Goal: Task Accomplishment & Management: Use online tool/utility

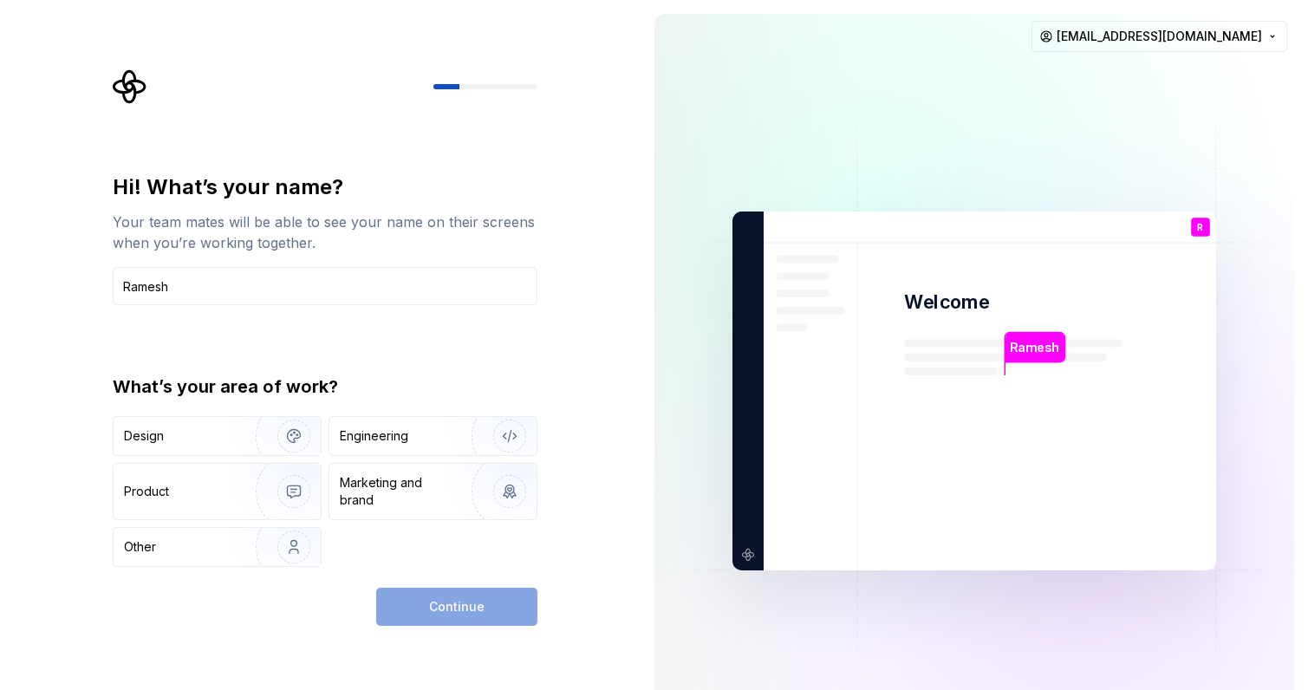
type input "Ramesh"
click at [56, 218] on div "Hi! What’s your name? Your team mates will be able to see your name on their sc…" at bounding box center [320, 391] width 640 height 782
click at [272, 433] on img "button" at bounding box center [282, 436] width 111 height 116
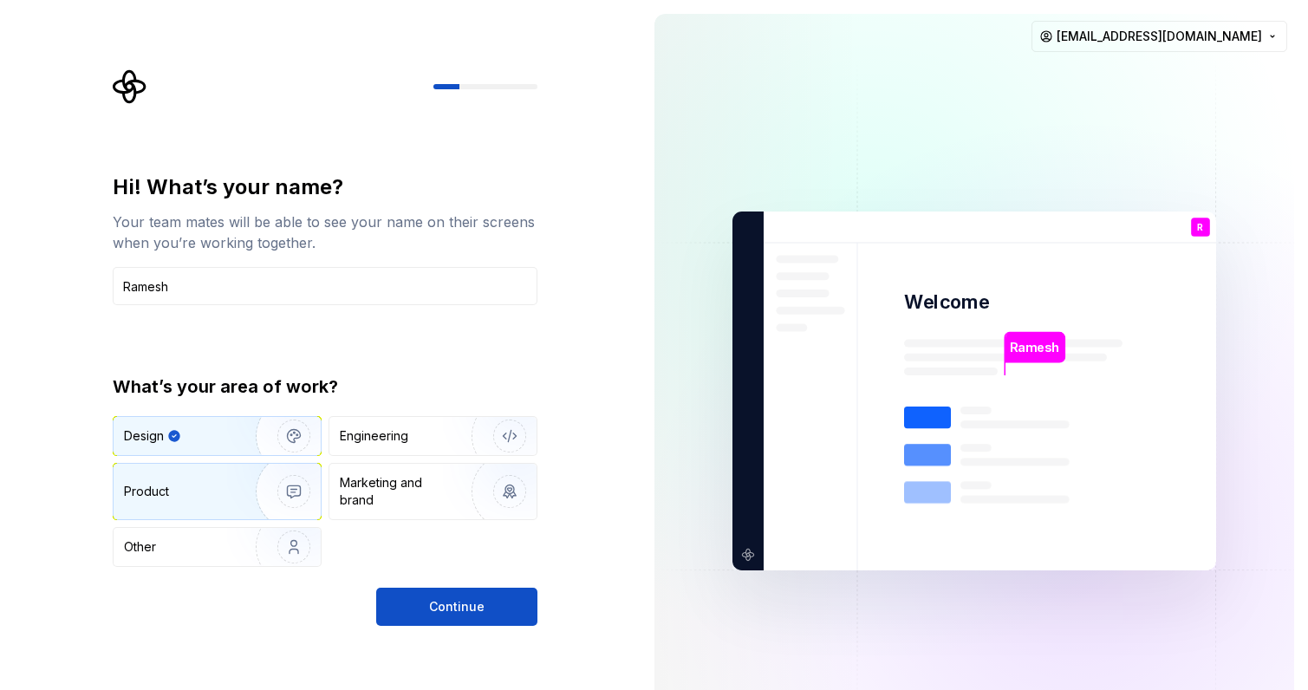
click at [274, 497] on img "button" at bounding box center [282, 491] width 111 height 116
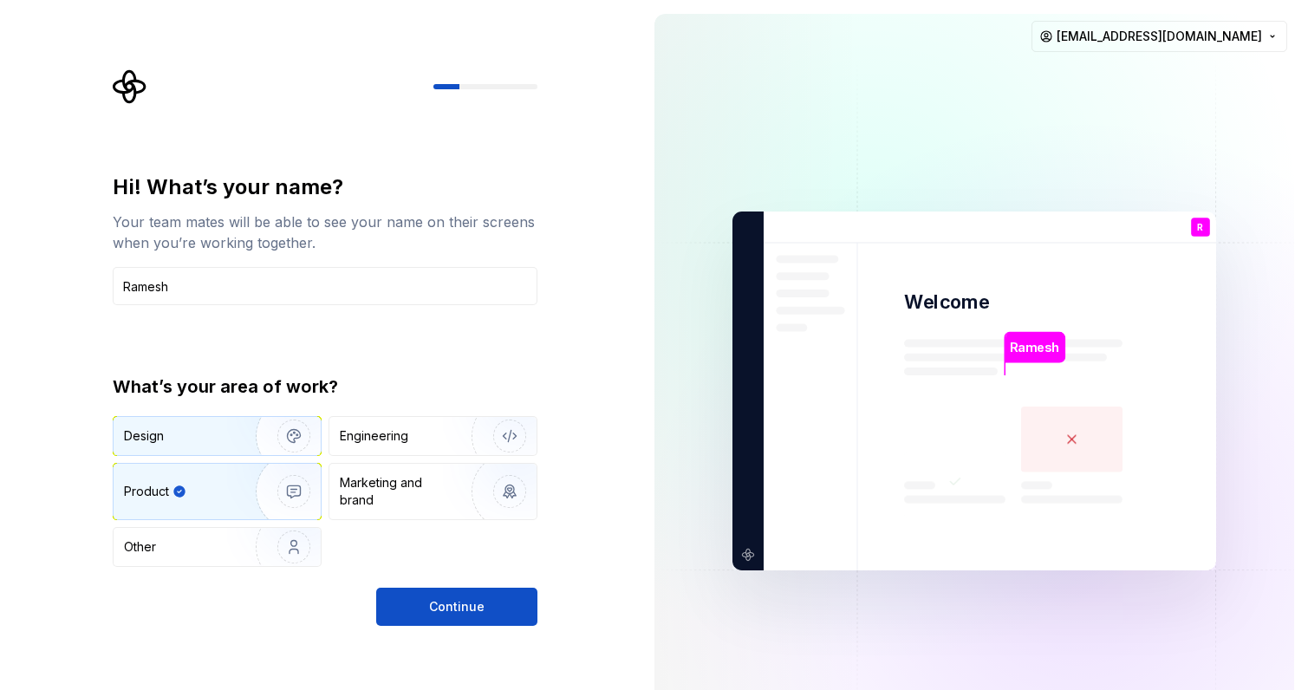
click at [245, 432] on img "button" at bounding box center [282, 436] width 111 height 116
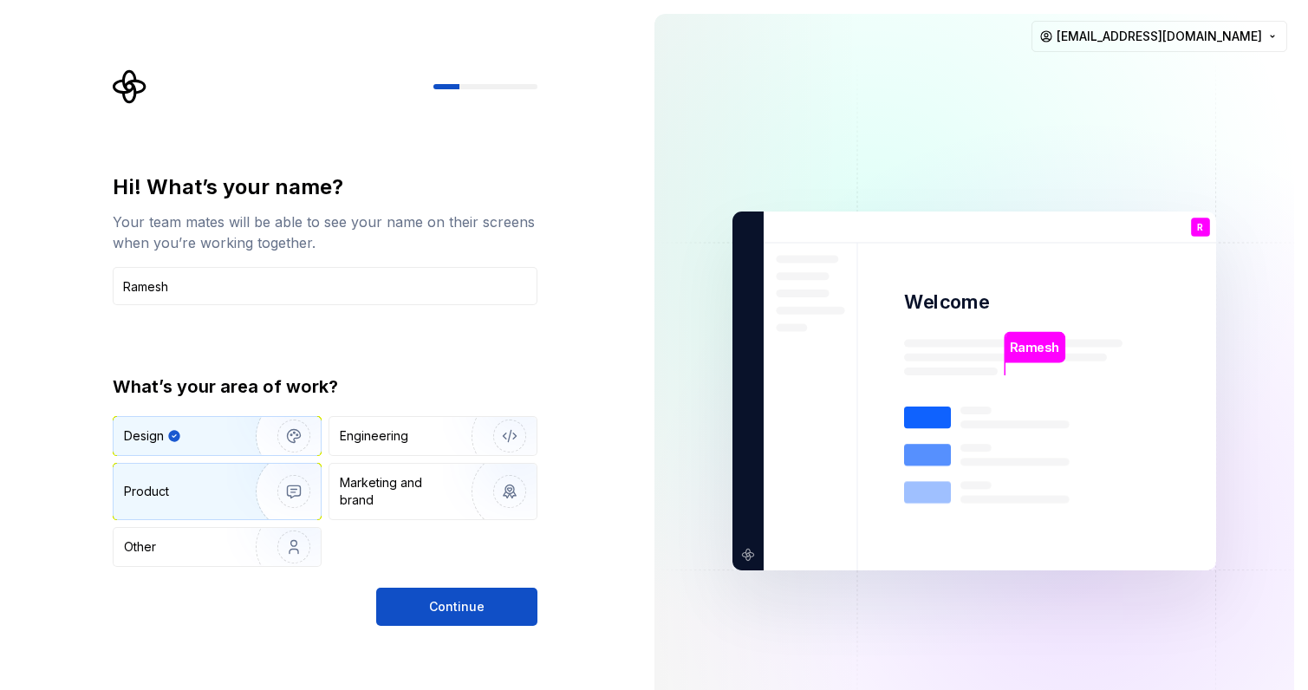
click at [236, 473] on img "button" at bounding box center [282, 491] width 111 height 116
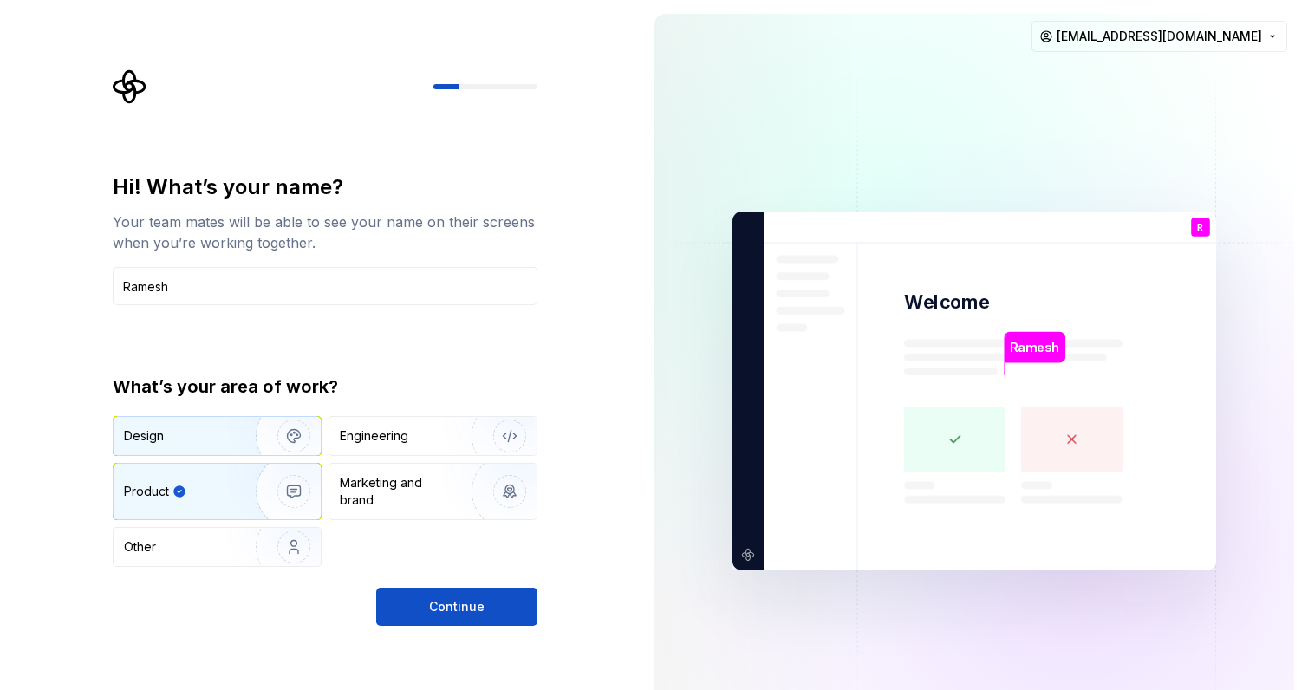
click at [262, 438] on img "button" at bounding box center [282, 436] width 111 height 116
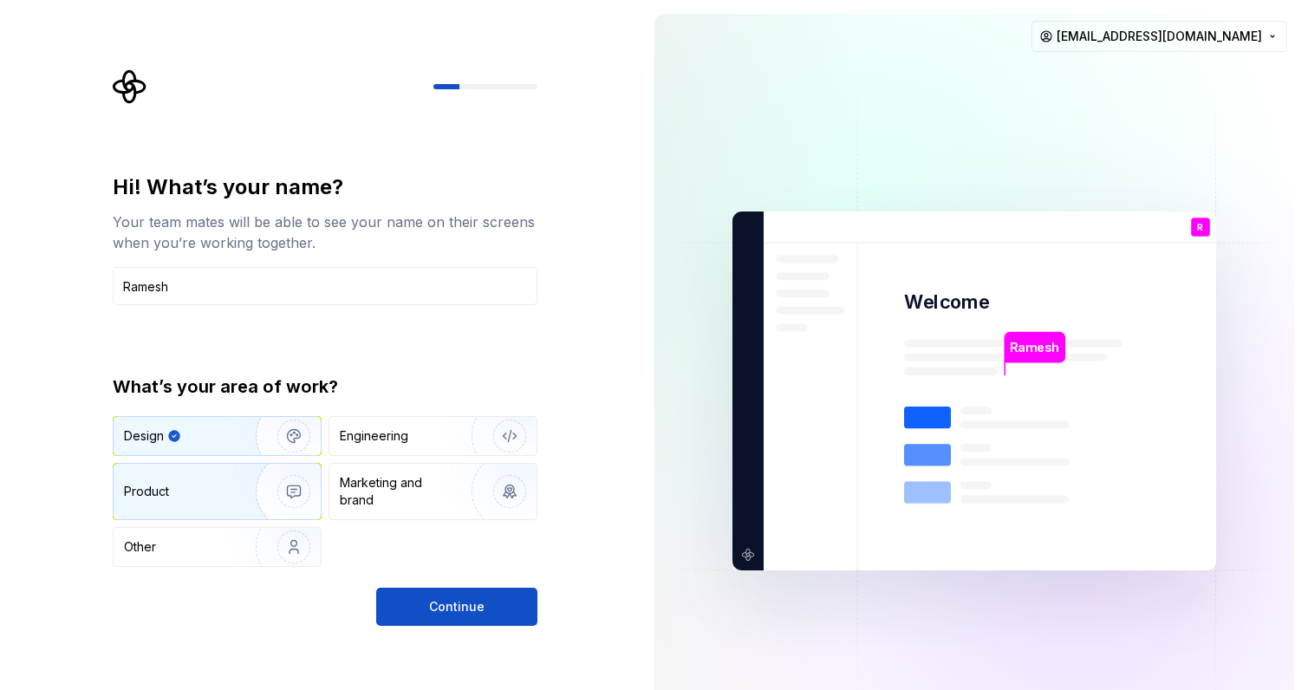
click at [256, 492] on img "button" at bounding box center [282, 491] width 111 height 116
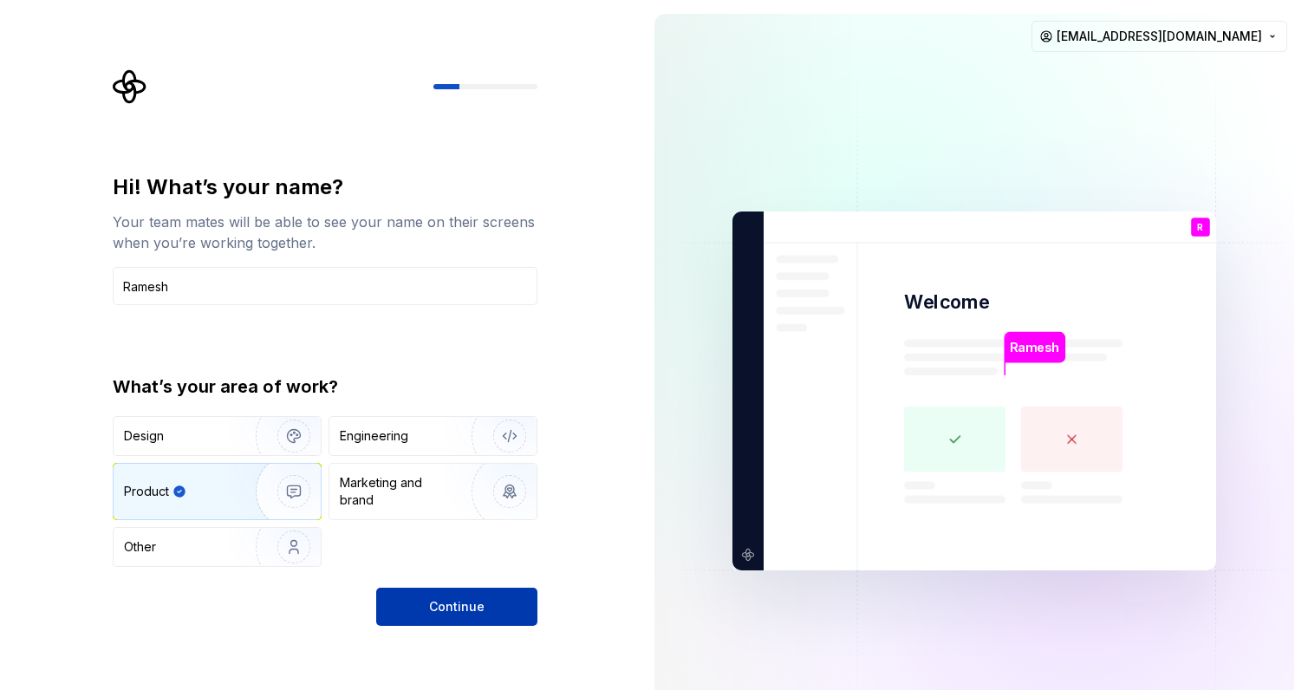
click at [478, 605] on span "Continue" at bounding box center [456, 606] width 55 height 17
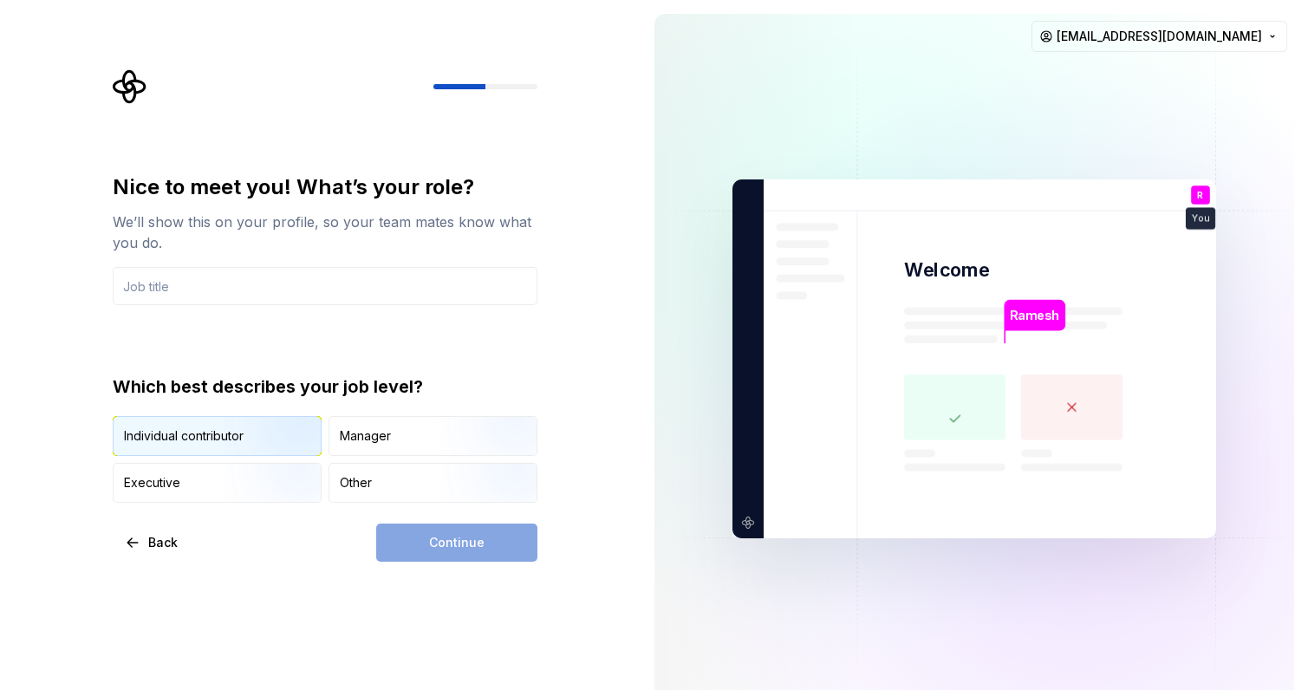
click at [250, 433] on img "button" at bounding box center [279, 458] width 111 height 116
click at [460, 546] on div "Continue" at bounding box center [456, 542] width 161 height 38
click at [244, 290] on input "text" at bounding box center [325, 286] width 425 height 38
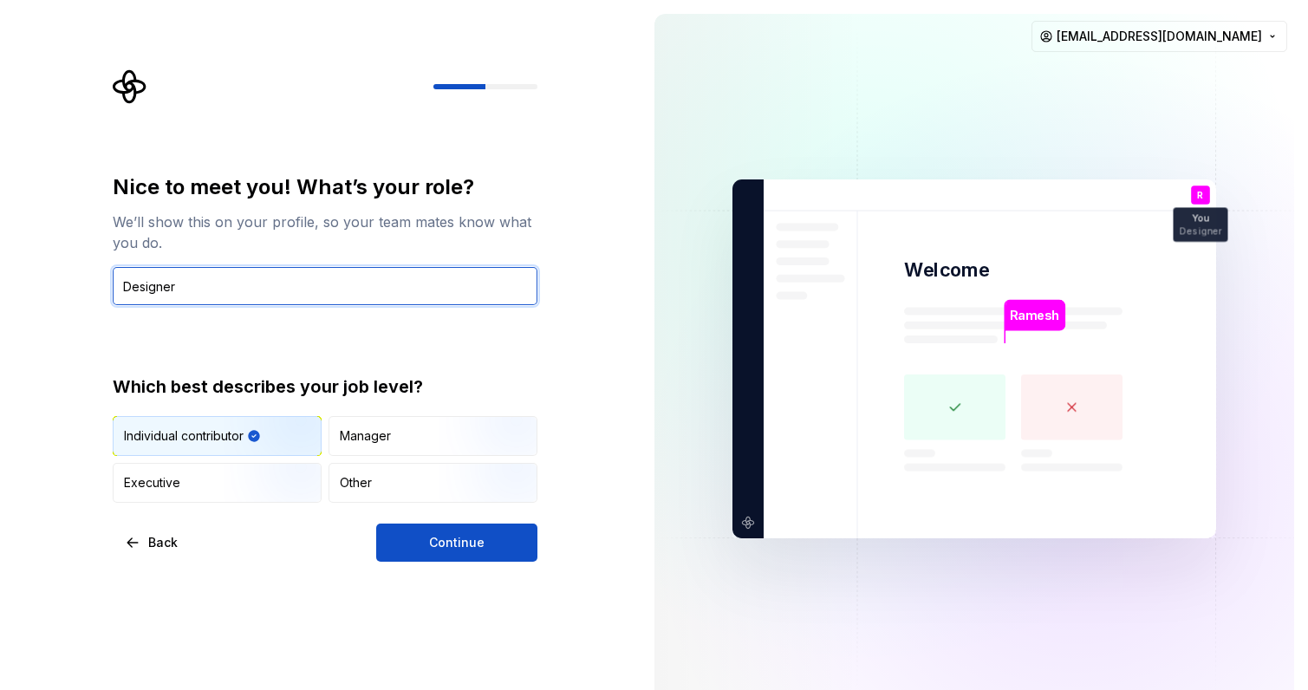
type input "Designer"
click at [468, 549] on span "Continue" at bounding box center [456, 542] width 55 height 17
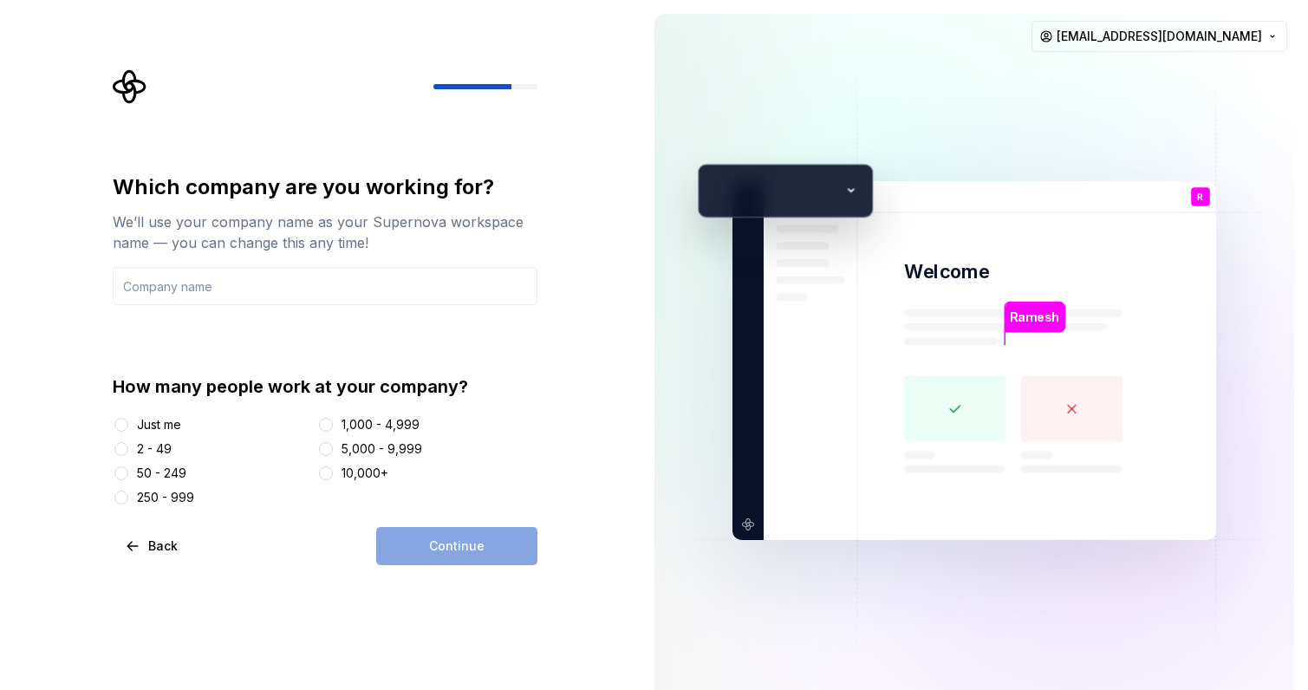
click at [162, 446] on div "2 - 49" at bounding box center [154, 448] width 35 height 17
click at [128, 446] on button "2 - 49" at bounding box center [121, 449] width 14 height 14
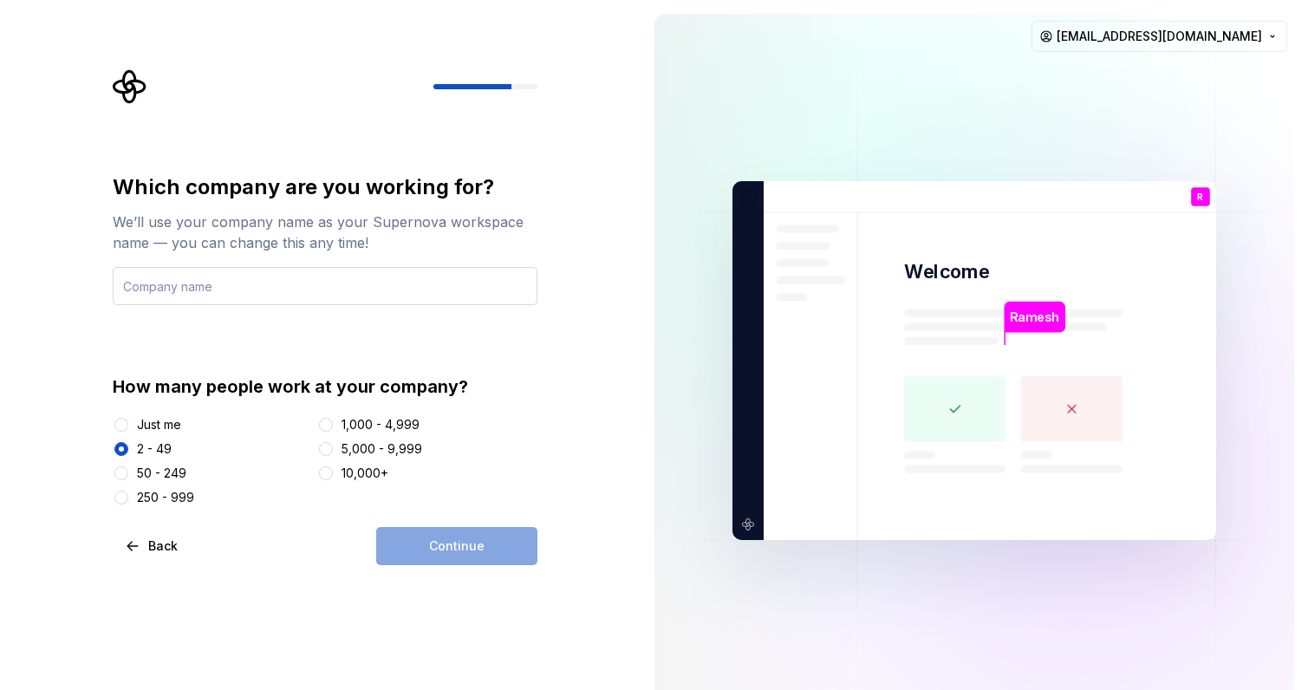
click at [210, 283] on input "text" at bounding box center [325, 286] width 425 height 38
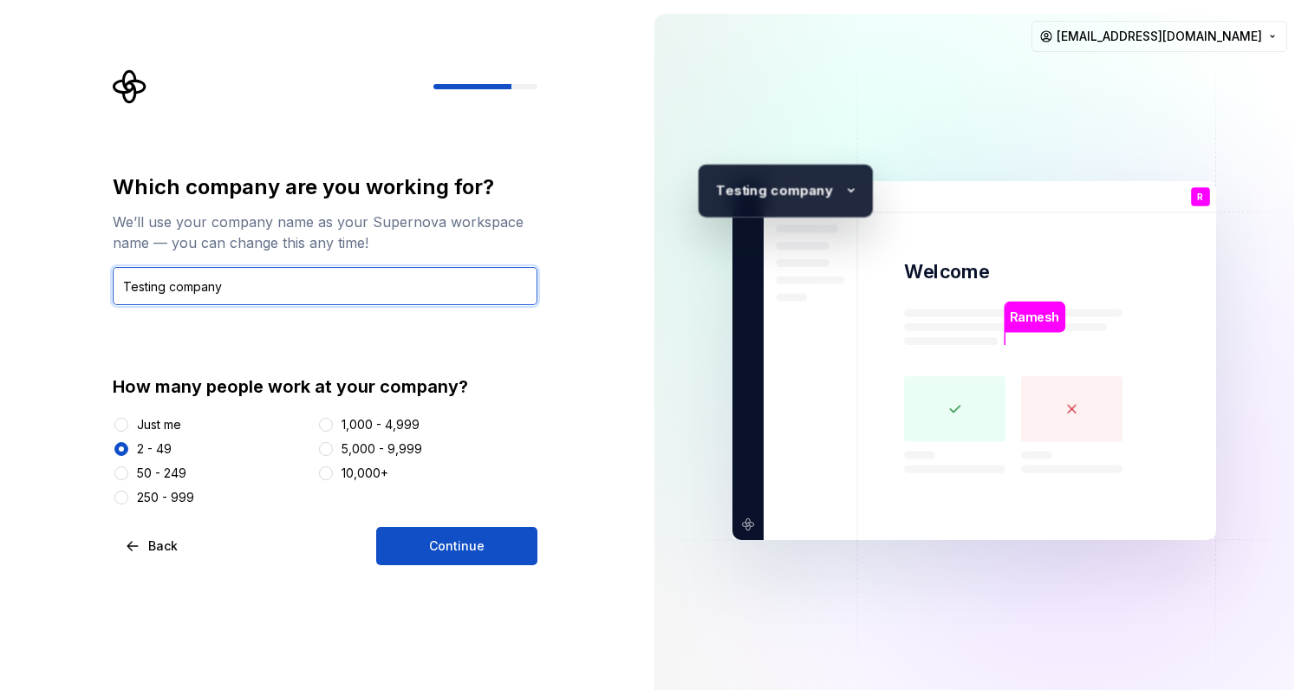
type input "Testing company"
click at [446, 567] on div "Which company are you working for? We’ll use your company name as your Supernov…" at bounding box center [320, 360] width 640 height 721
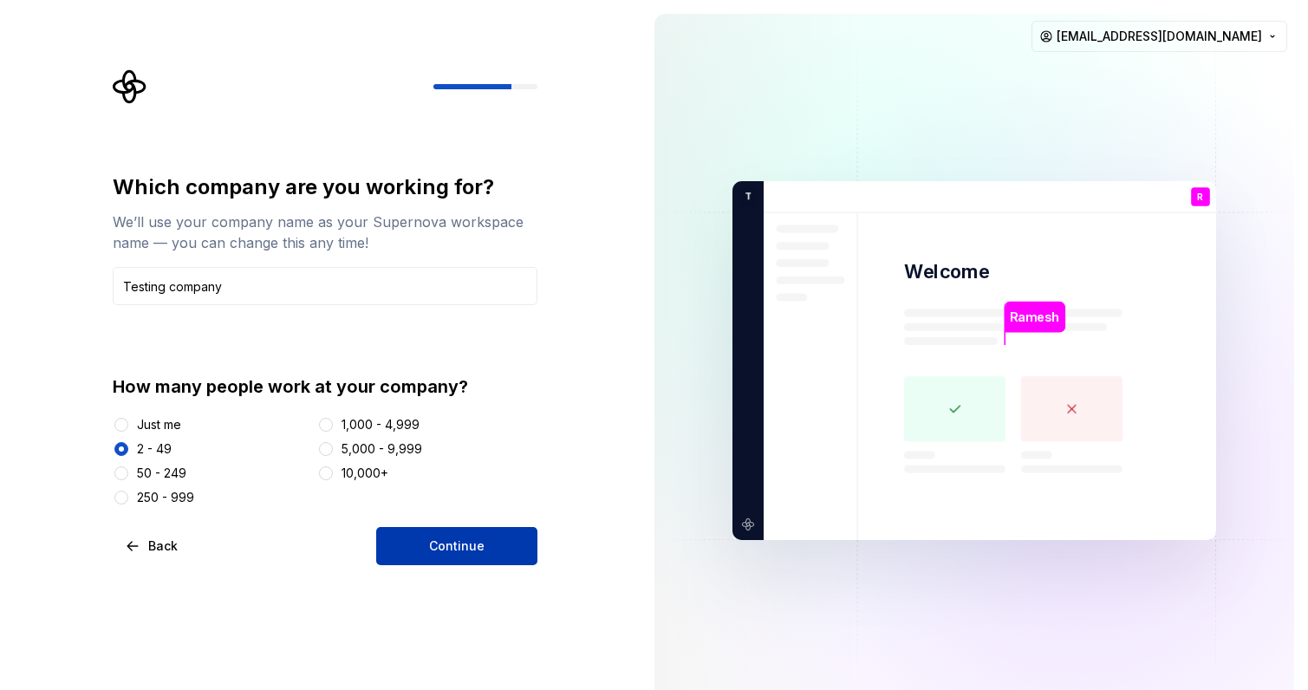
click at [428, 536] on button "Continue" at bounding box center [456, 546] width 161 height 38
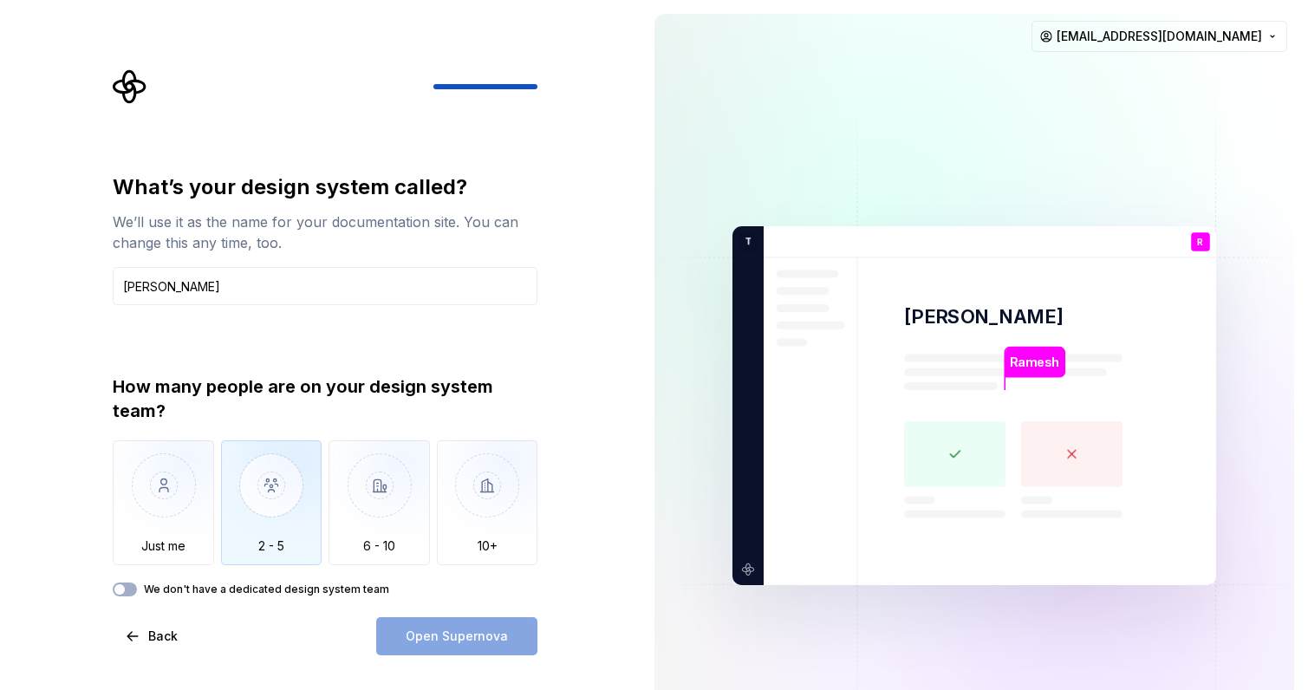
type input "[PERSON_NAME]"
click at [250, 478] on img "button" at bounding box center [271, 498] width 101 height 116
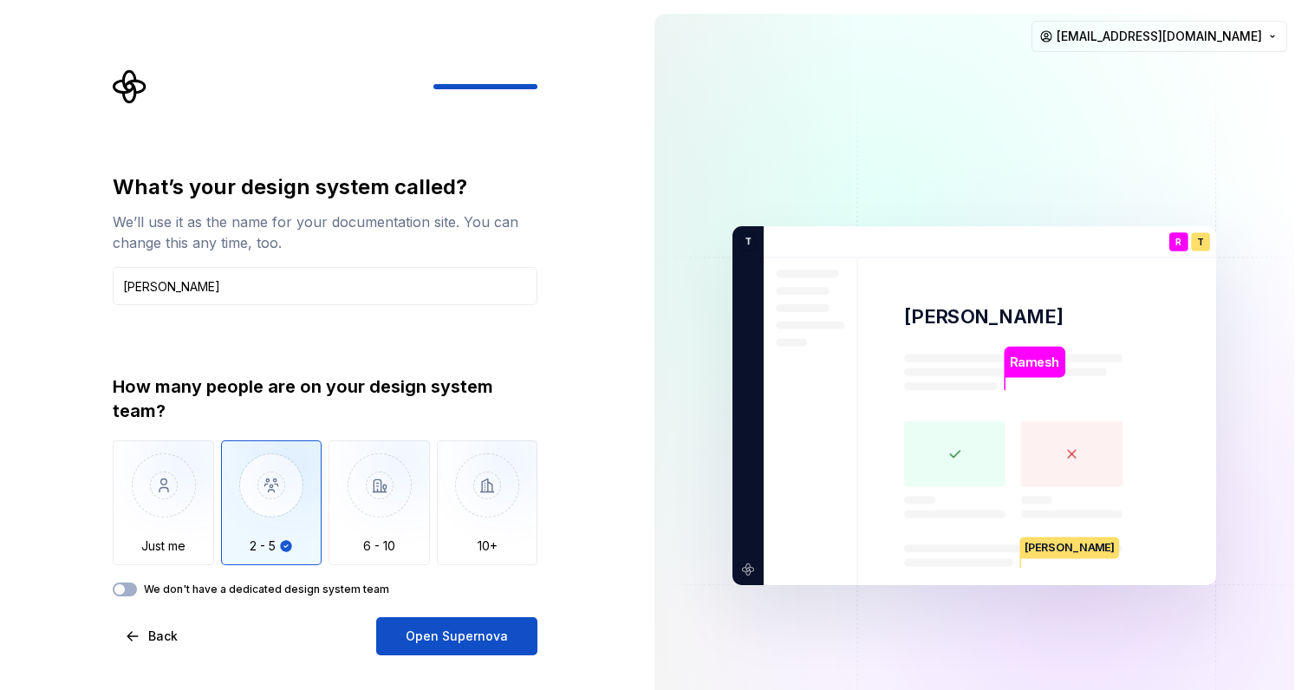
click at [334, 591] on label "We don't have a dedicated design system team" at bounding box center [266, 589] width 245 height 14
click at [137, 591] on button "We don't have a dedicated design system team" at bounding box center [125, 589] width 24 height 14
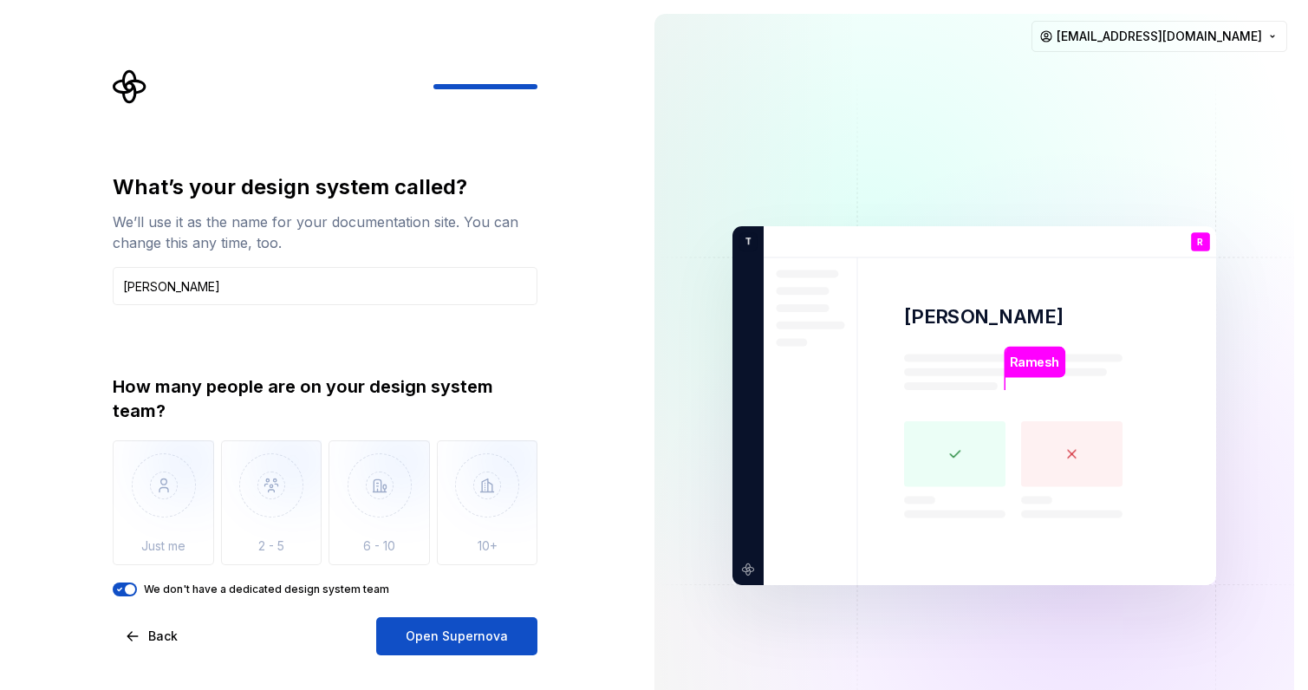
click at [268, 588] on label "We don't have a dedicated design system team" at bounding box center [266, 589] width 245 height 14
click at [137, 588] on button "We don't have a dedicated design system team" at bounding box center [125, 589] width 24 height 14
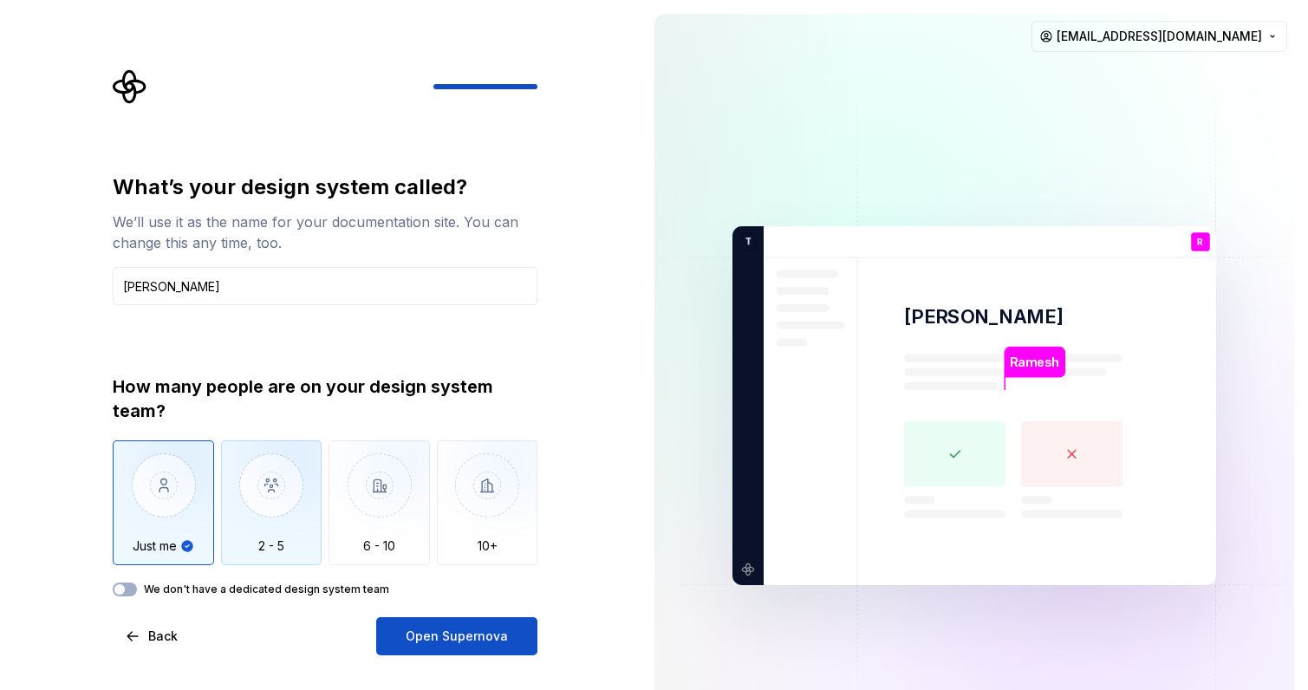
click at [276, 508] on img "button" at bounding box center [271, 498] width 101 height 116
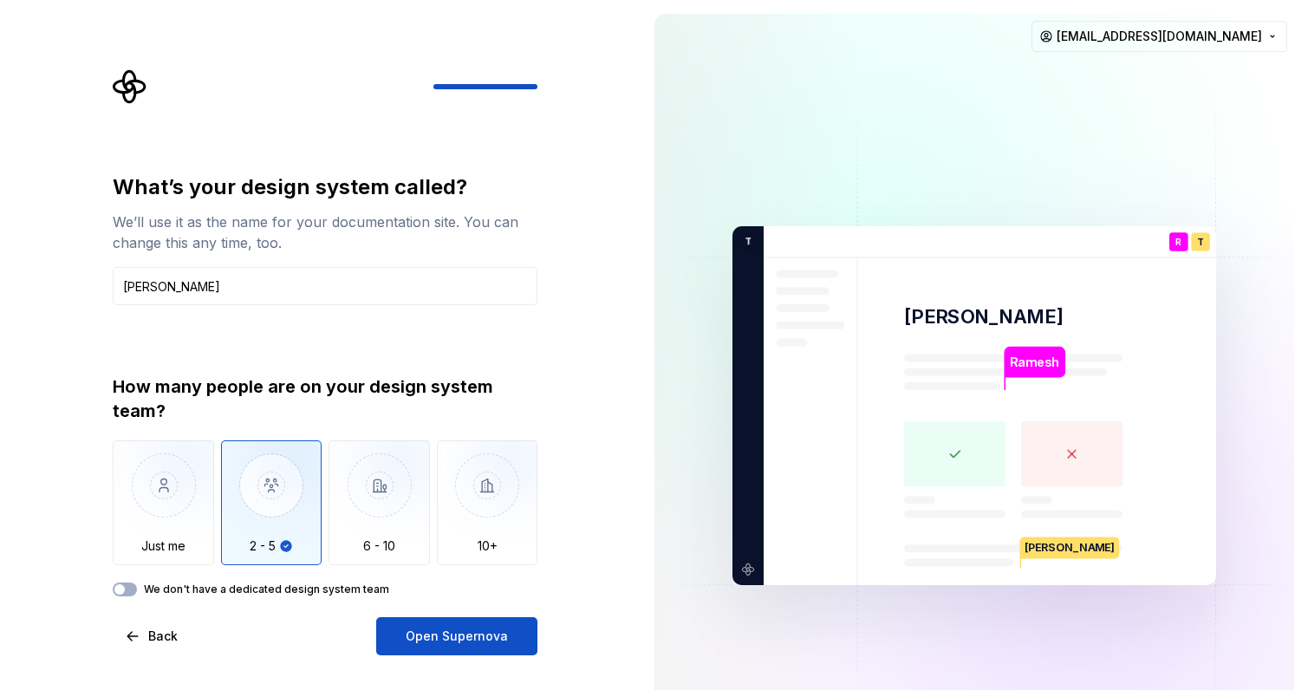
click at [291, 585] on label "We don't have a dedicated design system team" at bounding box center [266, 589] width 245 height 14
click at [137, 585] on button "We don't have a dedicated design system team" at bounding box center [125, 589] width 24 height 14
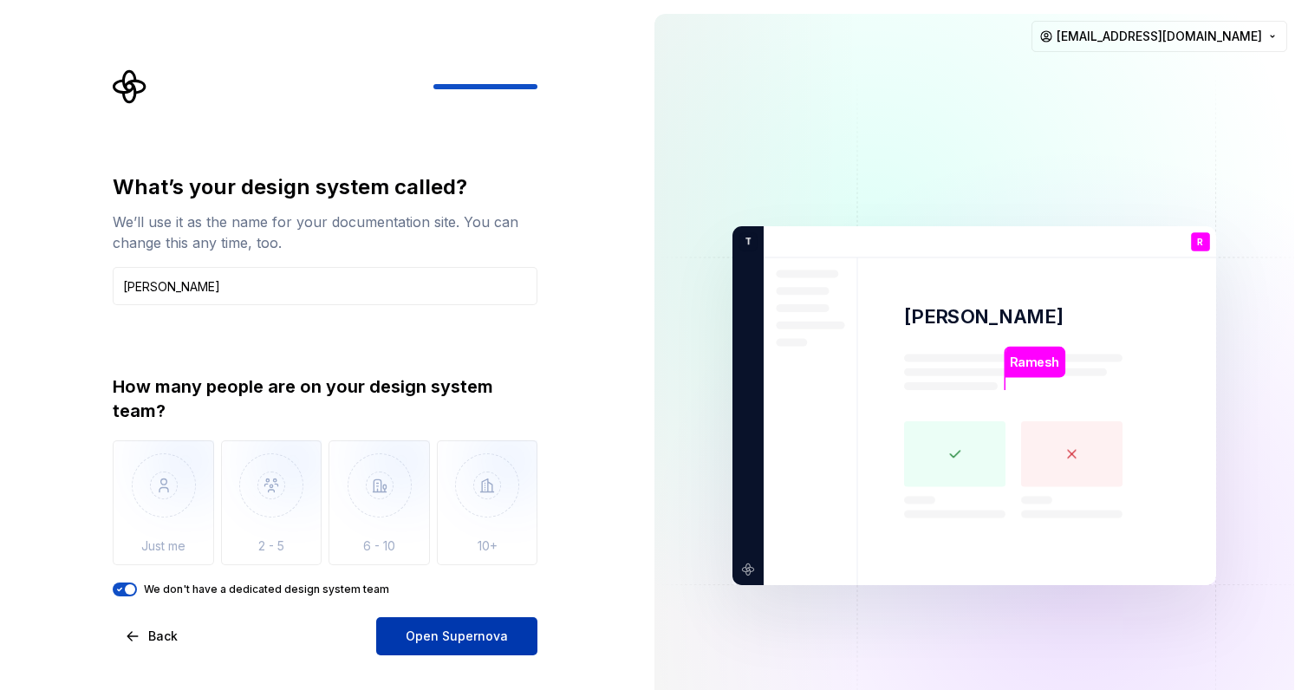
click at [453, 636] on span "Open Supernova" at bounding box center [457, 635] width 102 height 17
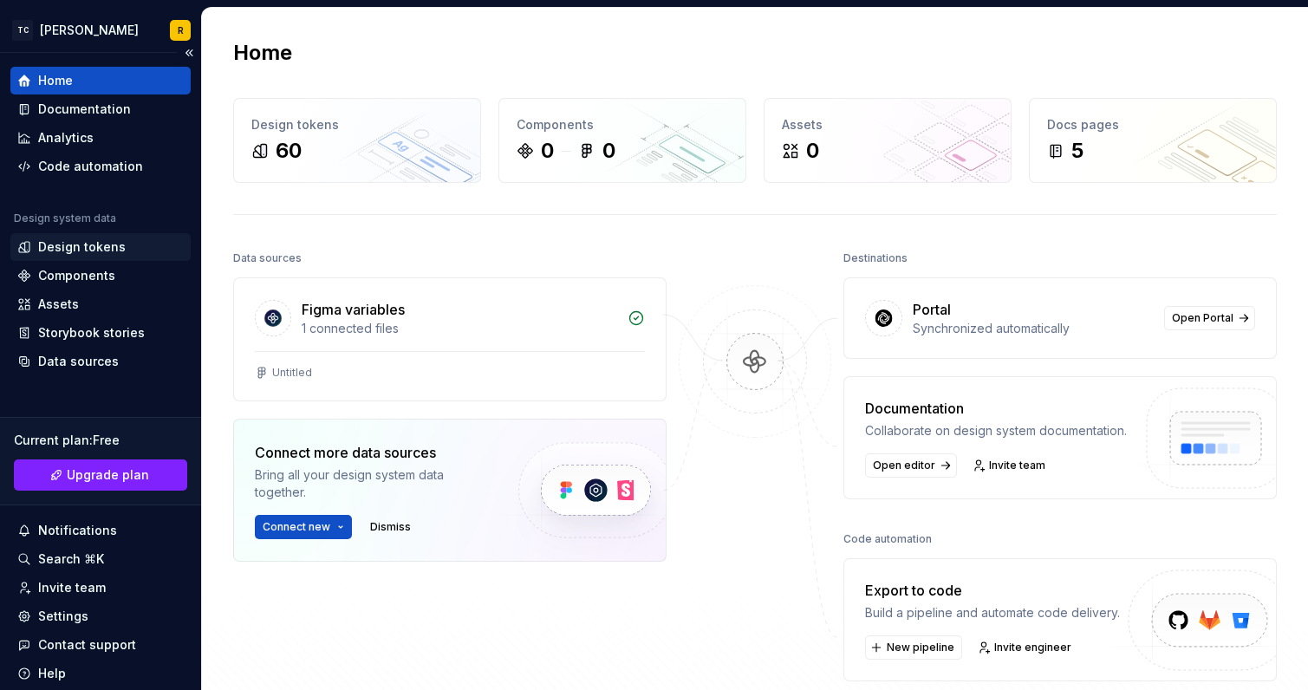
click at [83, 244] on div "Design tokens" at bounding box center [82, 246] width 88 height 17
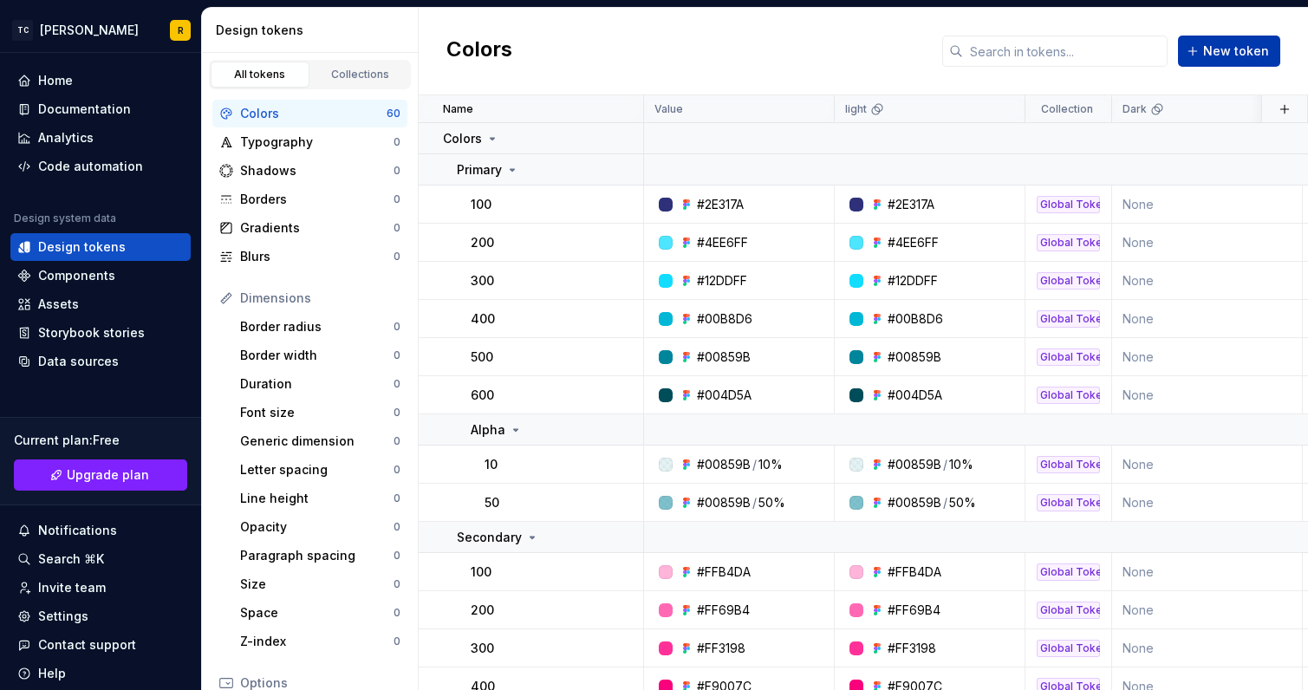
click at [1206, 52] on button "New token" at bounding box center [1229, 51] width 102 height 31
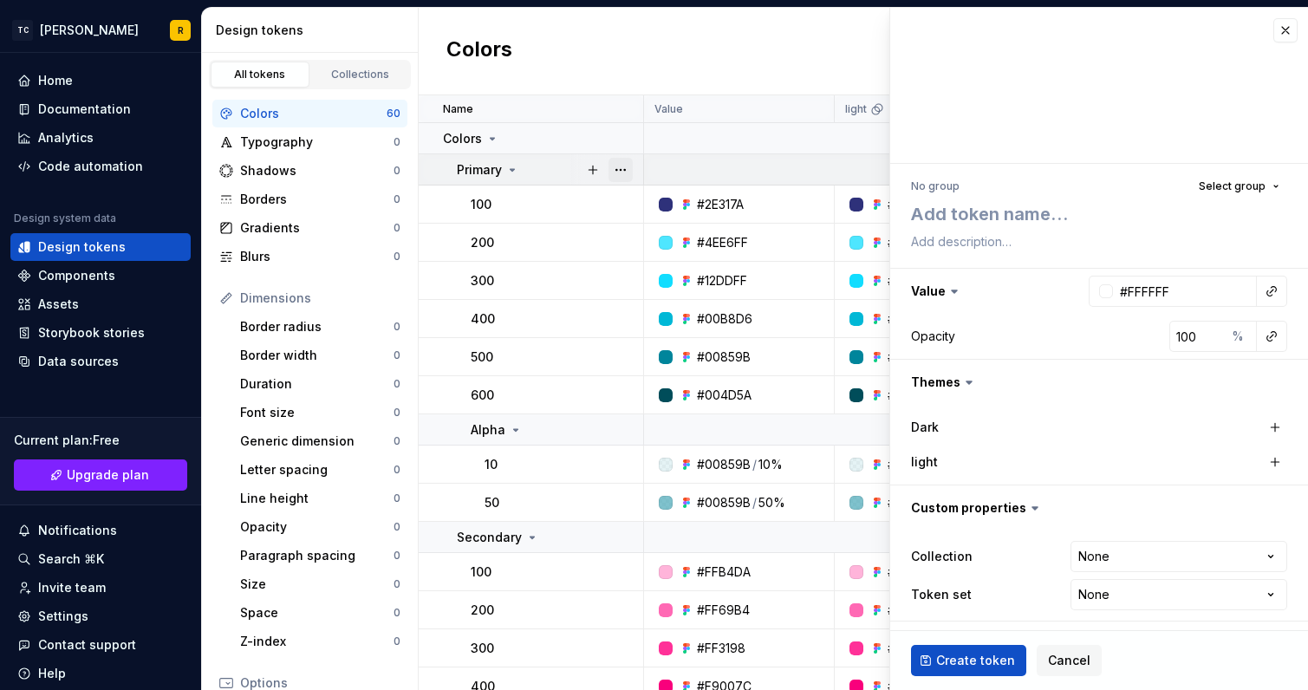
type textarea "*"
click at [1273, 30] on button "button" at bounding box center [1285, 30] width 24 height 24
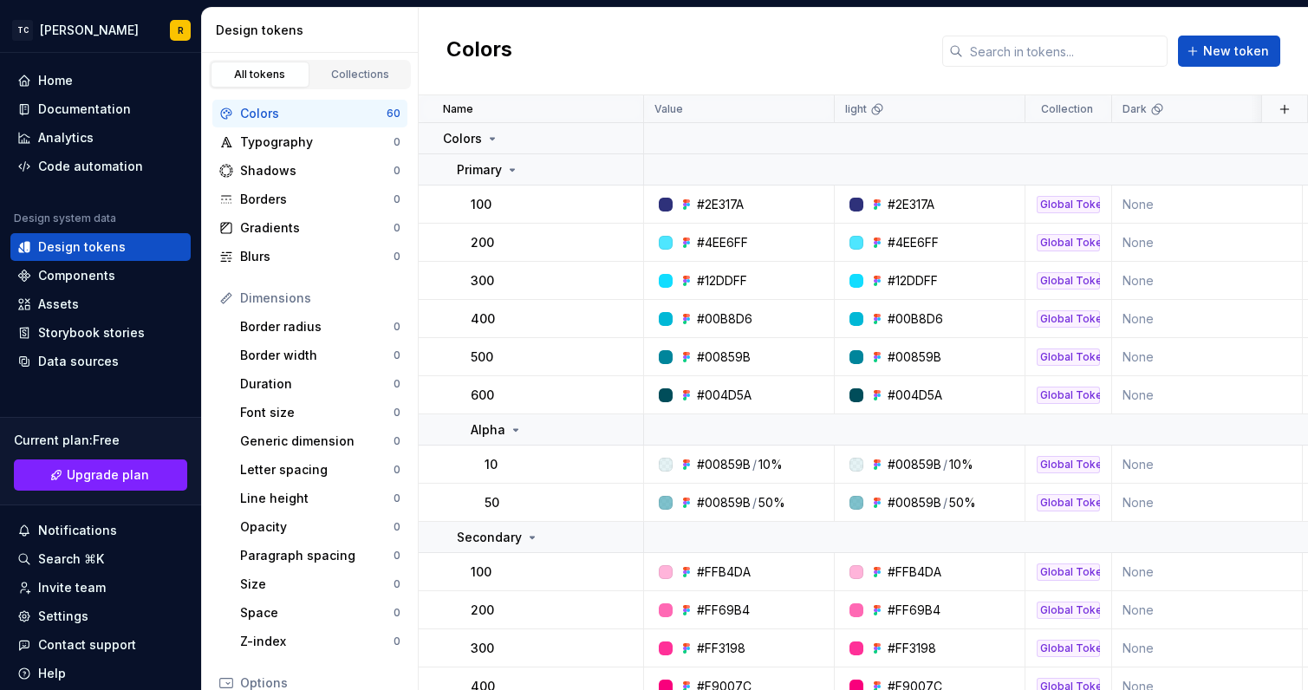
click at [361, 114] on div "Colors" at bounding box center [313, 113] width 146 height 17
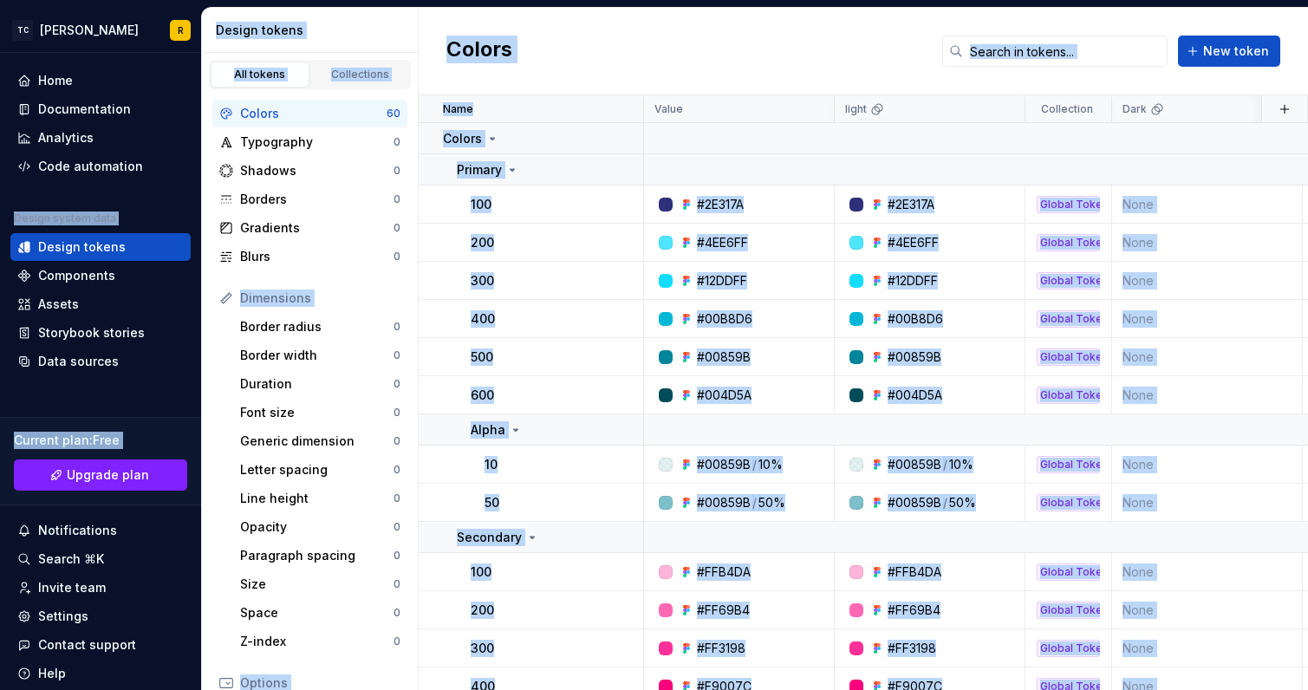
click at [586, 67] on div "Colors New token" at bounding box center [863, 52] width 889 height 88
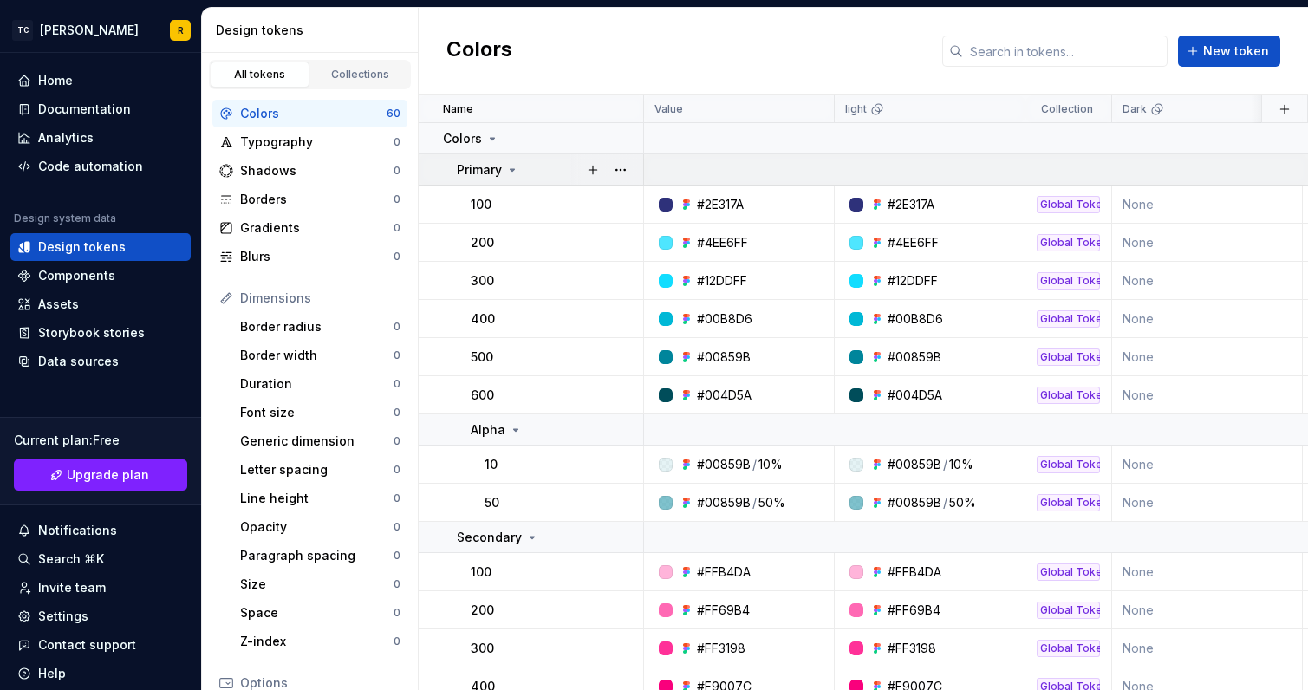
click at [507, 164] on icon at bounding box center [512, 170] width 14 height 14
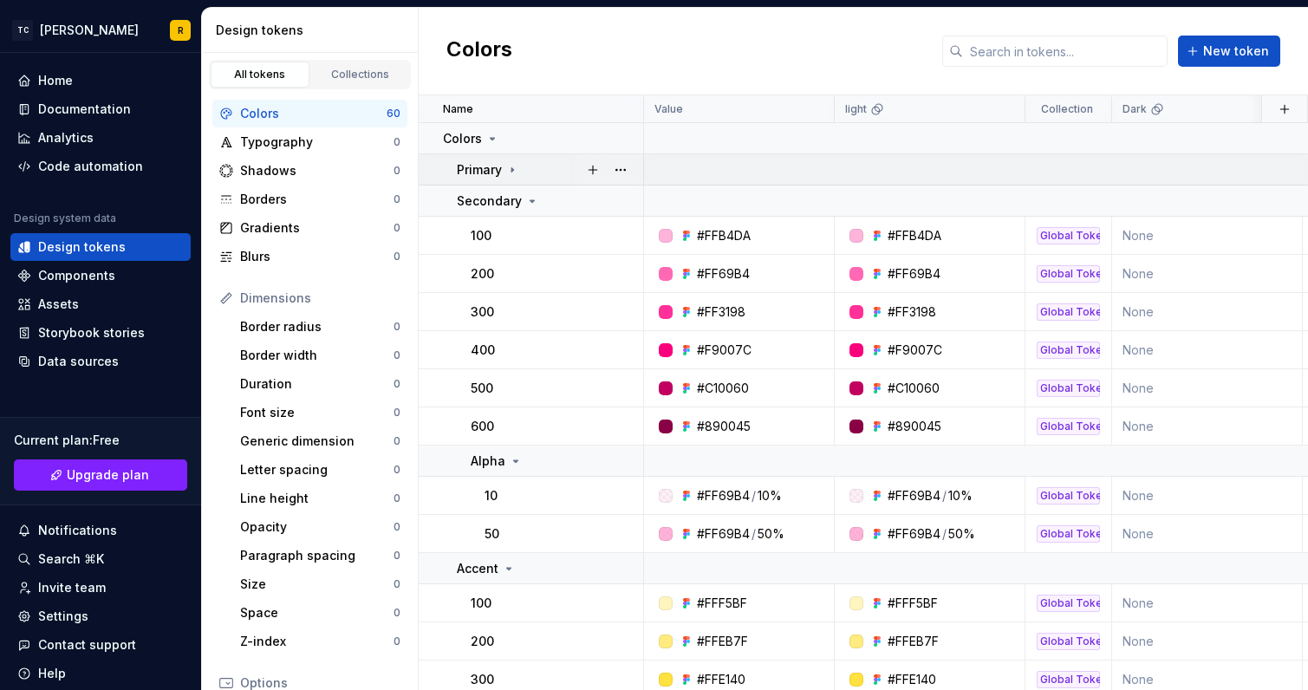
click at [510, 166] on icon at bounding box center [512, 170] width 14 height 14
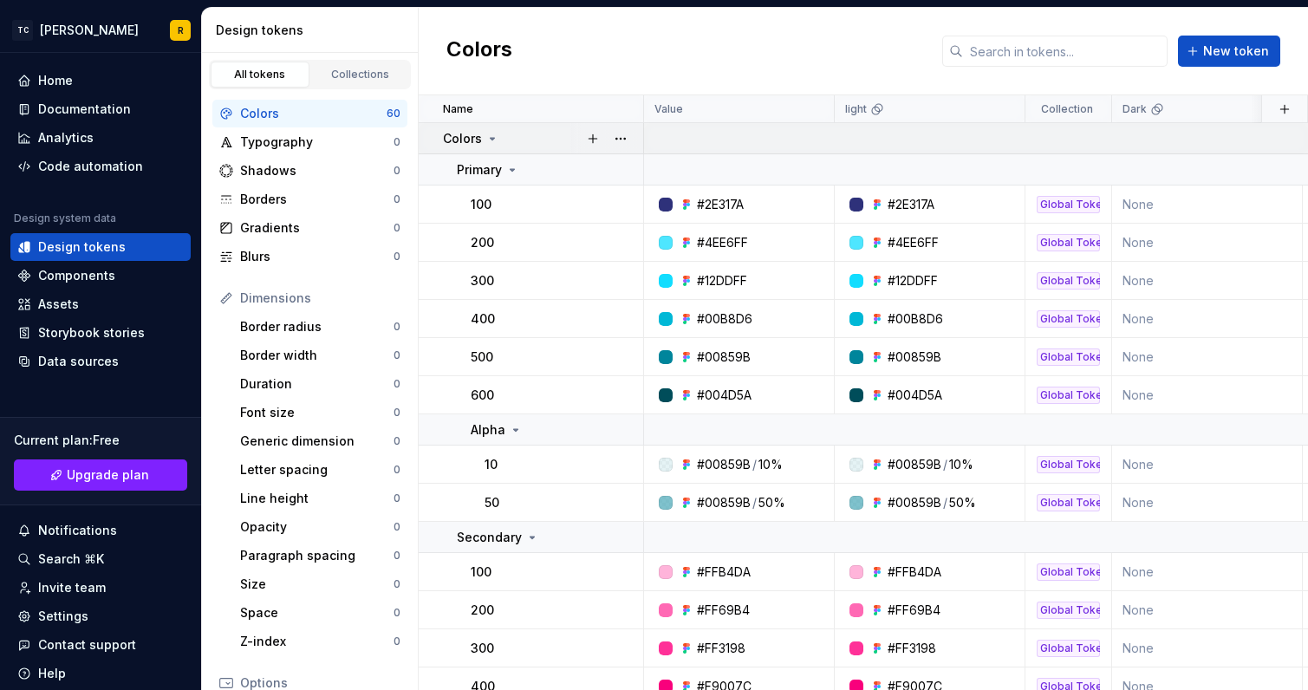
click at [485, 133] on icon at bounding box center [492, 139] width 14 height 14
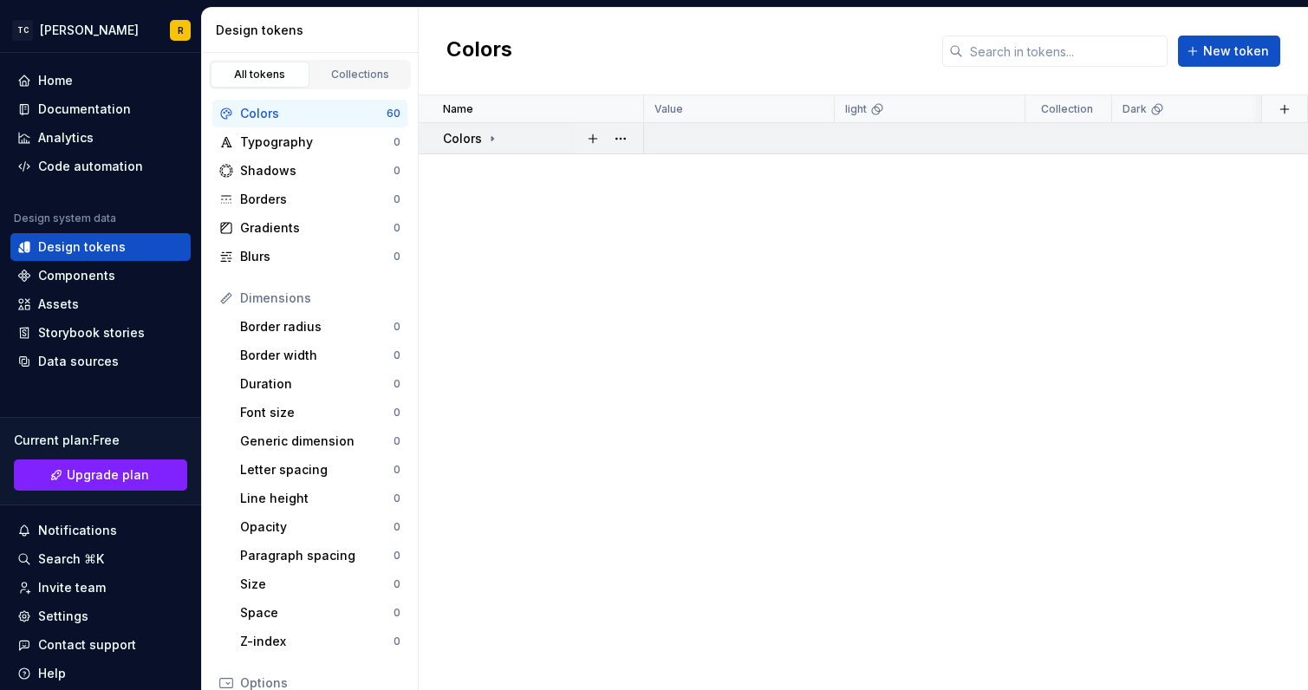
click at [490, 135] on icon at bounding box center [492, 139] width 14 height 14
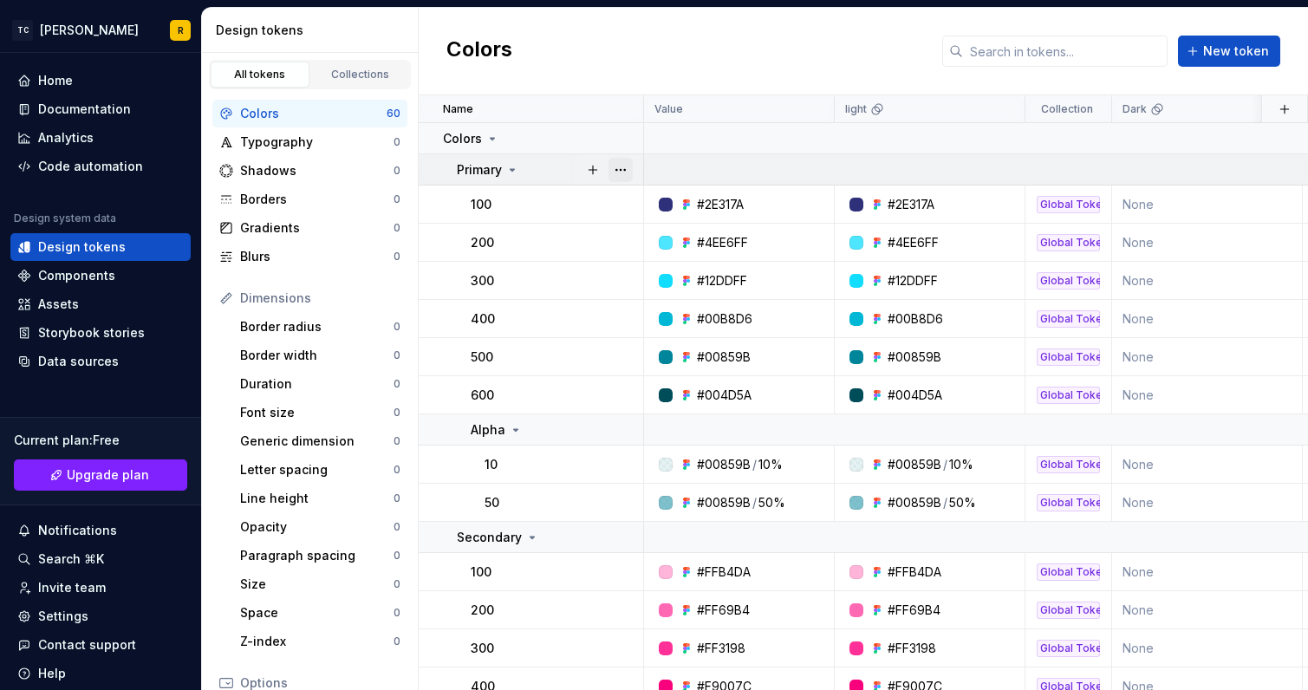
click at [623, 168] on button "button" at bounding box center [620, 170] width 24 height 24
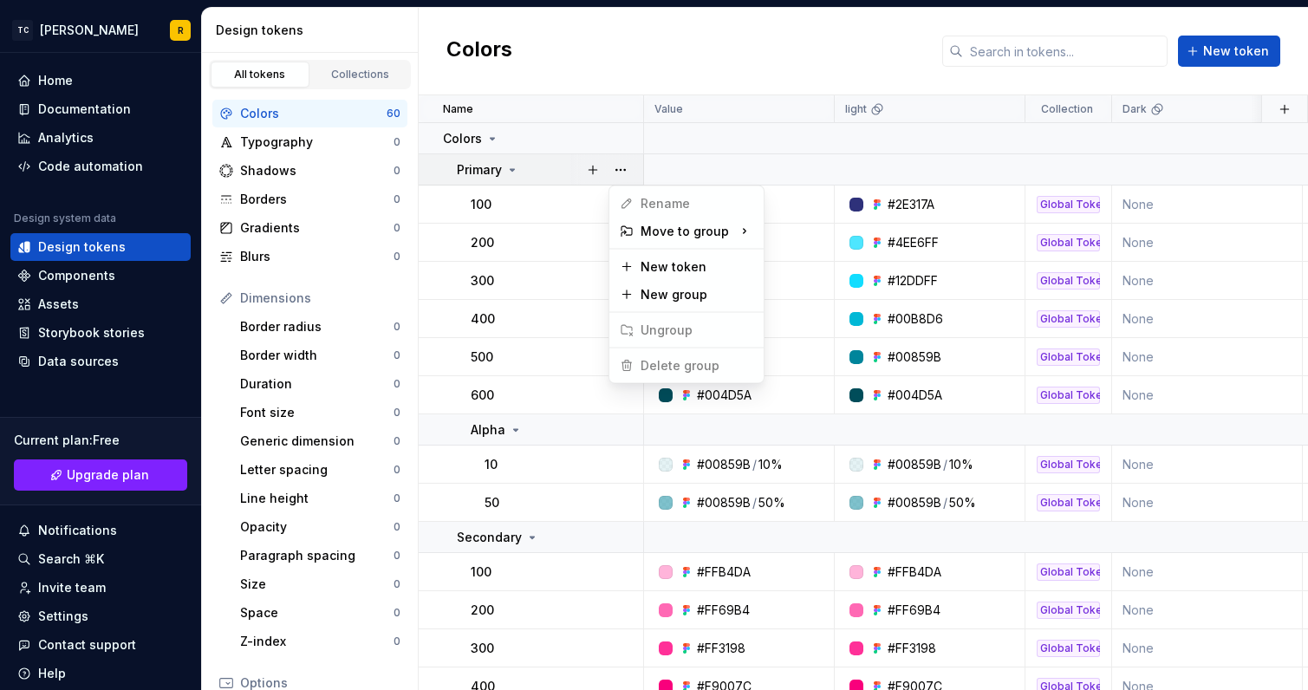
click at [619, 134] on html "TC Ari R Home Documentation Analytics Code automation Design system data Design…" at bounding box center [654, 345] width 1308 height 690
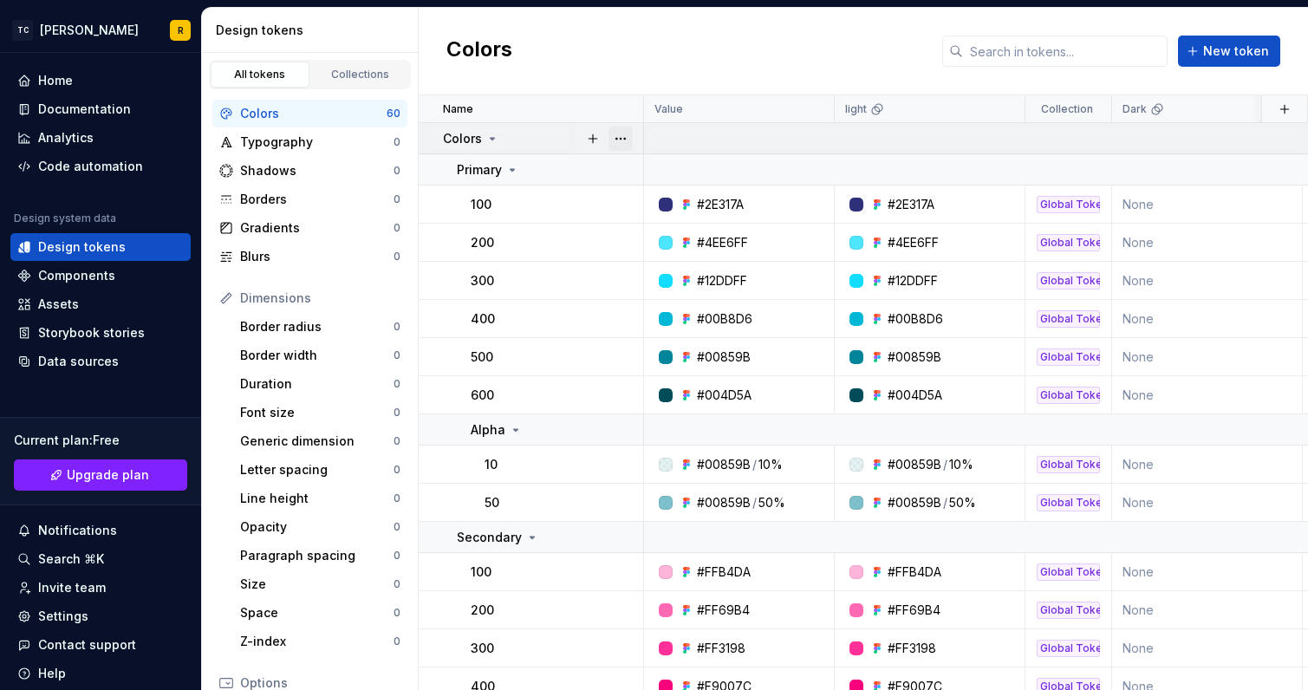
click at [621, 136] on button "button" at bounding box center [620, 139] width 24 height 24
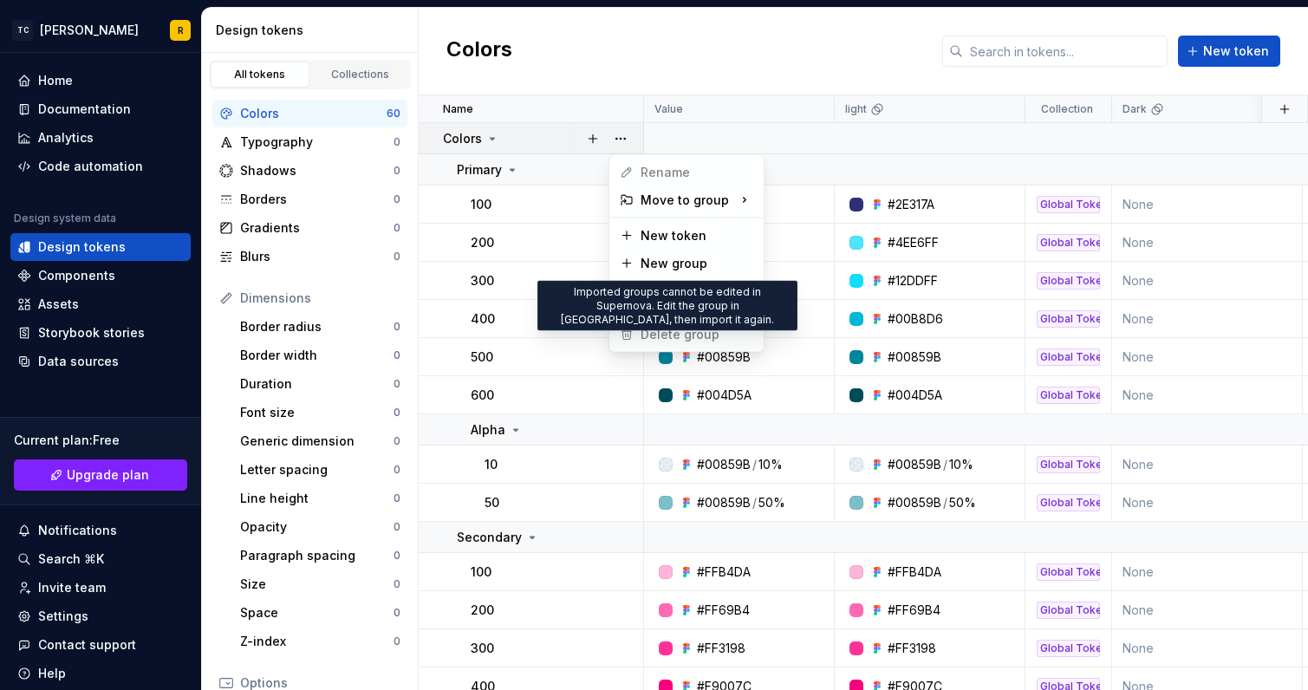
click at [670, 331] on span "Delete group" at bounding box center [670, 335] width 114 height 28
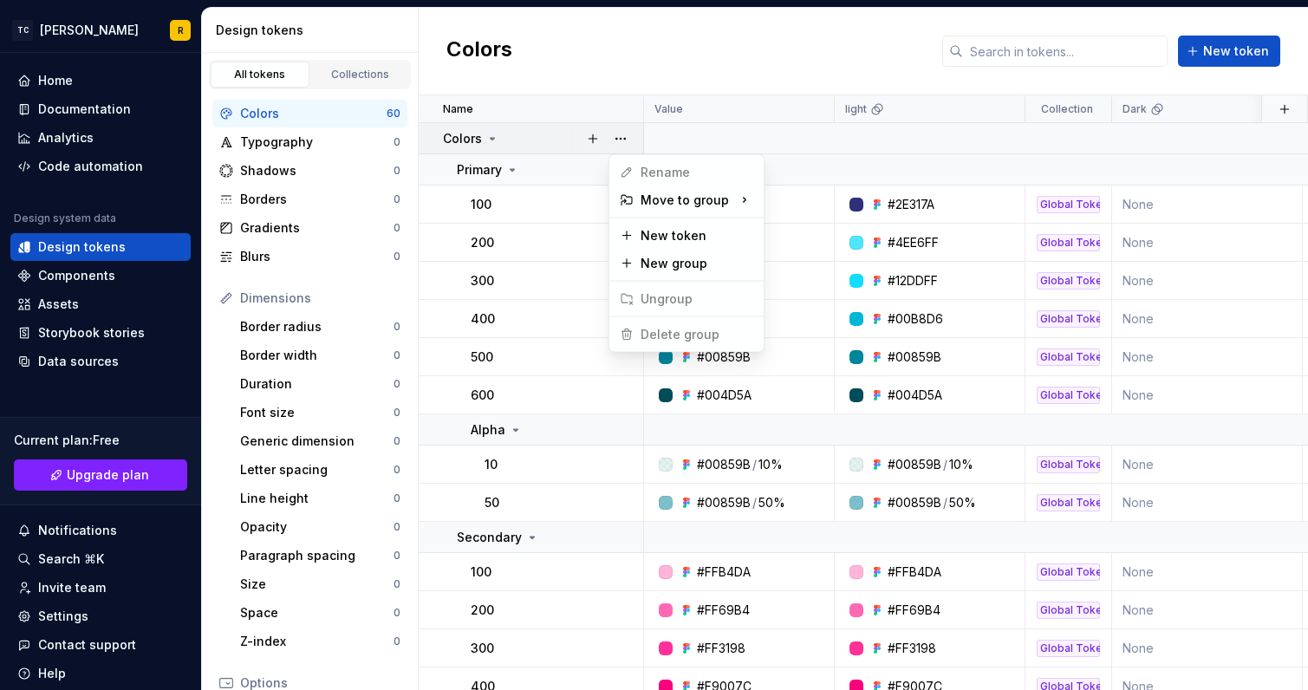
click at [545, 171] on html "TC Ari R Home Documentation Analytics Code automation Design system data Design…" at bounding box center [654, 345] width 1308 height 690
click at [617, 199] on button "button" at bounding box center [620, 204] width 24 height 24
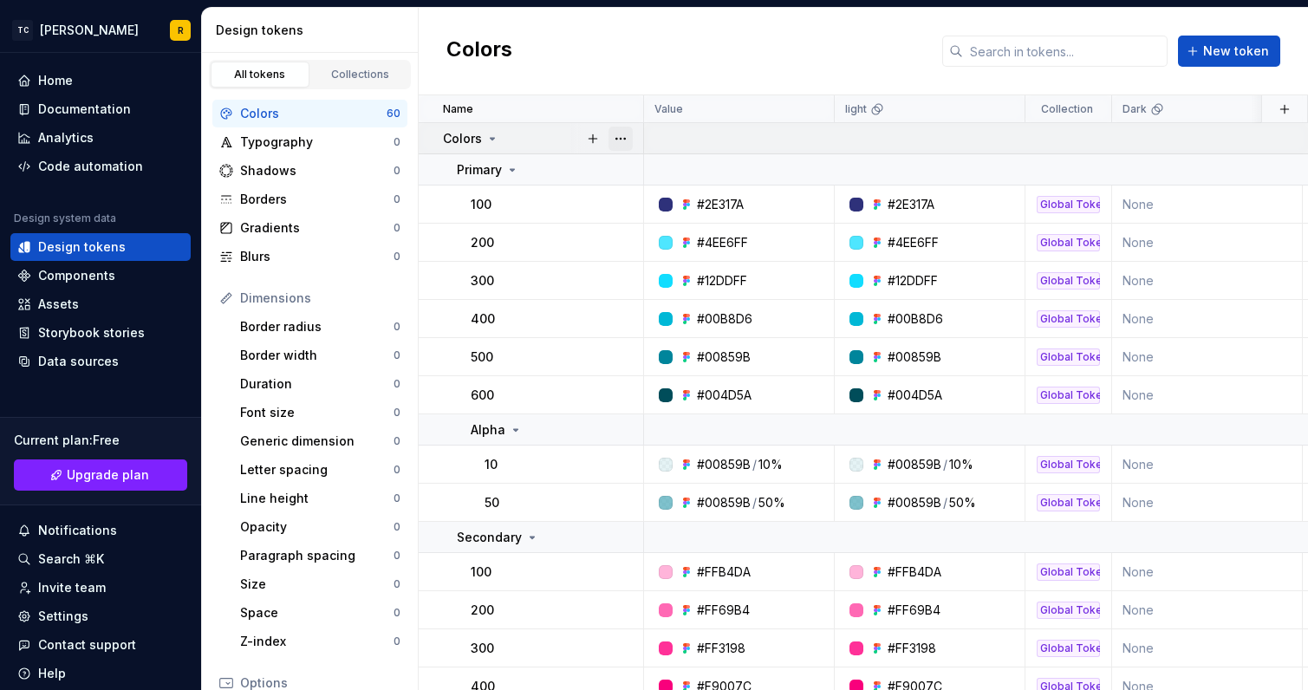
click at [619, 142] on button "button" at bounding box center [620, 139] width 24 height 24
click at [595, 56] on div "Colors New token" at bounding box center [863, 52] width 889 height 88
click at [579, 103] on div "Name" at bounding box center [538, 109] width 190 height 14
click at [1282, 107] on button "button" at bounding box center [1284, 109] width 24 height 24
click at [733, 40] on div "Colors New token" at bounding box center [863, 52] width 889 height 88
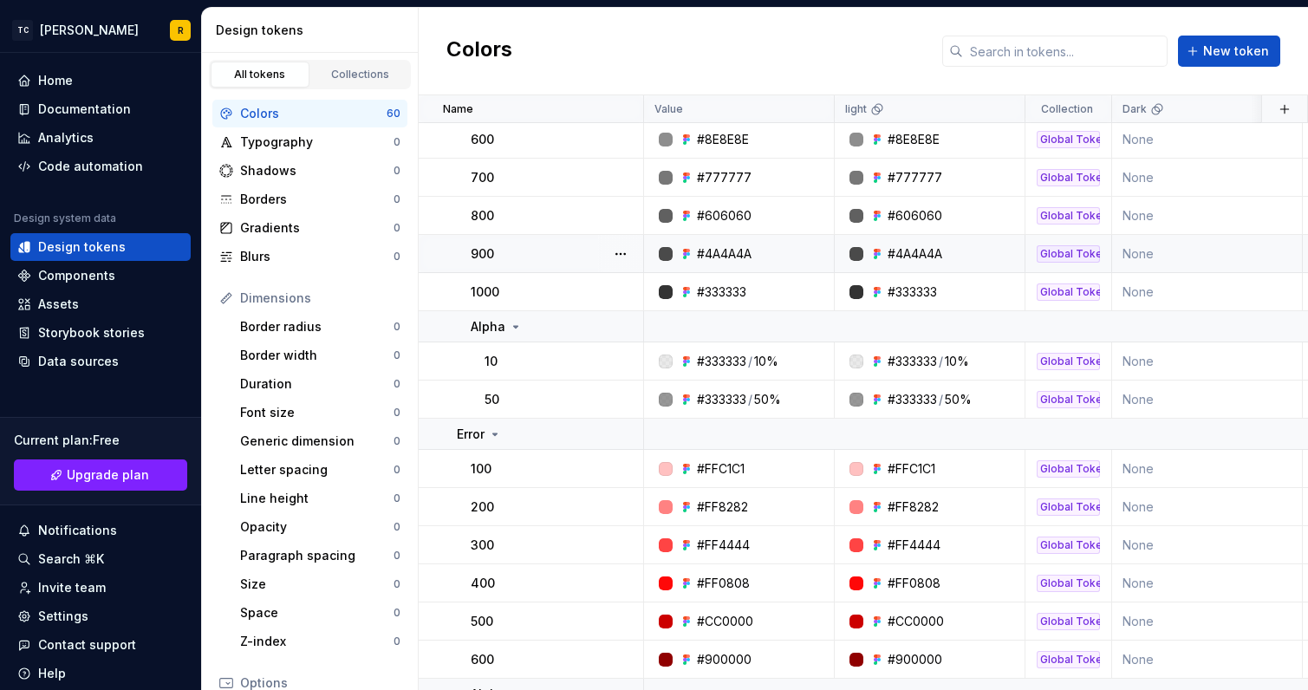
scroll to position [1376, 0]
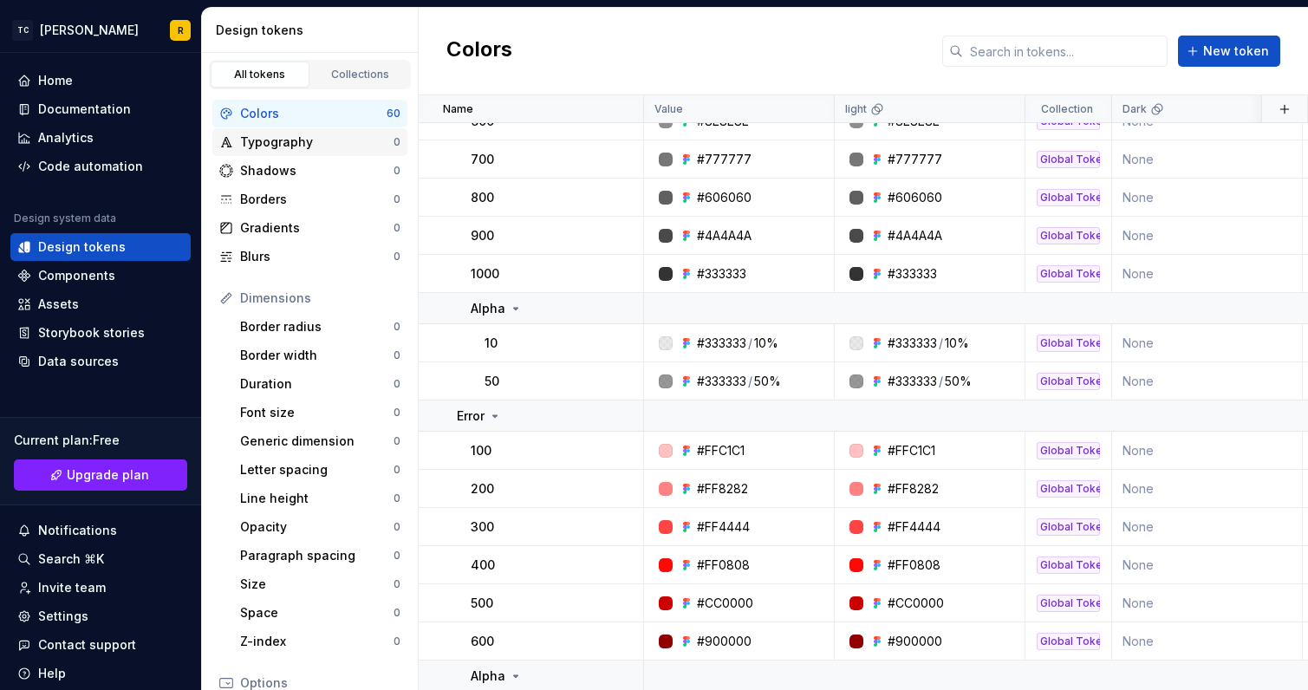
click at [278, 143] on div "Typography" at bounding box center [316, 141] width 153 height 17
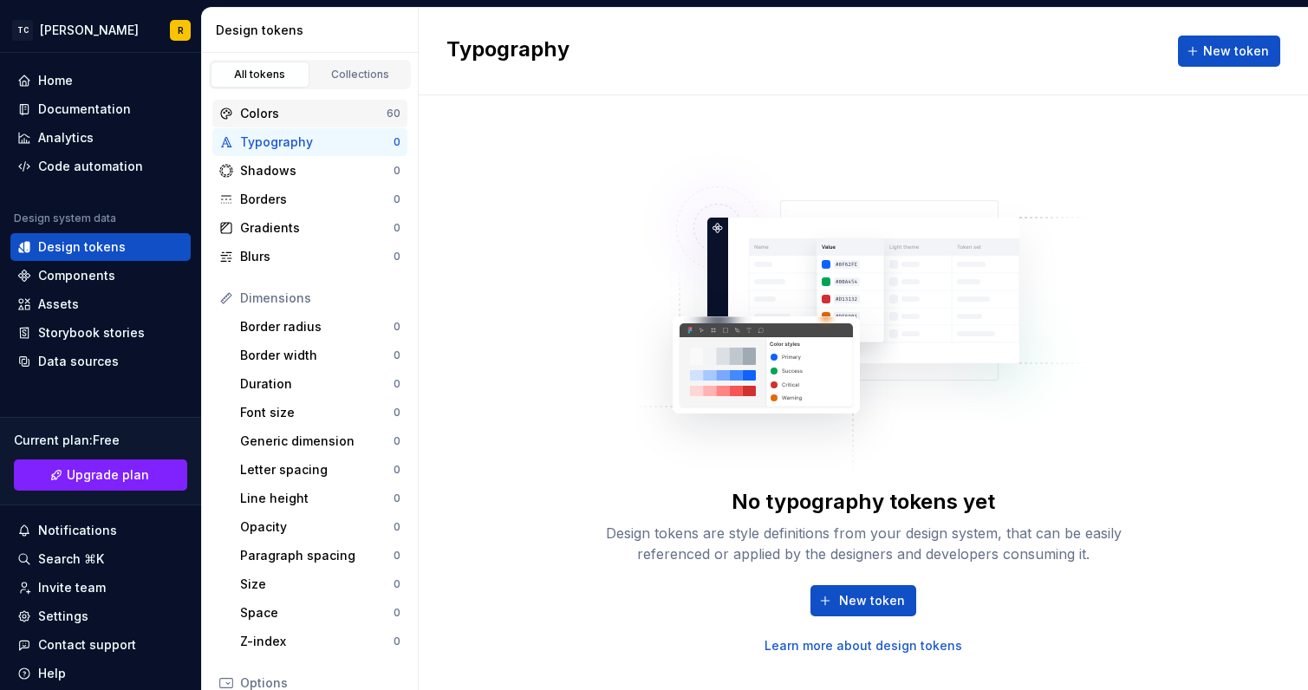
click at [264, 110] on div "Colors" at bounding box center [313, 113] width 146 height 17
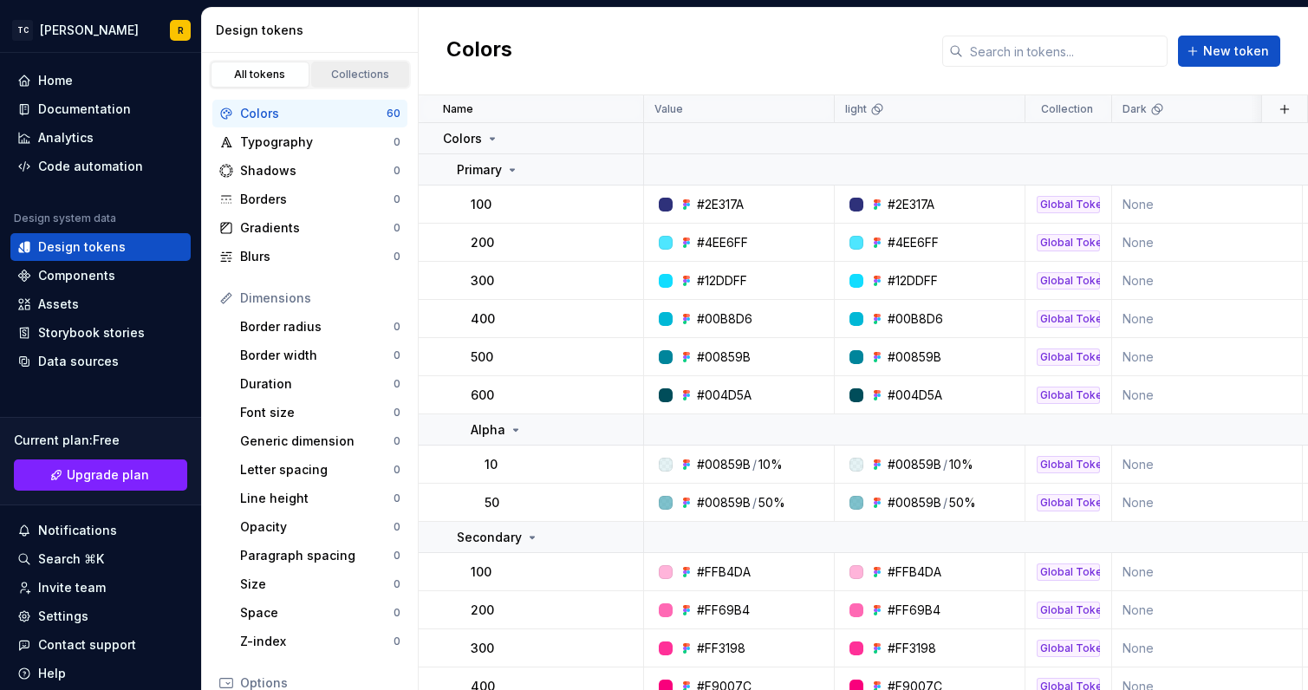
click at [354, 73] on div "Collections" at bounding box center [360, 75] width 87 height 14
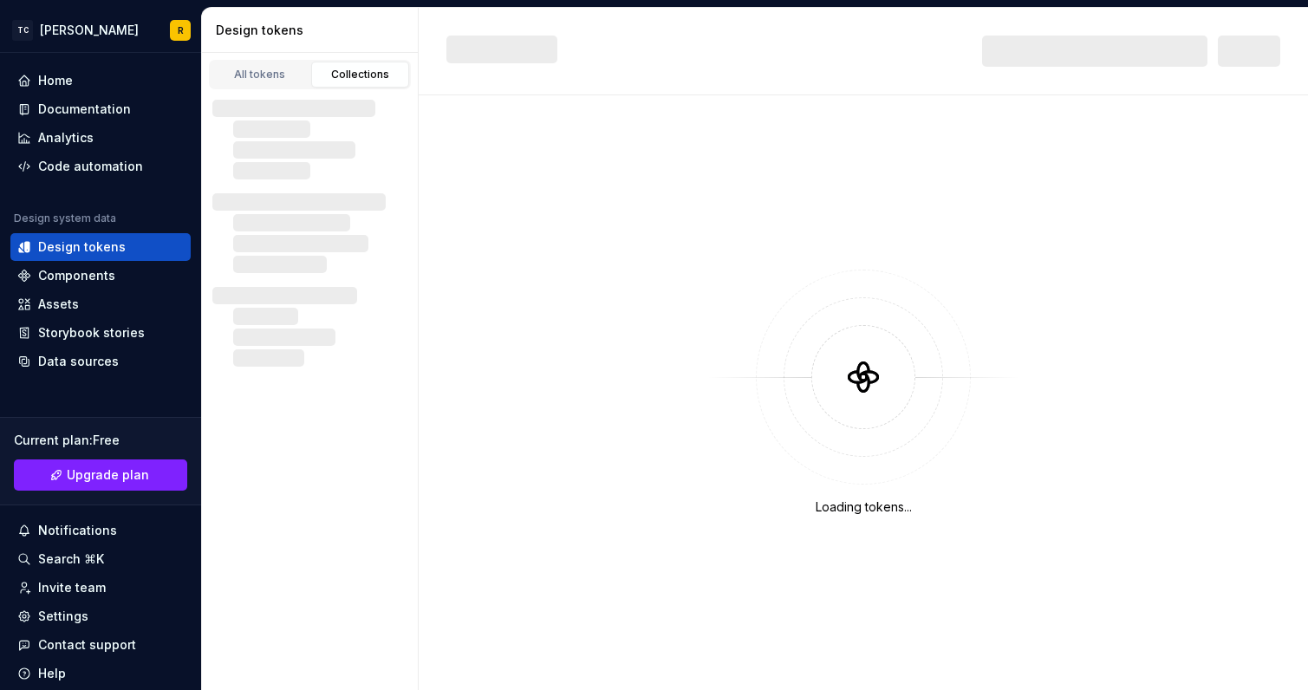
click at [367, 75] on div "Collections" at bounding box center [360, 75] width 87 height 14
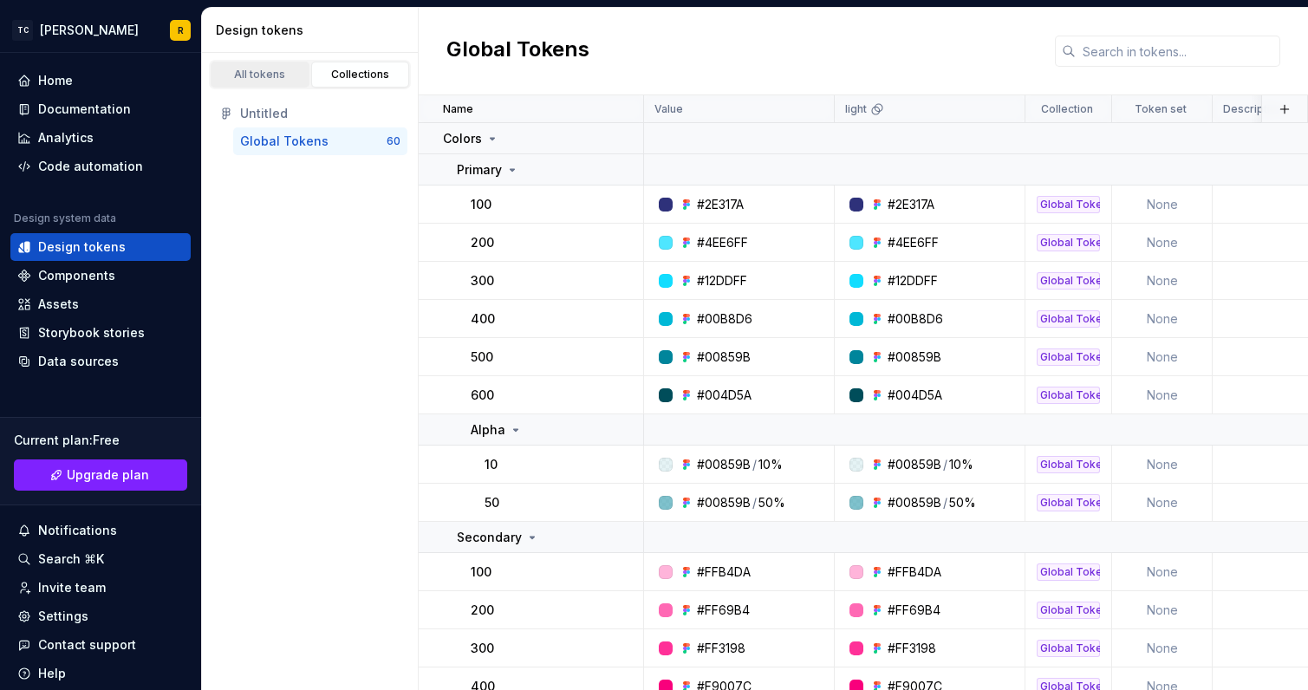
click at [268, 75] on div "All tokens" at bounding box center [260, 75] width 87 height 14
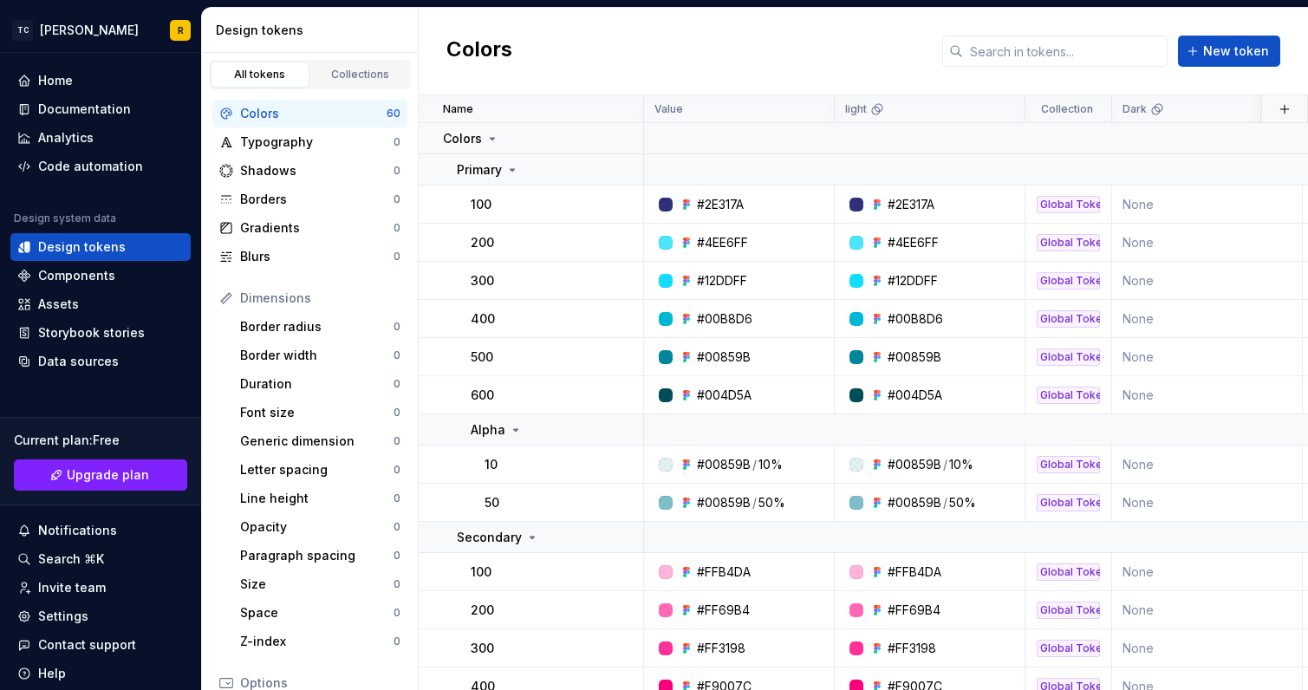
click at [270, 114] on div "Colors" at bounding box center [313, 113] width 146 height 17
click at [1170, 115] on div "Dark" at bounding box center [1206, 109] width 169 height 14
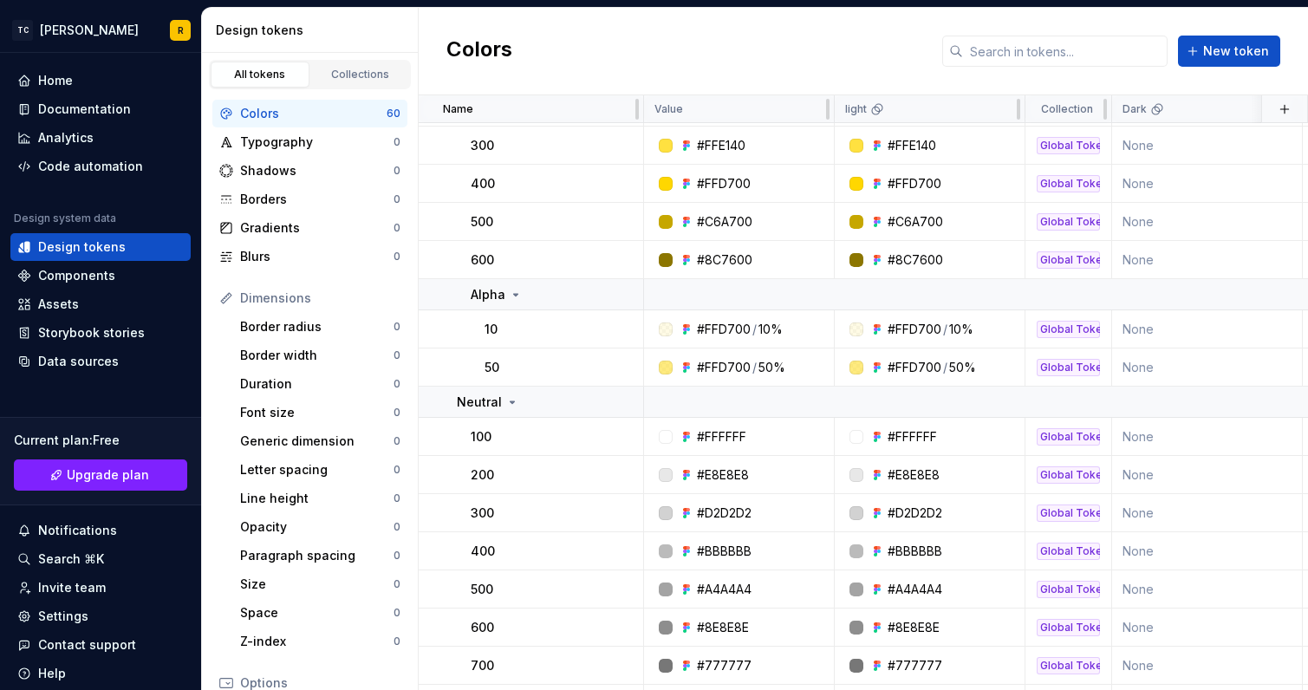
scroll to position [244, 0]
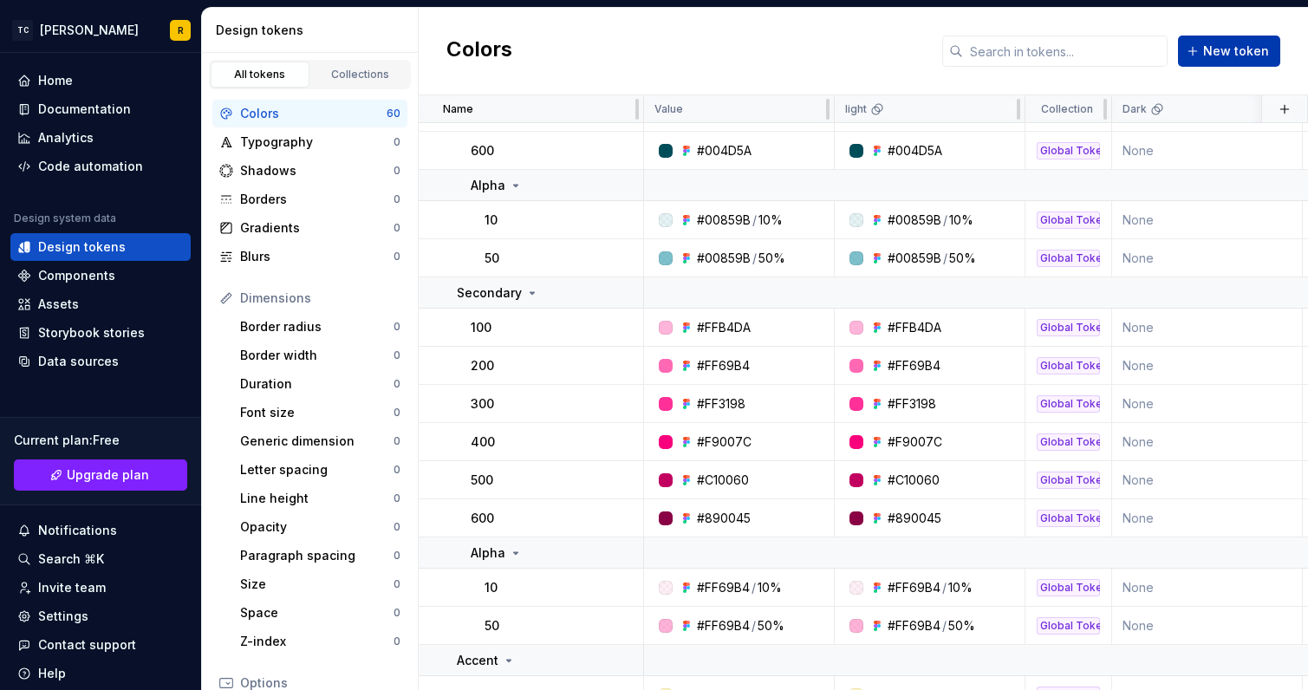
click at [1212, 62] on button "New token" at bounding box center [1229, 51] width 102 height 31
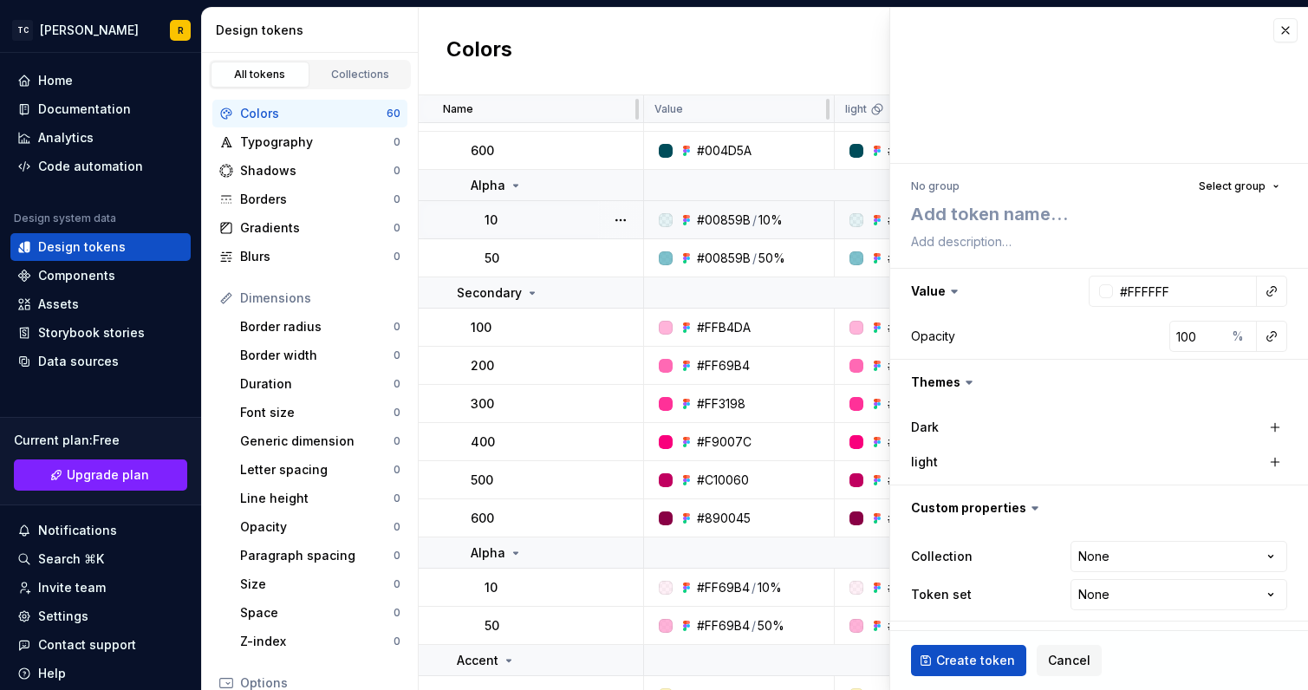
type textarea "*"
type textarea "A"
type textarea "*"
type textarea "Ar"
type textarea "*"
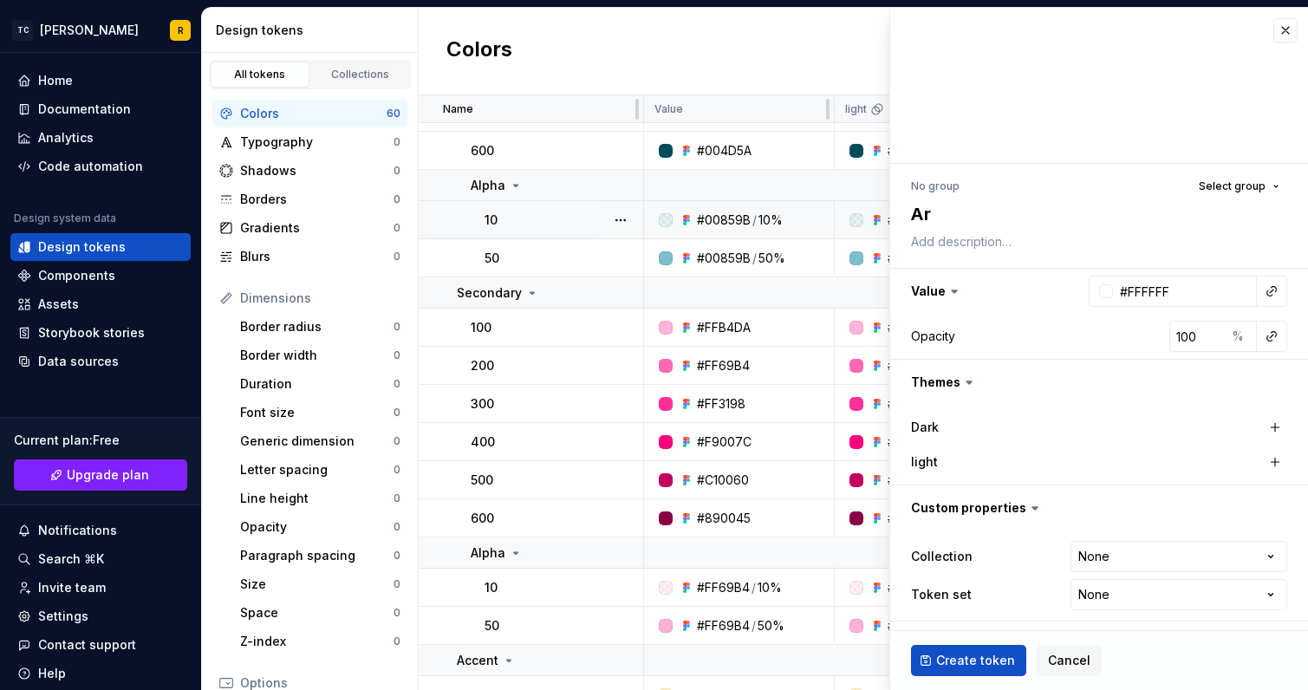
type textarea "[PERSON_NAME]"
type textarea "*"
type textarea "[PERSON_NAME]"
type textarea "*"
type textarea "[PERSON_NAME]"
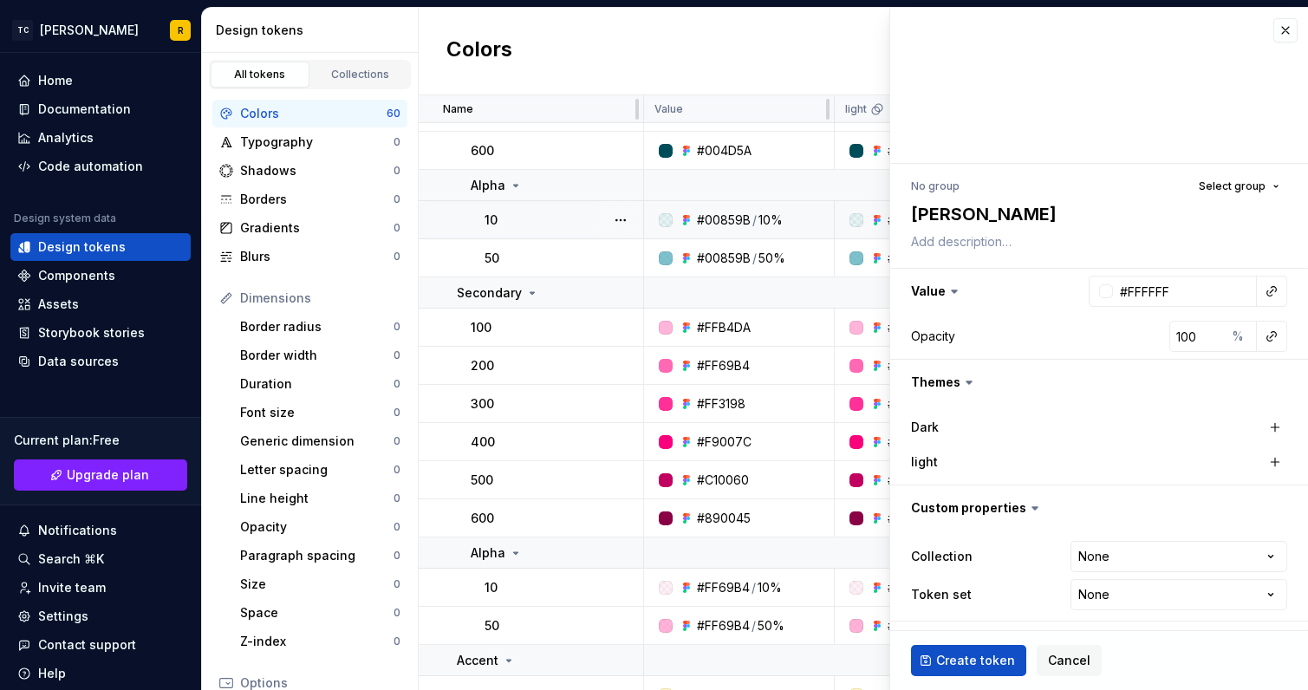
type textarea "*"
type textarea "Ari Co"
type textarea "*"
type textarea "[PERSON_NAME]"
type textarea "*"
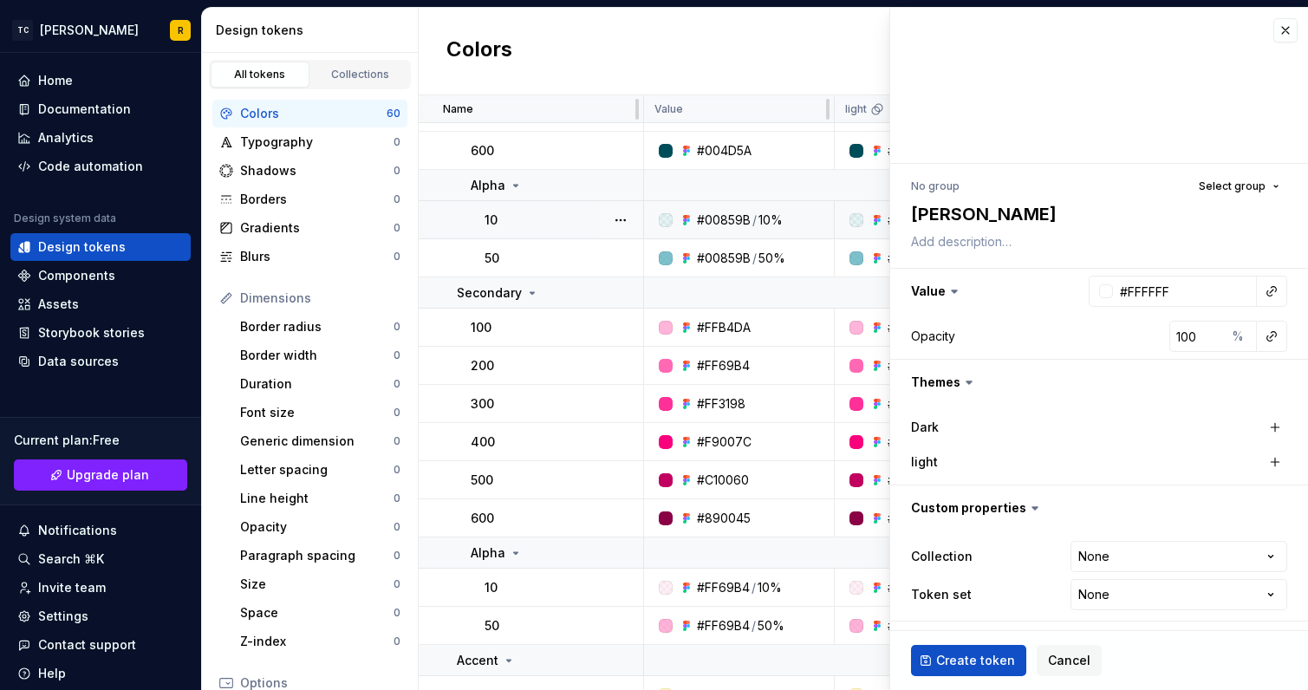
type textarea "[PERSON_NAME]"
type textarea "*"
type textarea "Ari Color"
type textarea "*"
type textarea "Ari Colors"
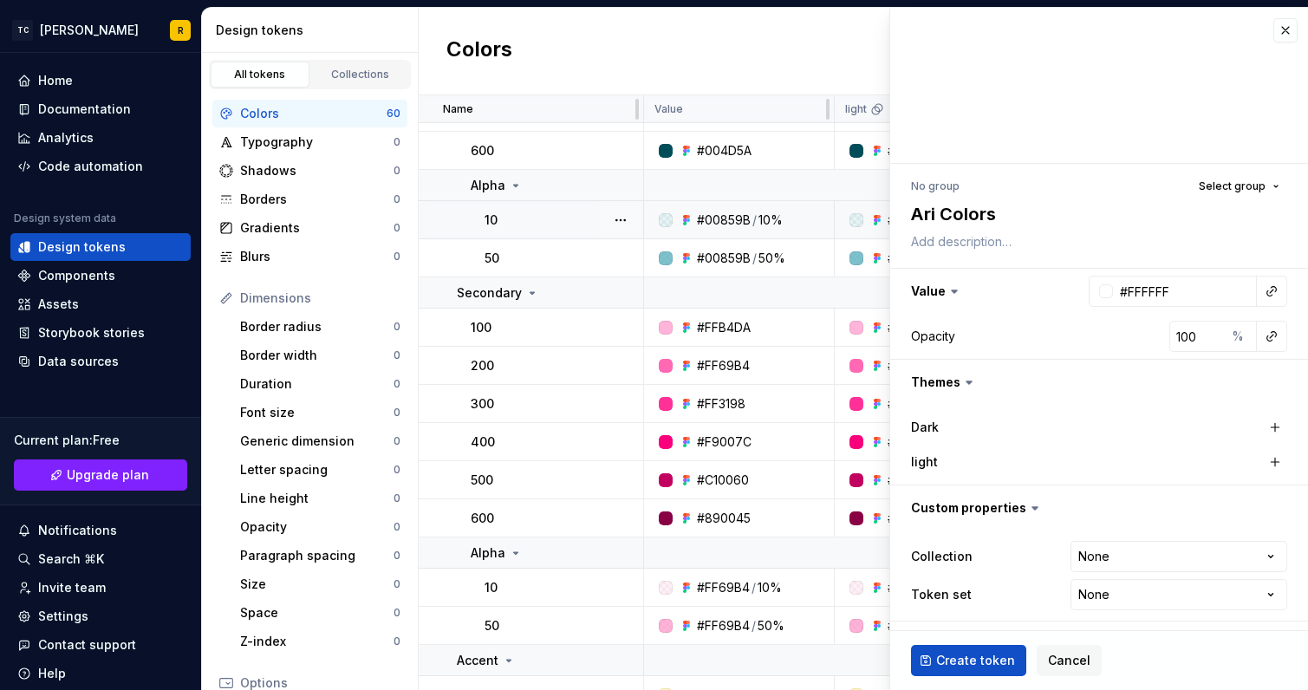
click at [947, 289] on icon at bounding box center [954, 291] width 17 height 17
click at [1126, 286] on input "#FFFFFF" at bounding box center [1185, 291] width 144 height 31
click at [1113, 294] on input "#FFFFFF" at bounding box center [1185, 291] width 144 height 31
drag, startPoint x: 1113, startPoint y: 293, endPoint x: 1241, endPoint y: 296, distance: 128.3
click at [1241, 296] on input "#FFFFFF" at bounding box center [1185, 291] width 144 height 31
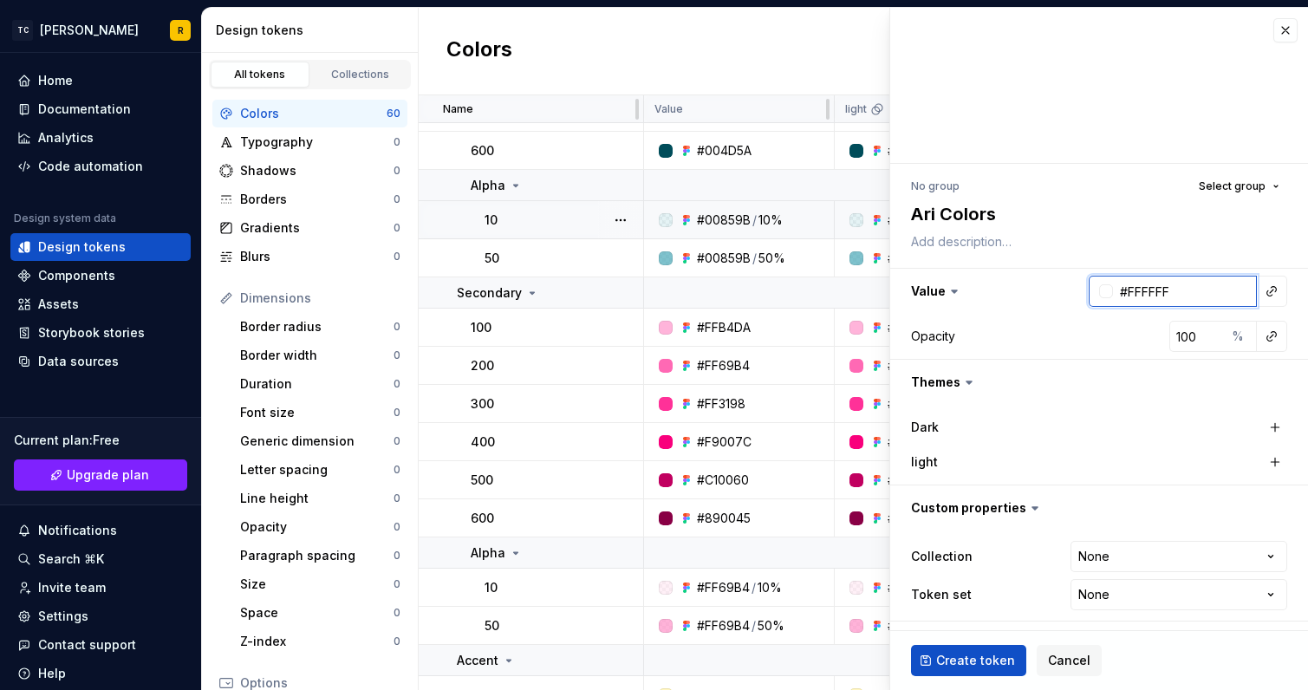
paste input "2e3179"
type input "#2e3179"
type textarea "*"
type input "#2E3179"
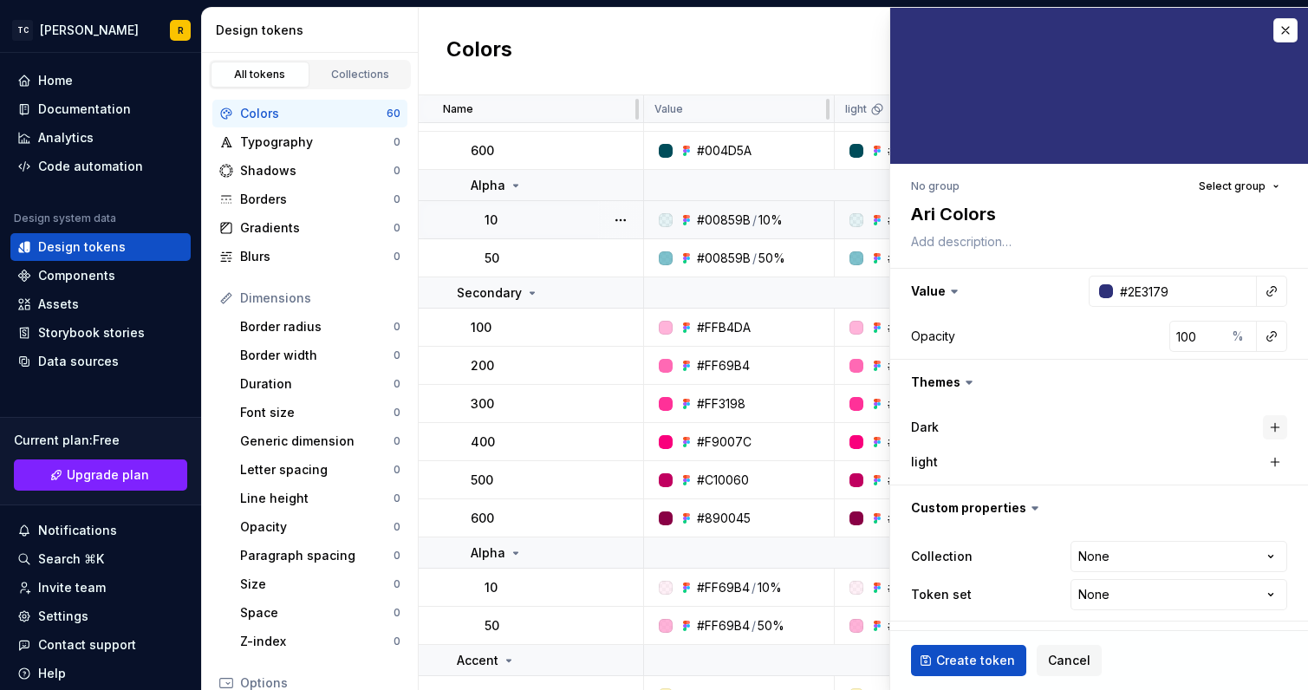
click at [1263, 426] on button "button" at bounding box center [1275, 427] width 24 height 24
type textarea "*"
click at [1164, 424] on div "#2E3179" at bounding box center [1174, 427] width 49 height 17
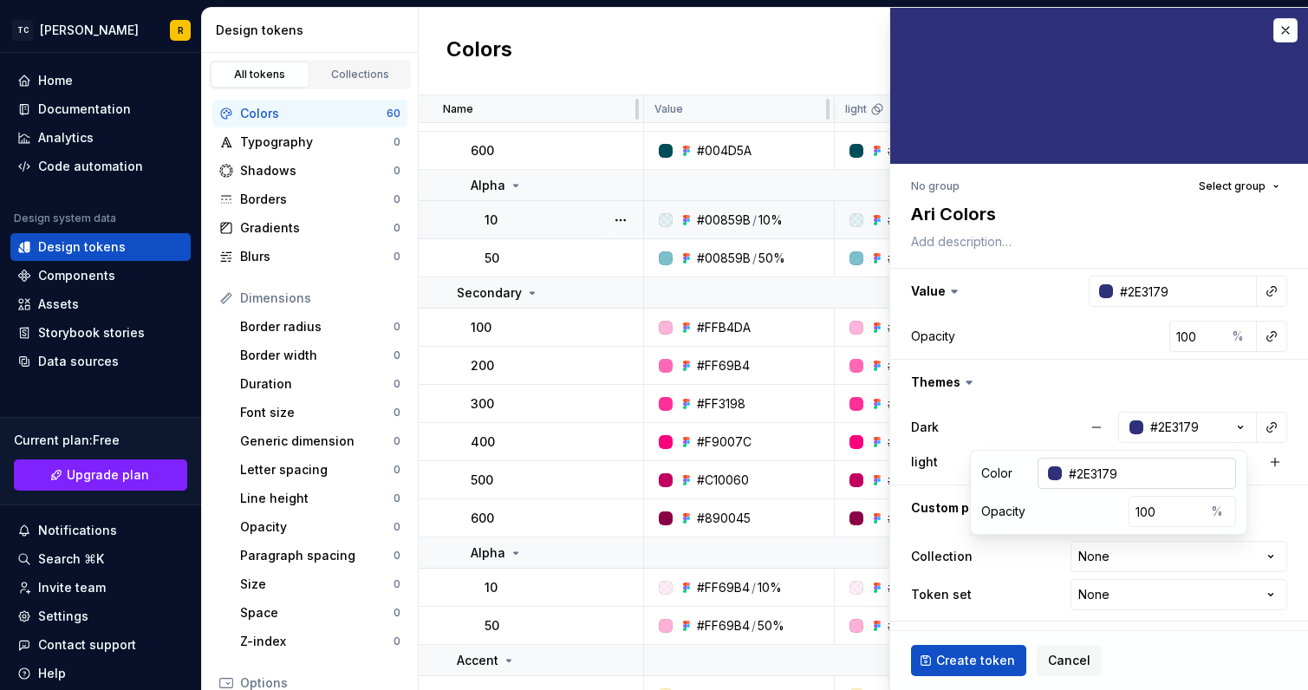
click at [1081, 475] on input "#2E3179" at bounding box center [1149, 473] width 174 height 31
drag, startPoint x: 1080, startPoint y: 475, endPoint x: 1157, endPoint y: 478, distance: 77.2
click at [1157, 478] on input "#2E3179" at bounding box center [1149, 473] width 174 height 31
type input "#0A0813"
click at [1079, 366] on button "button" at bounding box center [1099, 382] width 418 height 45
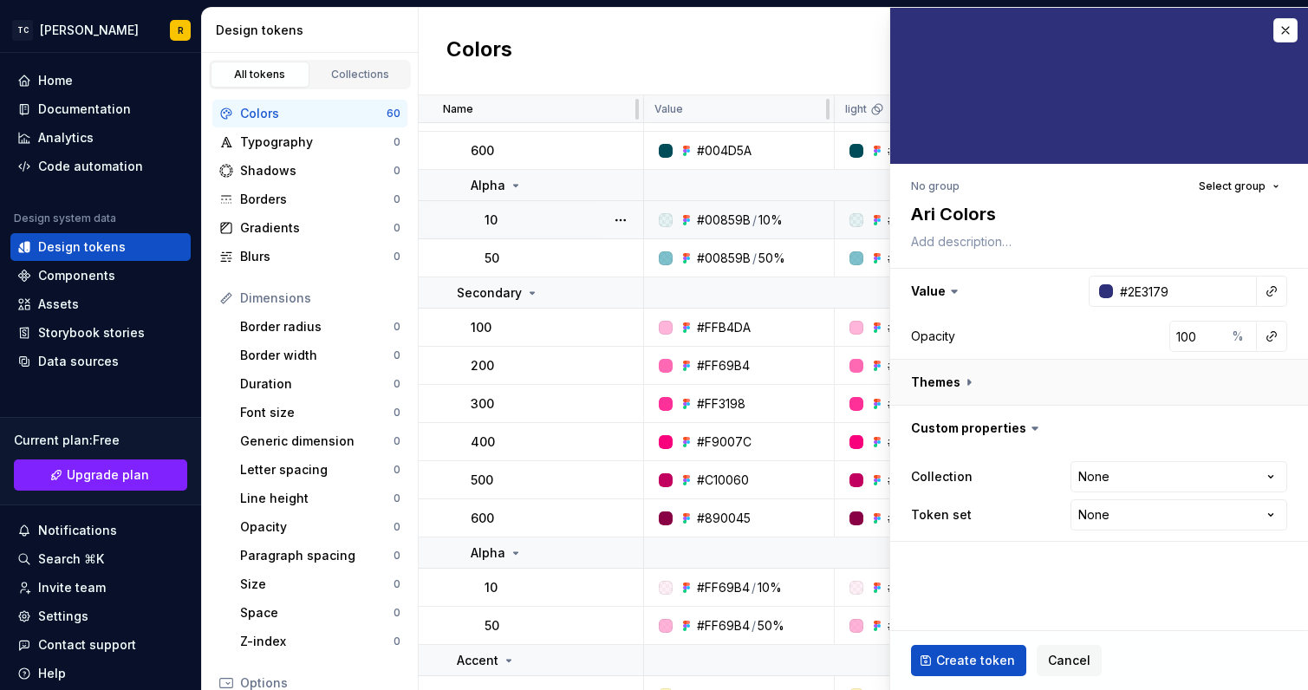
click at [1072, 379] on button "button" at bounding box center [1099, 382] width 418 height 45
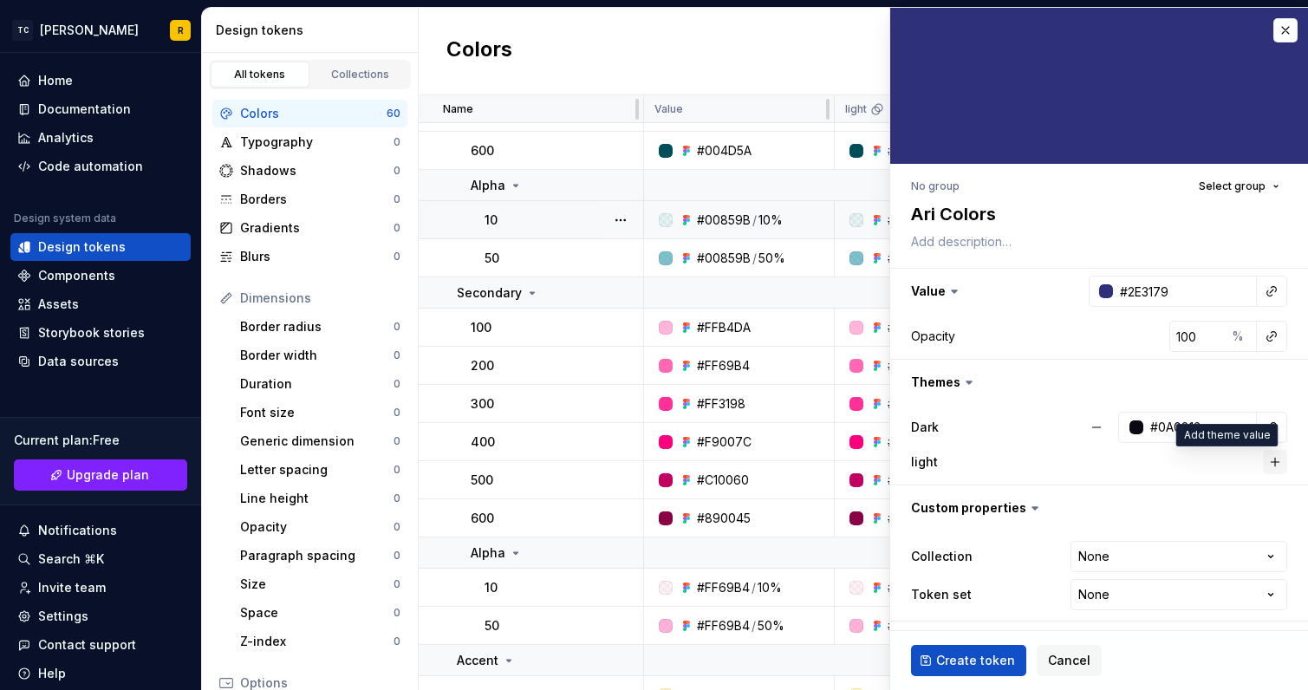
click at [1263, 458] on button "button" at bounding box center [1275, 462] width 24 height 24
type textarea "*"
click at [1129, 459] on div "button" at bounding box center [1136, 462] width 14 height 14
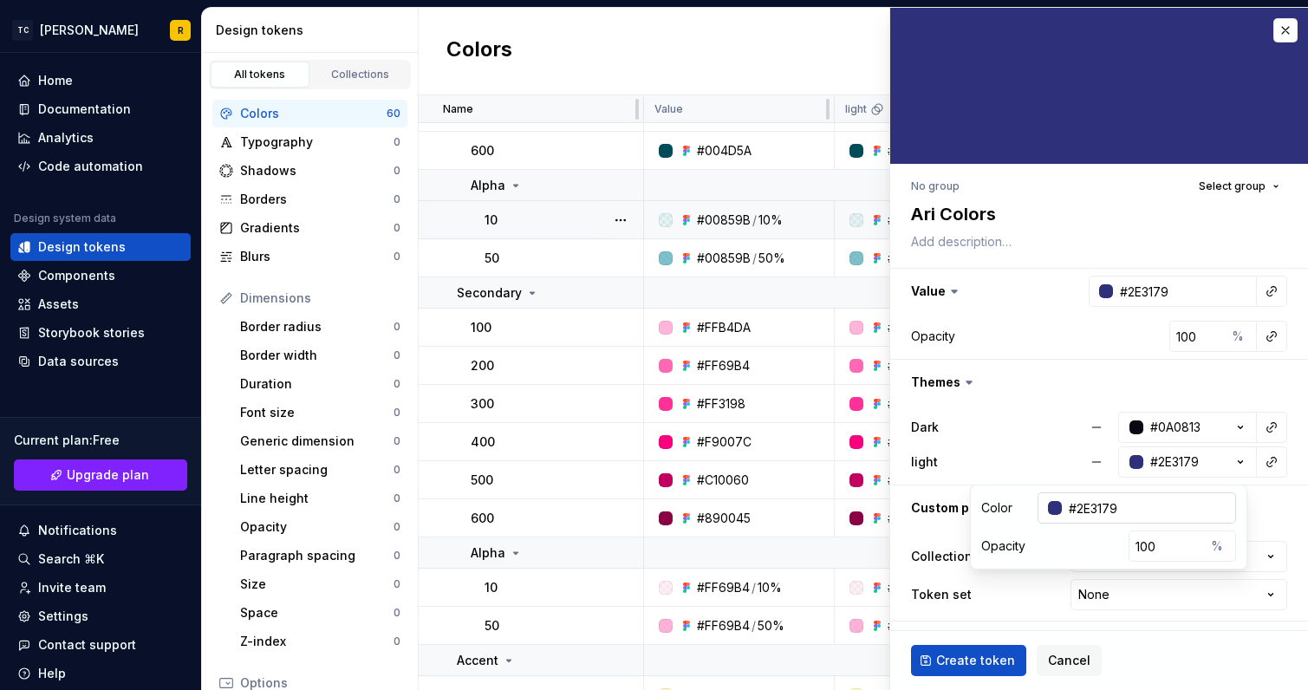
drag, startPoint x: 1078, startPoint y: 508, endPoint x: 1177, endPoint y: 503, distance: 98.9
click at [1177, 503] on input "#2E3179" at bounding box center [1149, 507] width 174 height 31
type input "#ffffff"
click at [1277, 503] on button "button" at bounding box center [1099, 507] width 418 height 45
click at [1270, 503] on button "button" at bounding box center [1099, 507] width 418 height 45
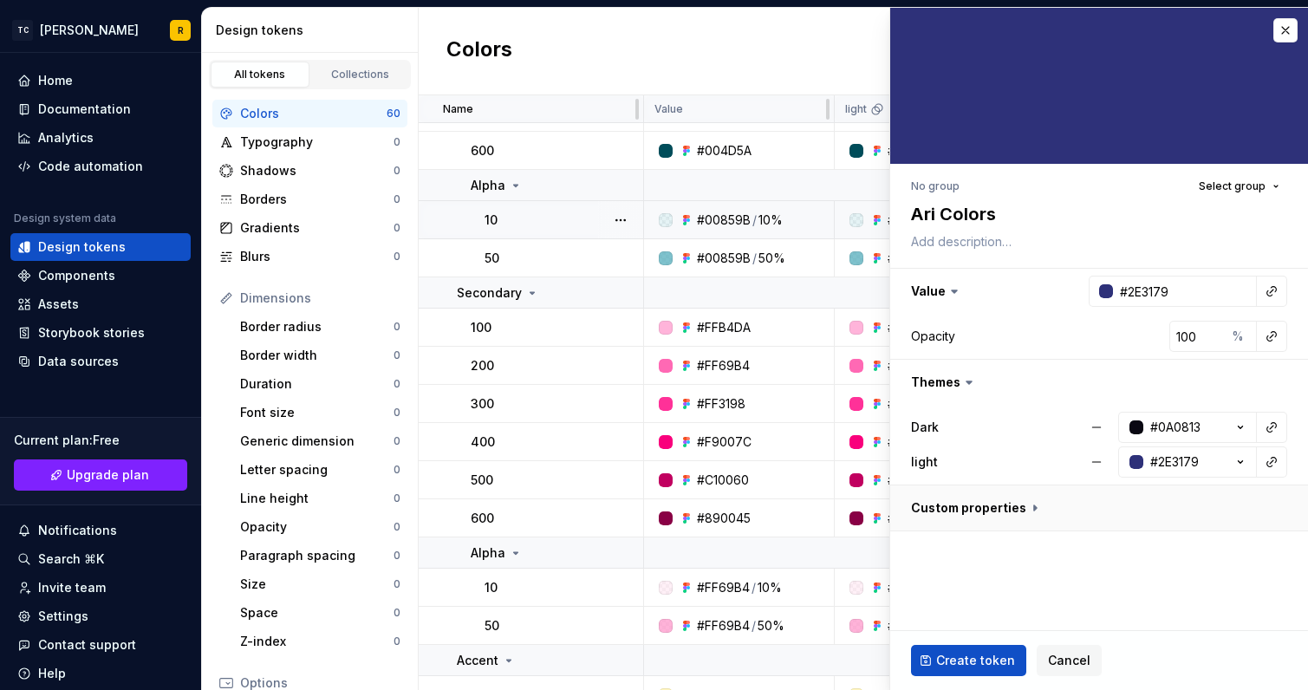
type textarea "*"
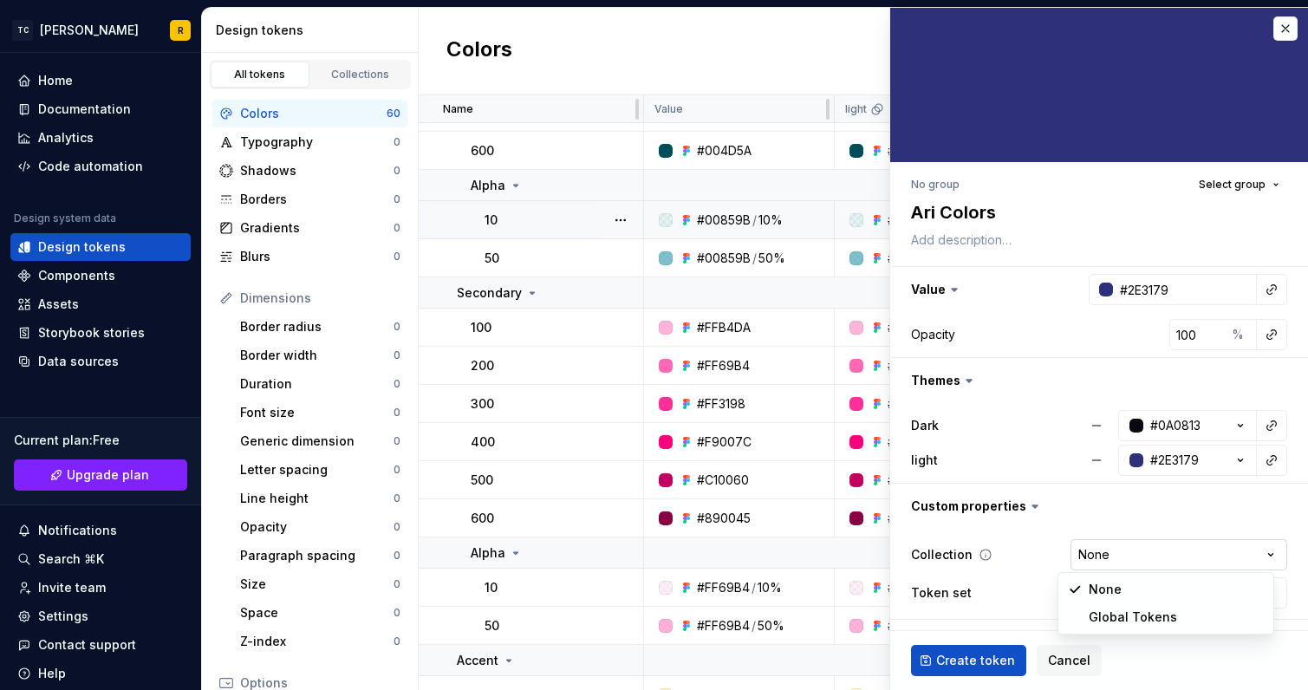
click at [1111, 549] on html "TC Ari R Home Documentation Analytics Code automation Design system data Design…" at bounding box center [654, 345] width 1308 height 690
select select "**********"
type textarea "*"
click at [1113, 588] on html "TC Ari R Home Documentation Analytics Code automation Design system data Design…" at bounding box center [654, 345] width 1308 height 690
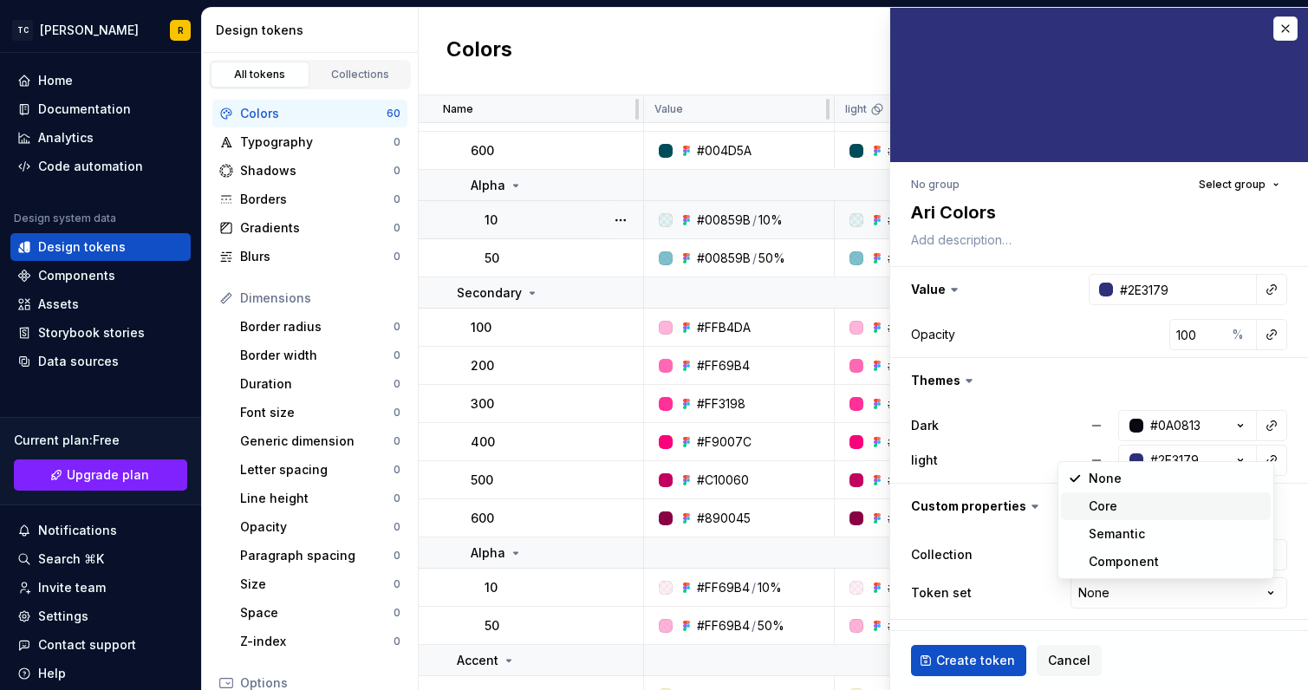
select select "**********"
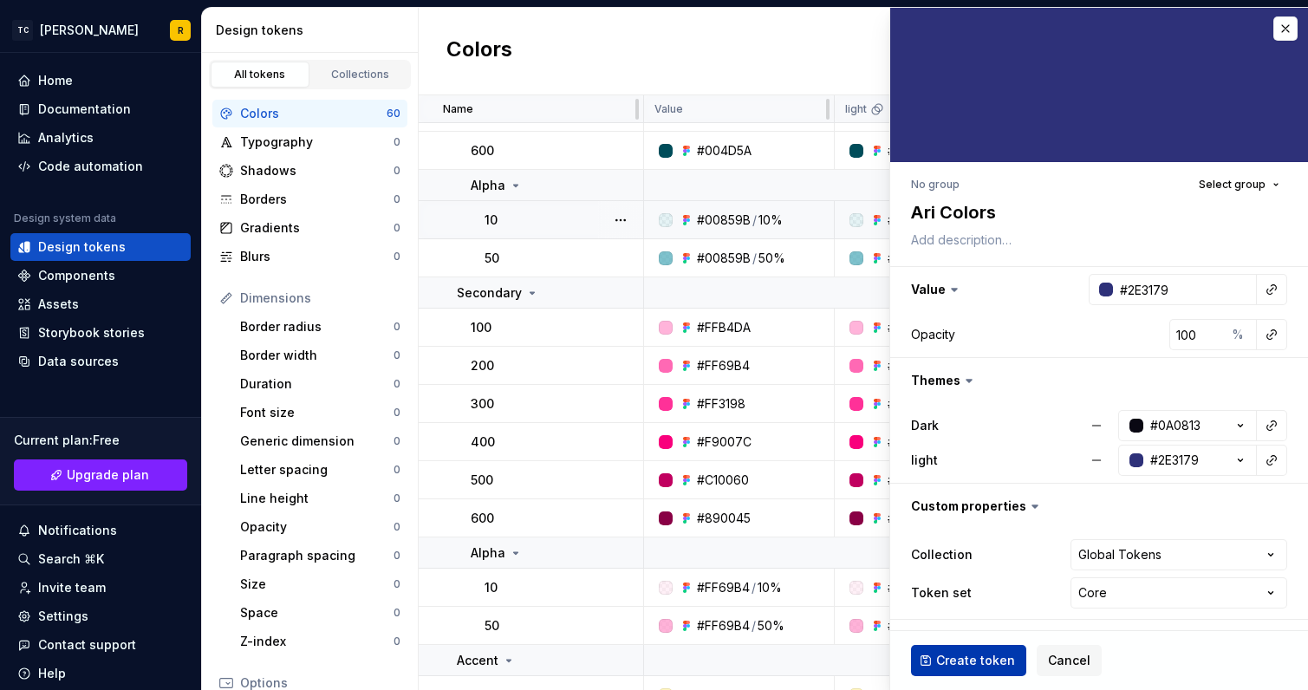
click at [949, 655] on span "Create token" at bounding box center [975, 660] width 79 height 17
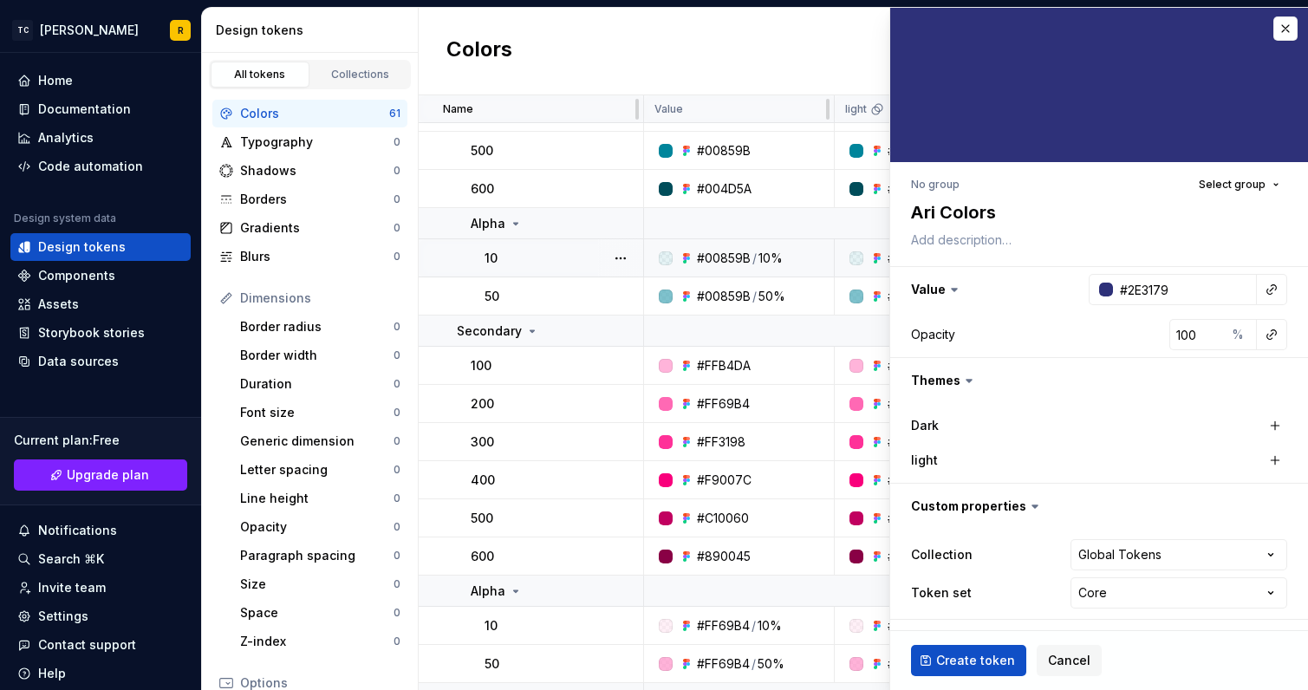
type textarea "*"
type input "#FFFFFF"
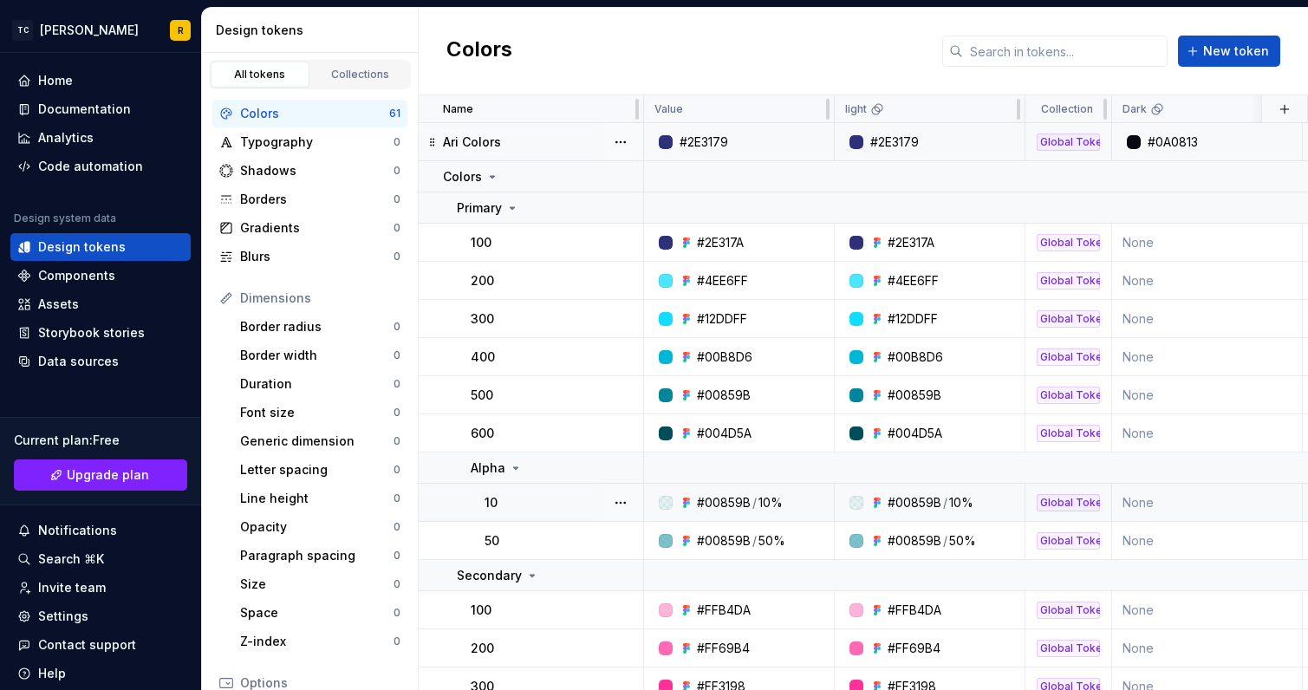
click at [855, 143] on div at bounding box center [856, 142] width 14 height 14
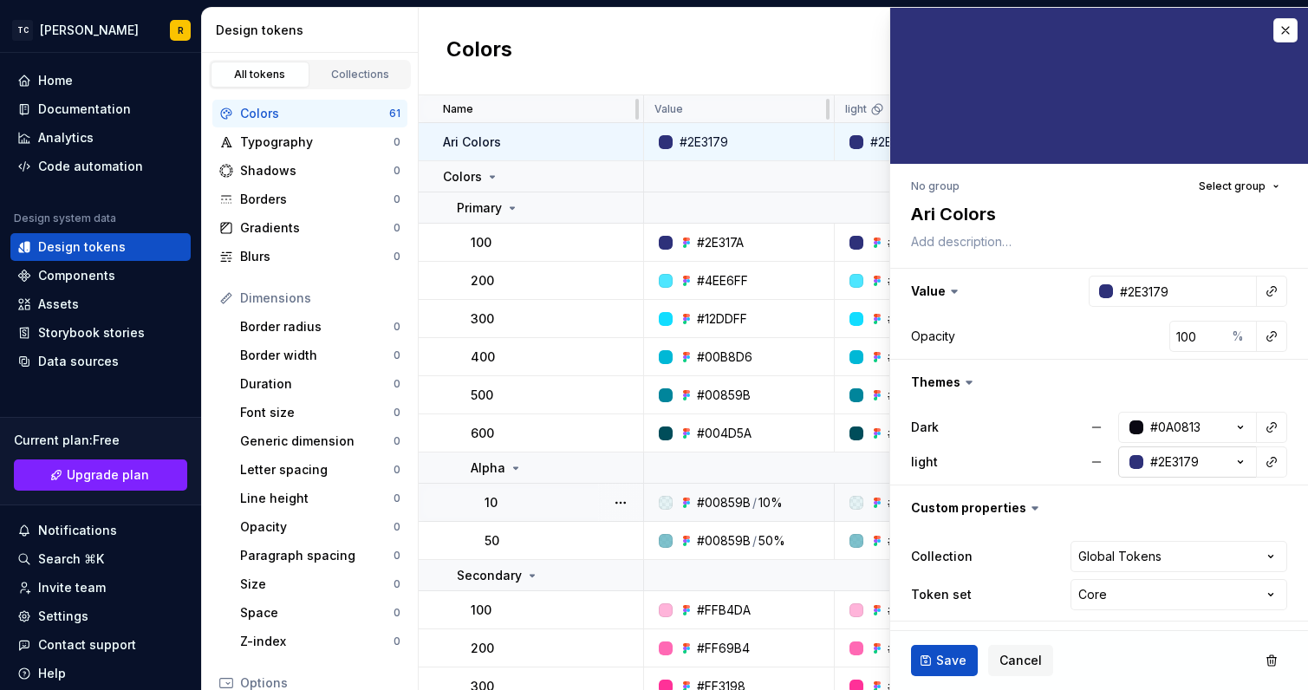
click at [1129, 463] on div "button" at bounding box center [1136, 462] width 14 height 14
type textarea "*"
click at [1052, 507] on div at bounding box center [1055, 508] width 14 height 14
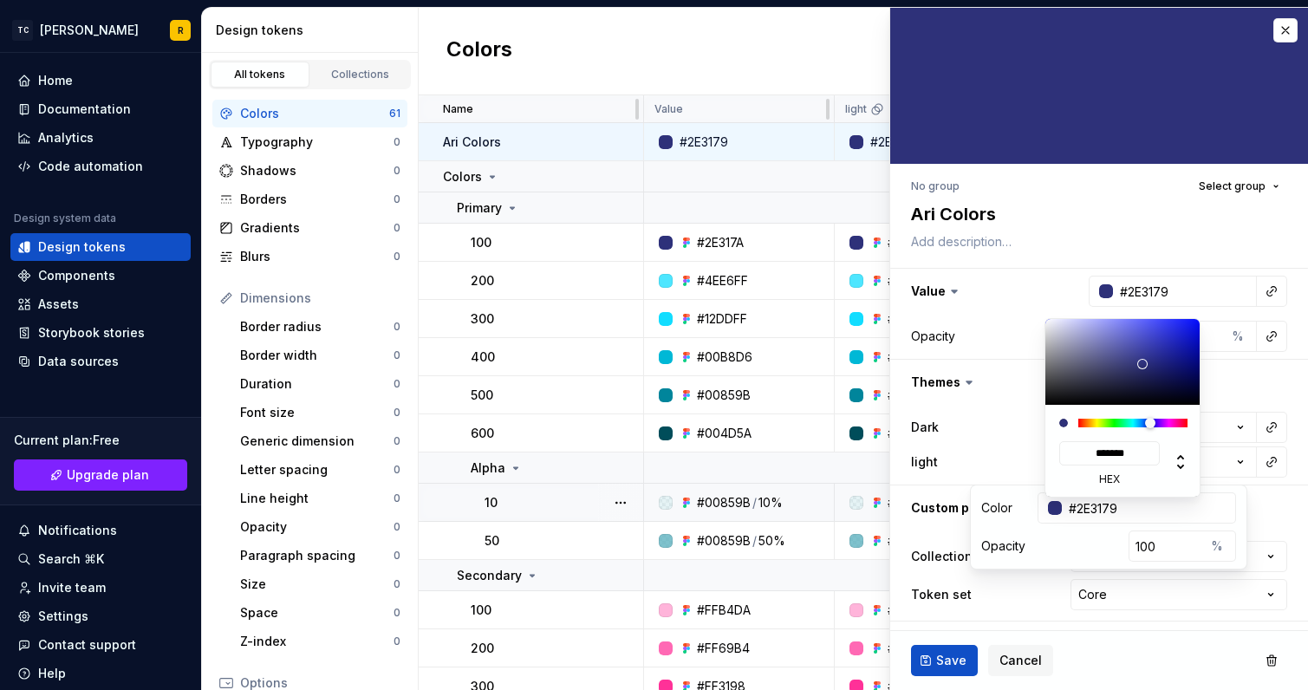
type input "#333681"
type input "*******"
type input "#393C89"
type input "*******"
type input "#FFFFFF"
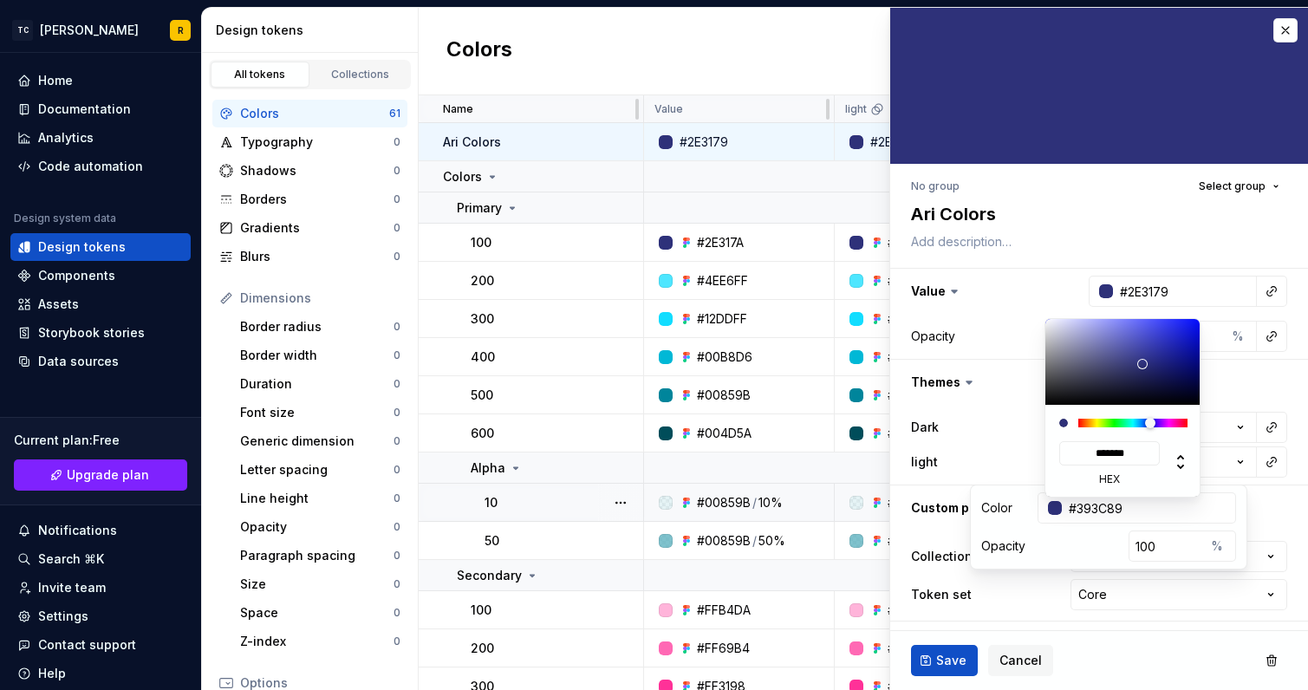
type input "*******"
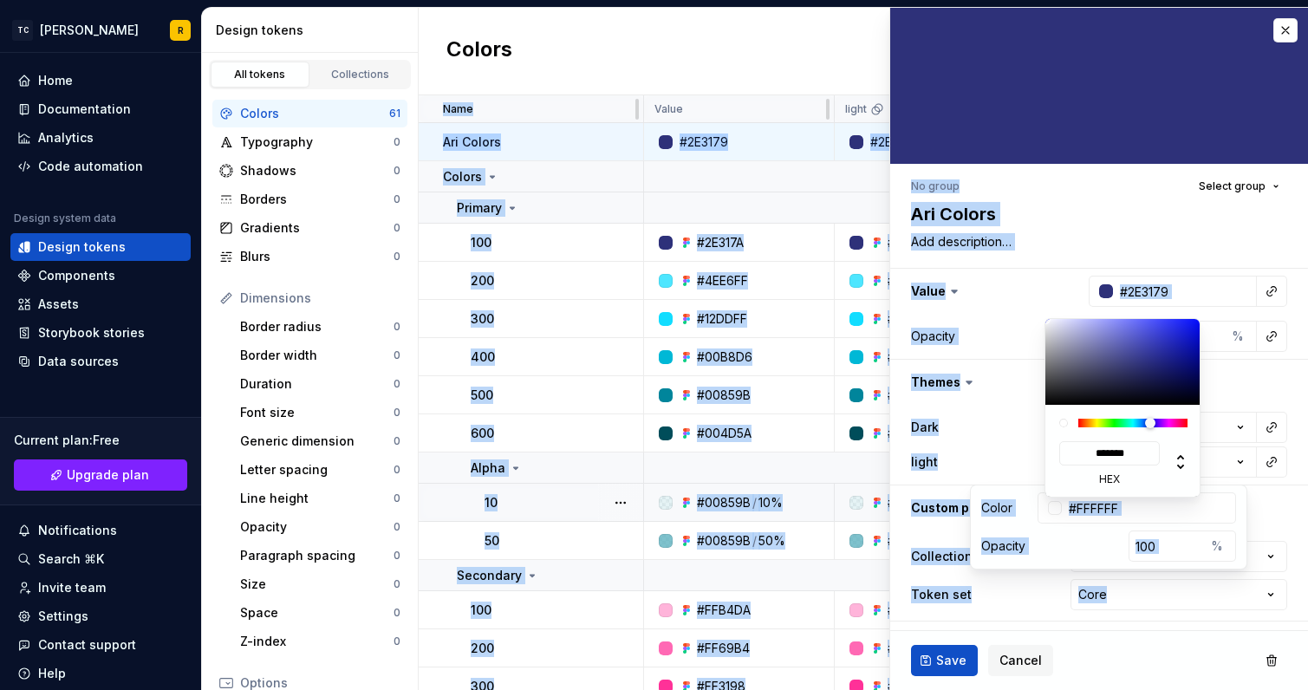
drag, startPoint x: 1005, startPoint y: 296, endPoint x: 934, endPoint y: 255, distance: 82.3
click at [932, 252] on html "TC Ari R Home Documentation Analytics Code automation Design system data Design…" at bounding box center [654, 345] width 1308 height 690
type textarea "*"
type input "#2B2E6A"
type input "*******"
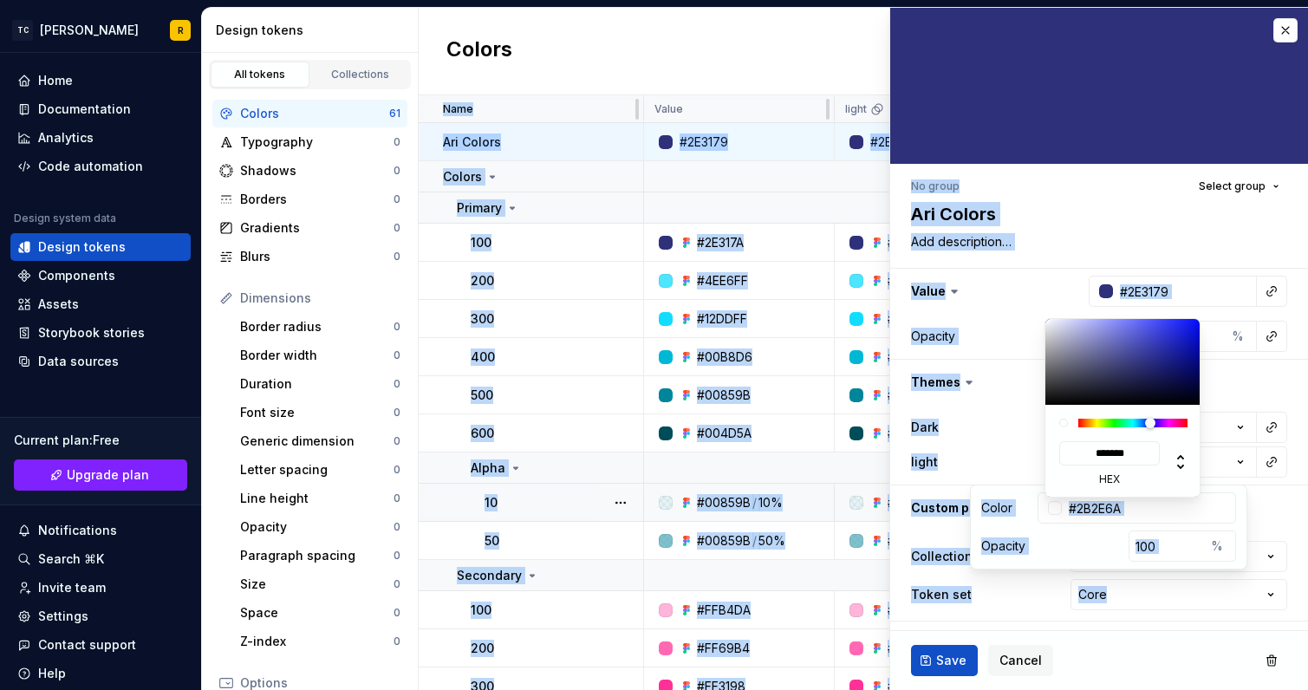
click at [1137, 369] on div at bounding box center [1123, 362] width 156 height 86
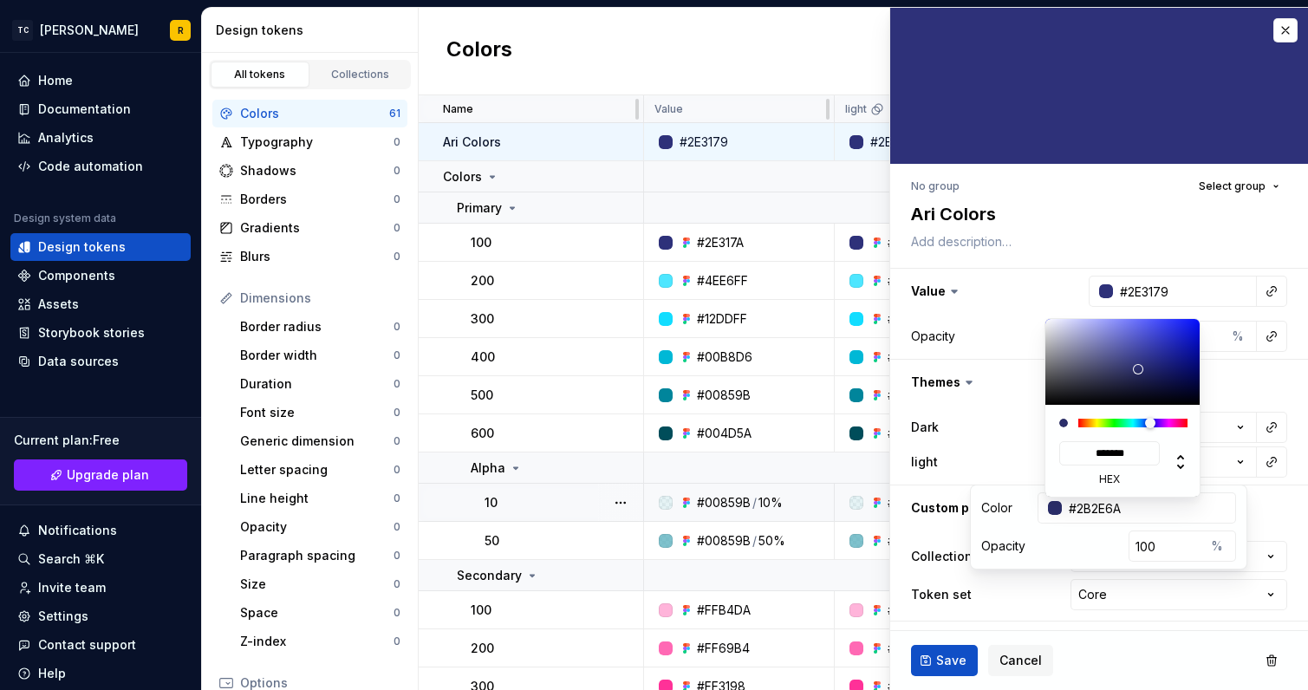
type textarea "*"
type input "#7A7DB4"
type input "*******"
type input "#9D9FCE"
type input "*******"
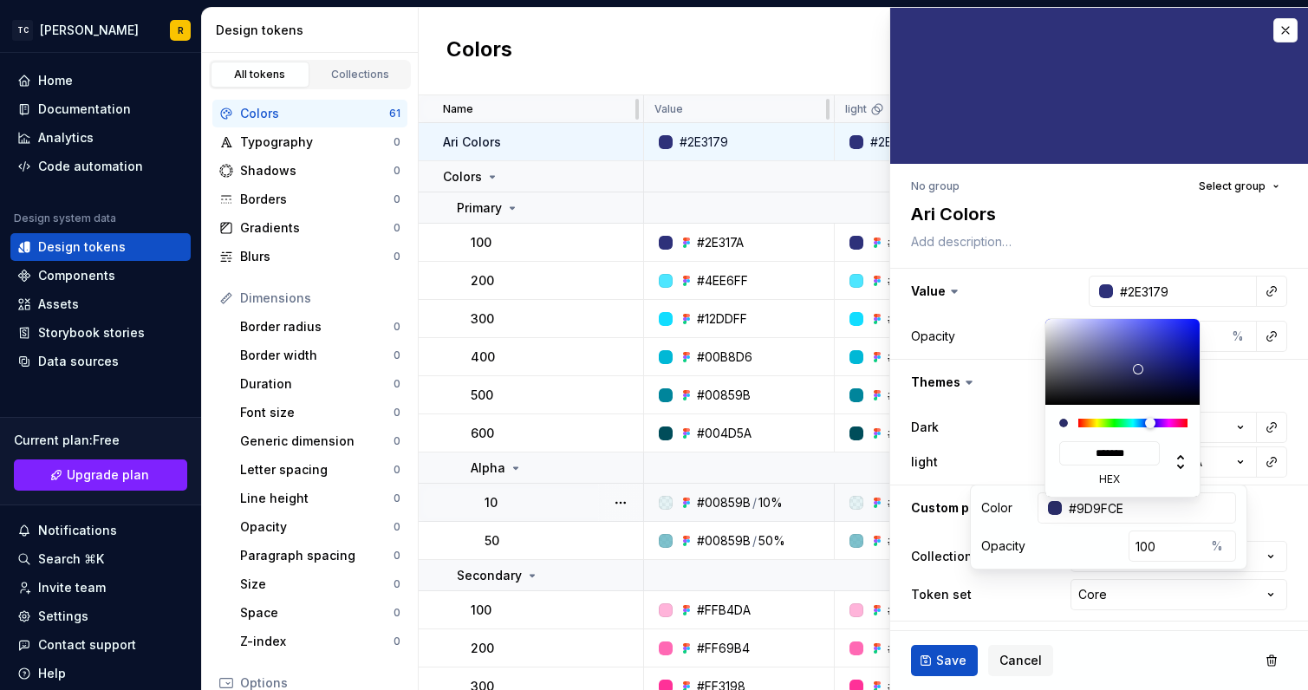
type input "#E3E3F7"
type input "*******"
type input "#FEFEFF"
type input "*******"
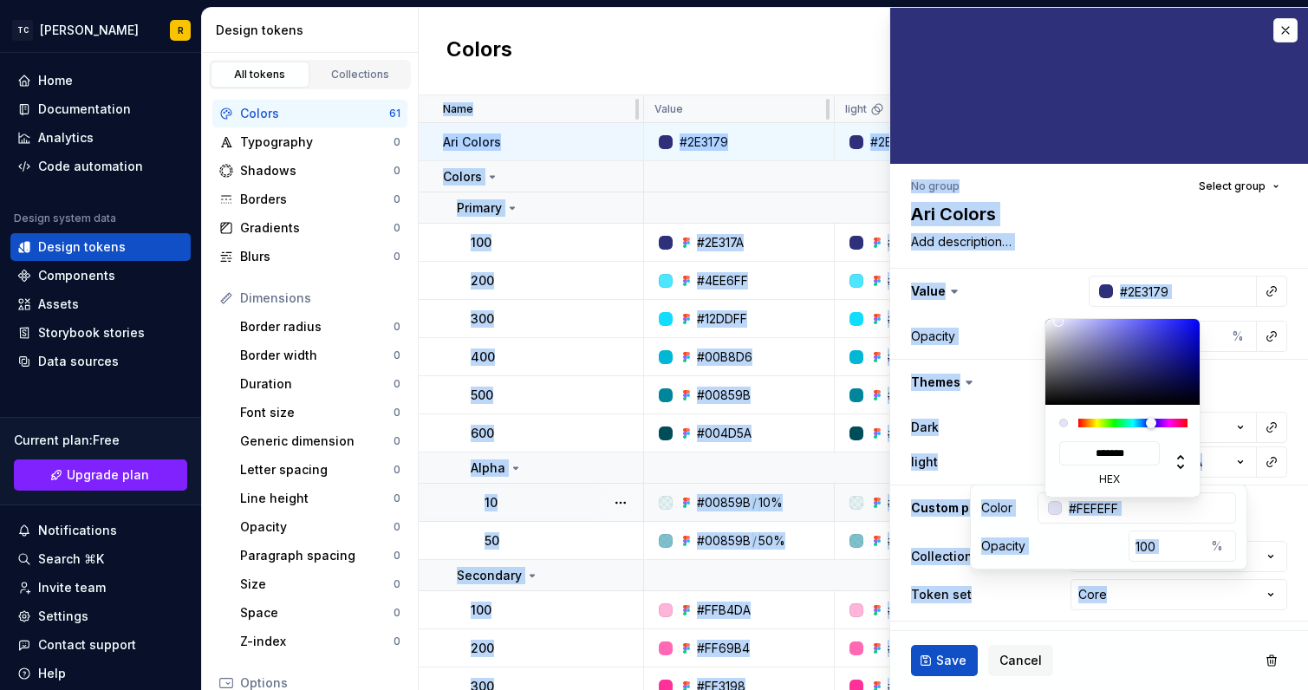
type input "#FFFFFF"
type input "*******"
type input "#F5F5F5"
type input "*******"
type input "#C1C1C1"
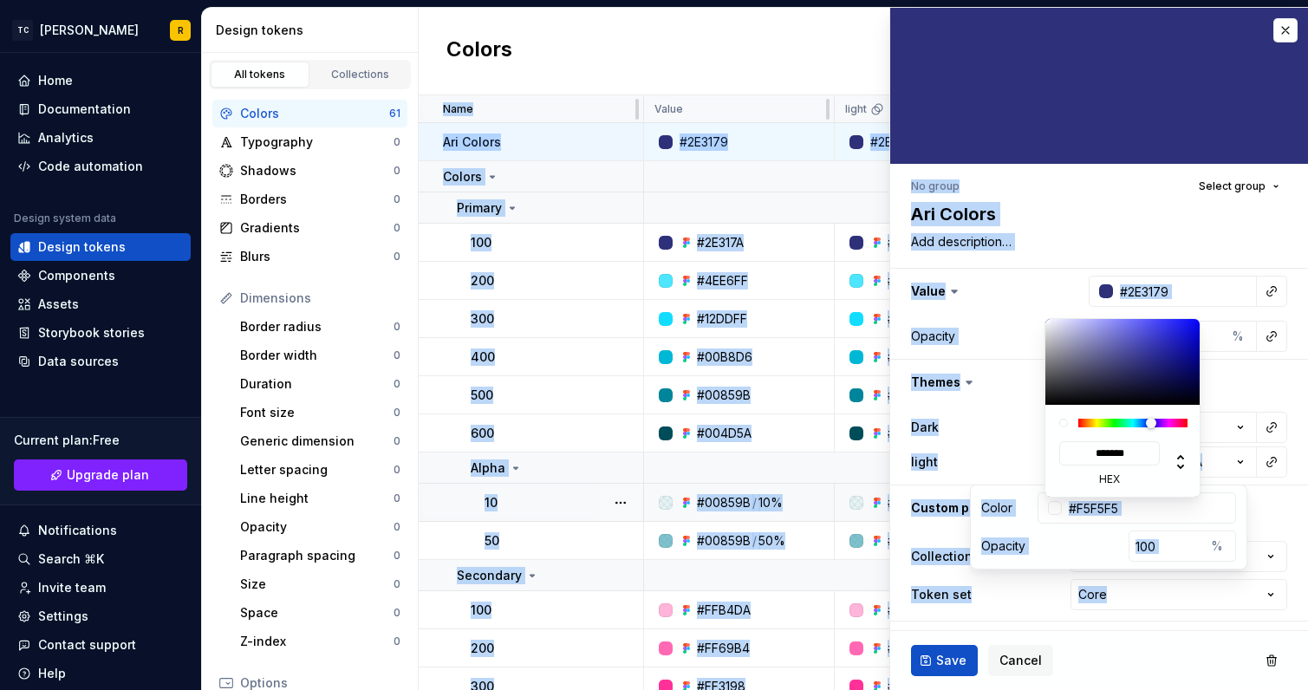
type input "*******"
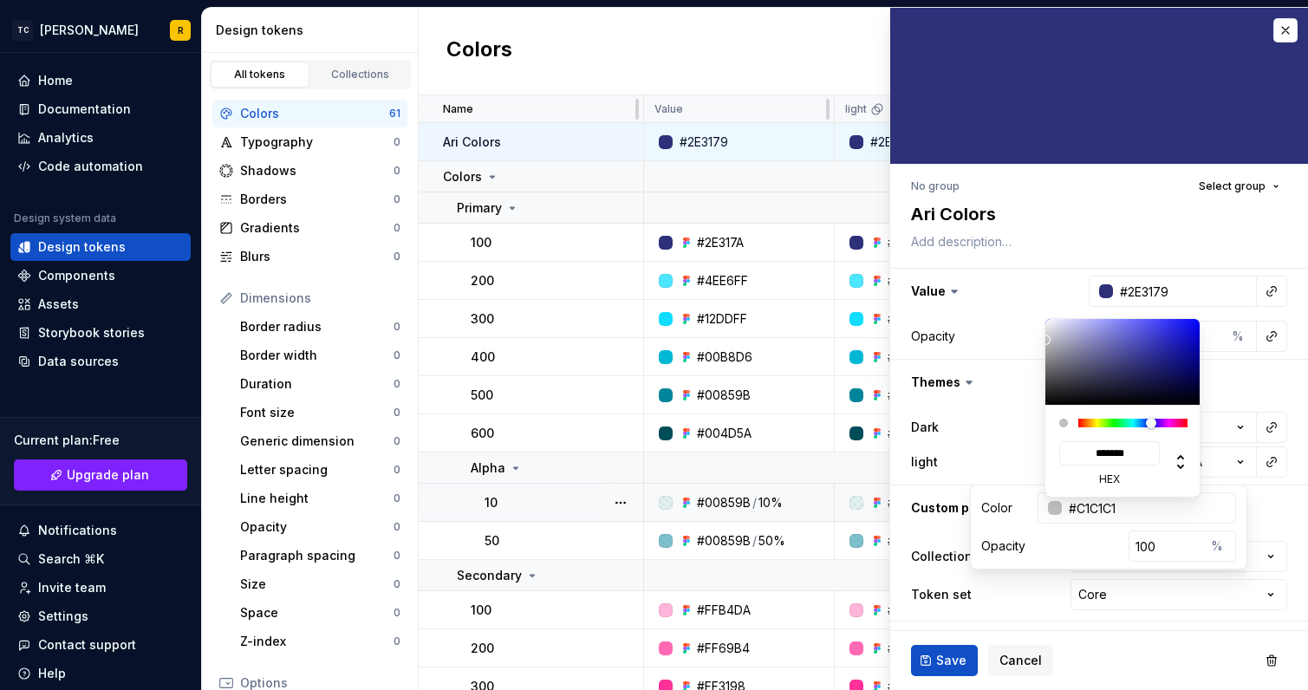
type input "#D1D1D1"
type input "*******"
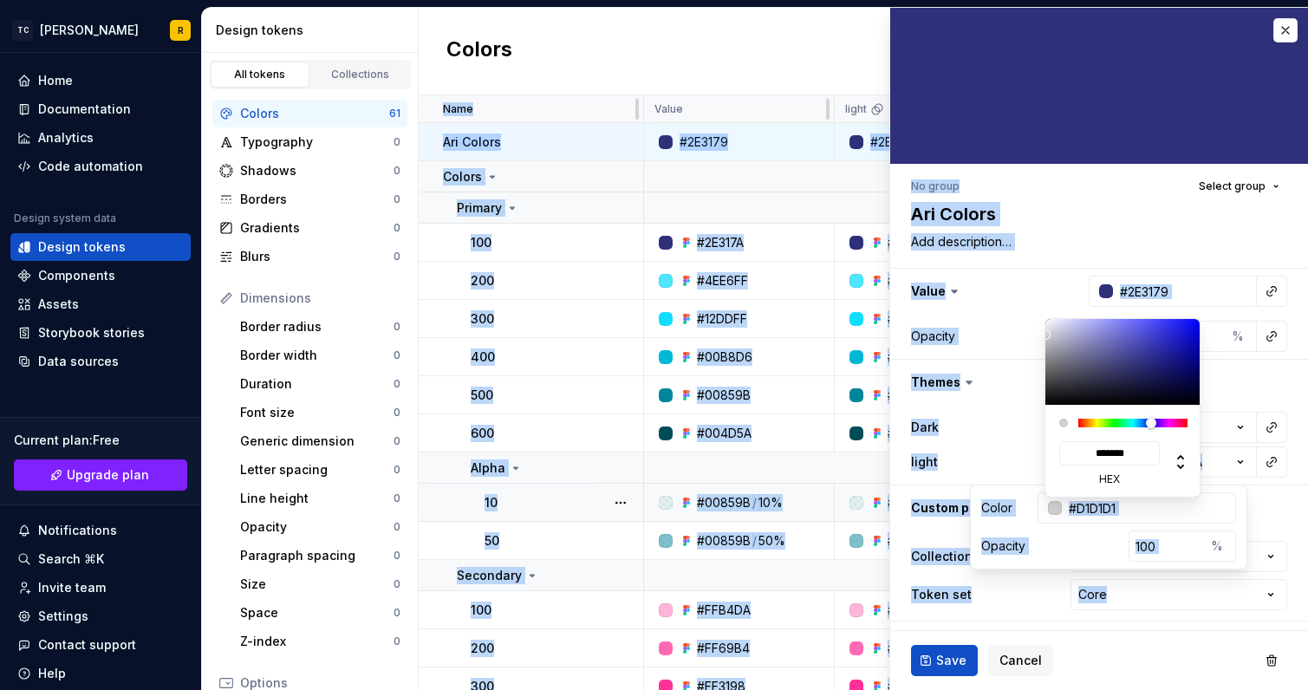
type input "#FFFFFF"
type input "*******"
drag, startPoint x: 1080, startPoint y: 334, endPoint x: 998, endPoint y: 287, distance: 94.7
click at [998, 287] on html "TC Ari R Home Documentation Analytics Code automation Design system data Design…" at bounding box center [654, 345] width 1308 height 690
click at [1135, 475] on label "hex" at bounding box center [1109, 479] width 101 height 14
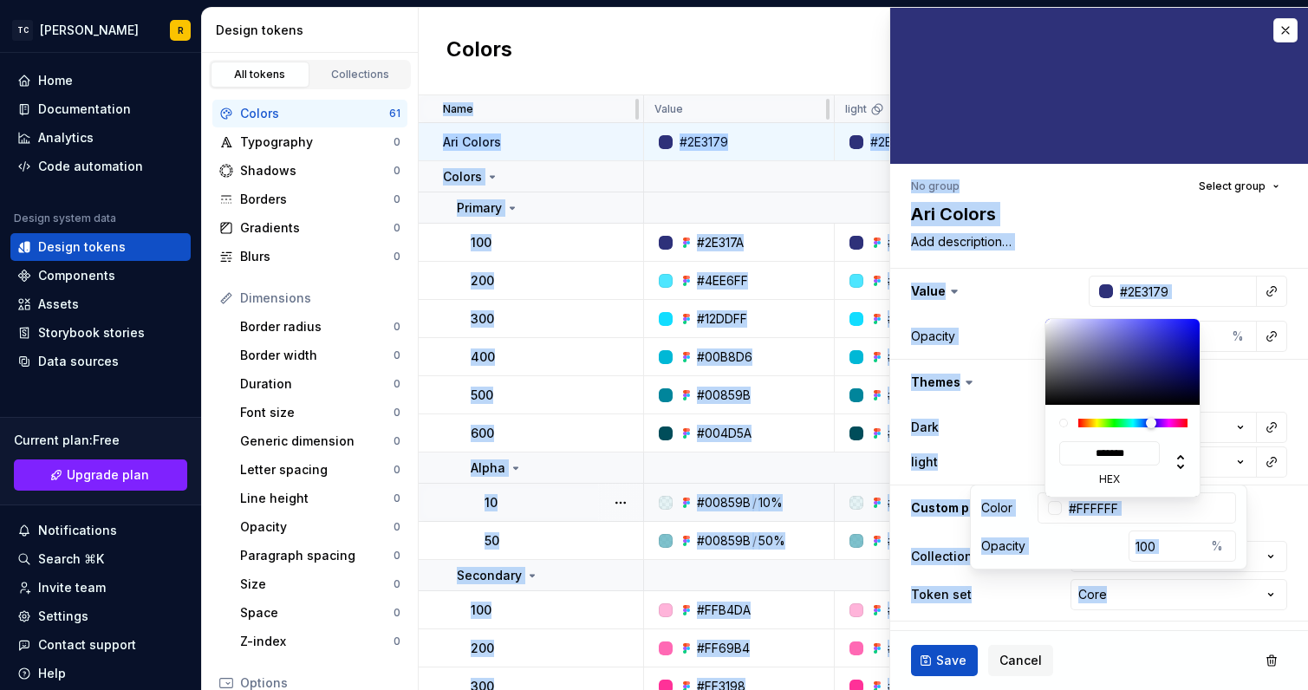
click at [1135, 465] on input "*******" at bounding box center [1109, 453] width 101 height 24
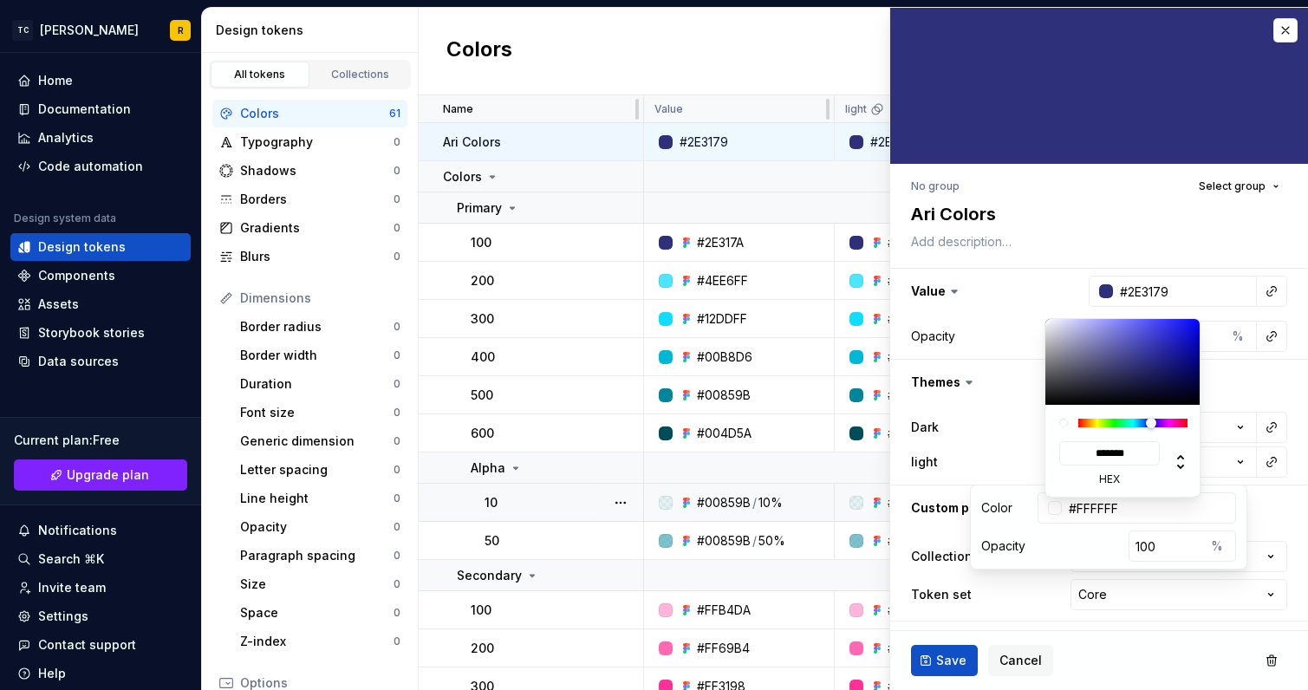
click at [1256, 371] on html "TC Ari R Home Documentation Analytics Code automation Design system data Design…" at bounding box center [654, 345] width 1308 height 690
click at [1241, 374] on html "TC Ari R Home Documentation Analytics Code automation Design system data Design…" at bounding box center [654, 345] width 1308 height 690
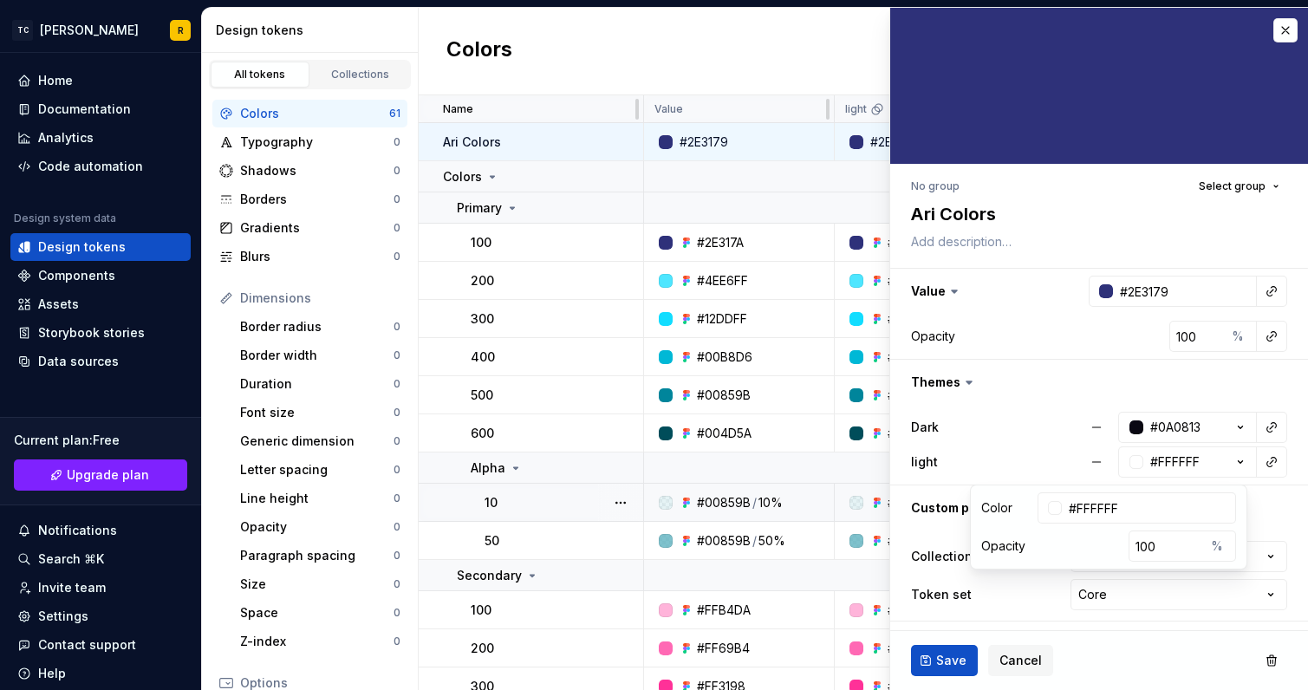
click at [944, 658] on span "Save" at bounding box center [951, 660] width 30 height 17
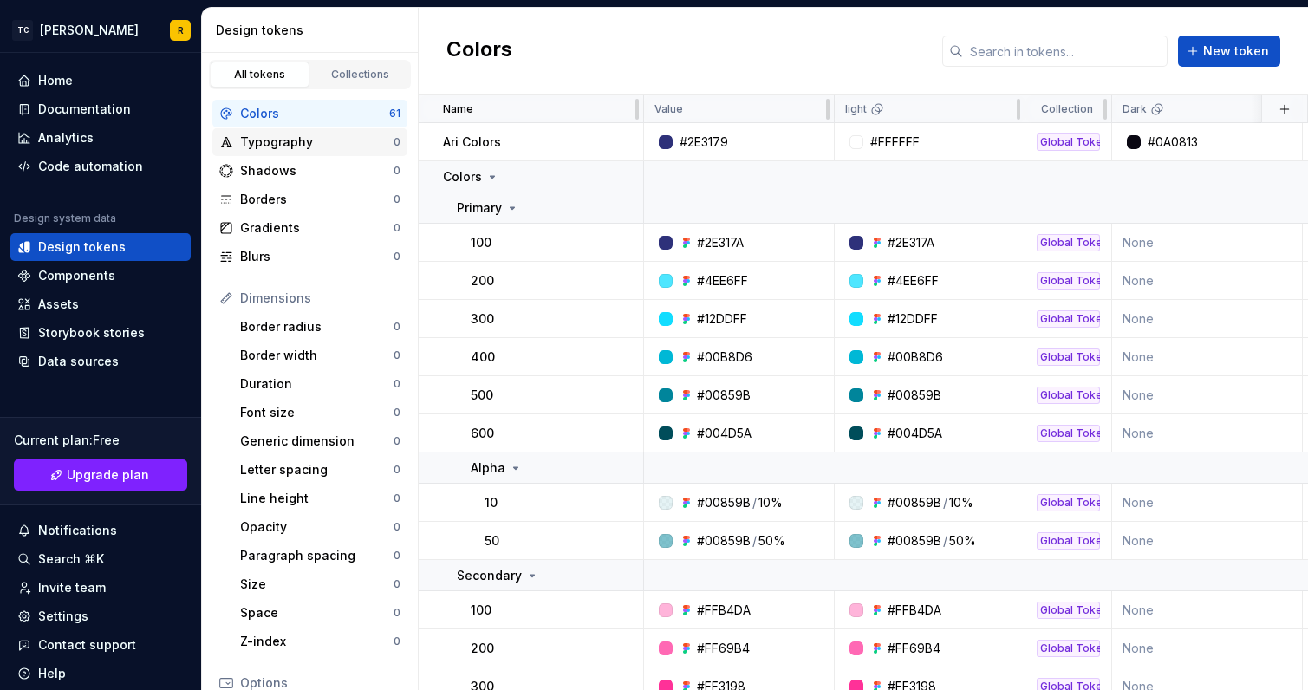
click at [283, 140] on div "Typography" at bounding box center [316, 141] width 153 height 17
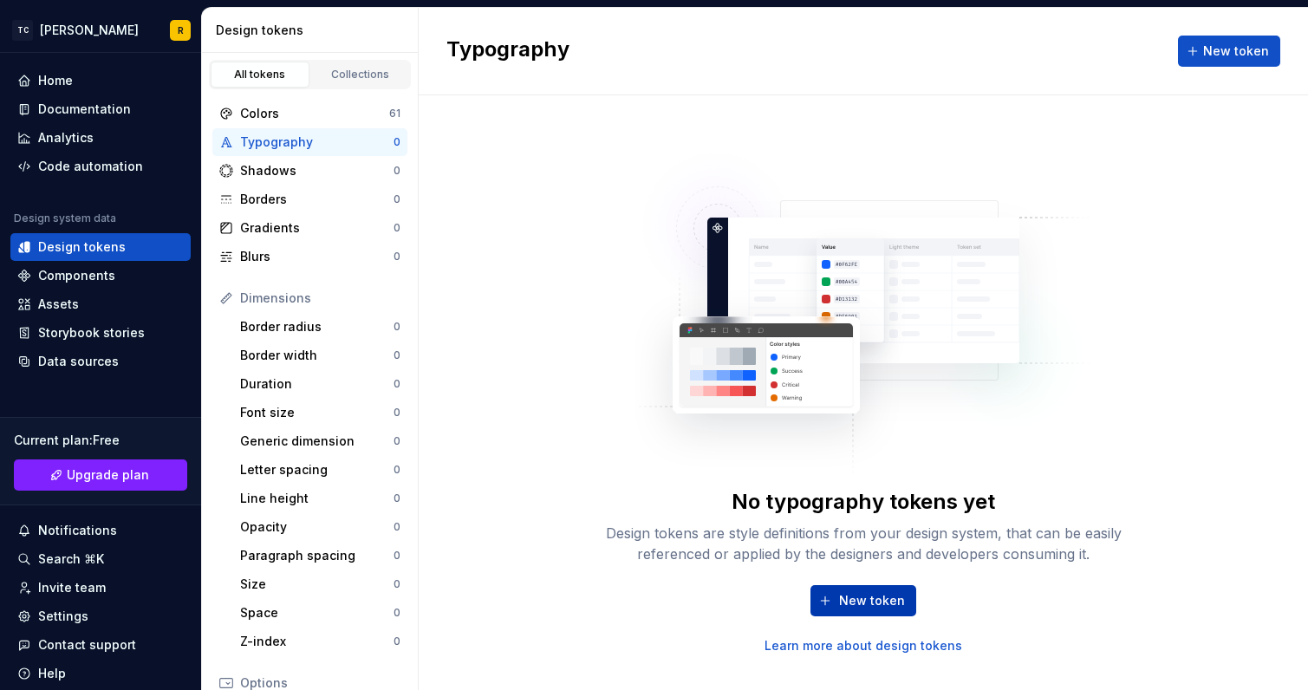
click at [883, 601] on span "New token" at bounding box center [872, 600] width 66 height 17
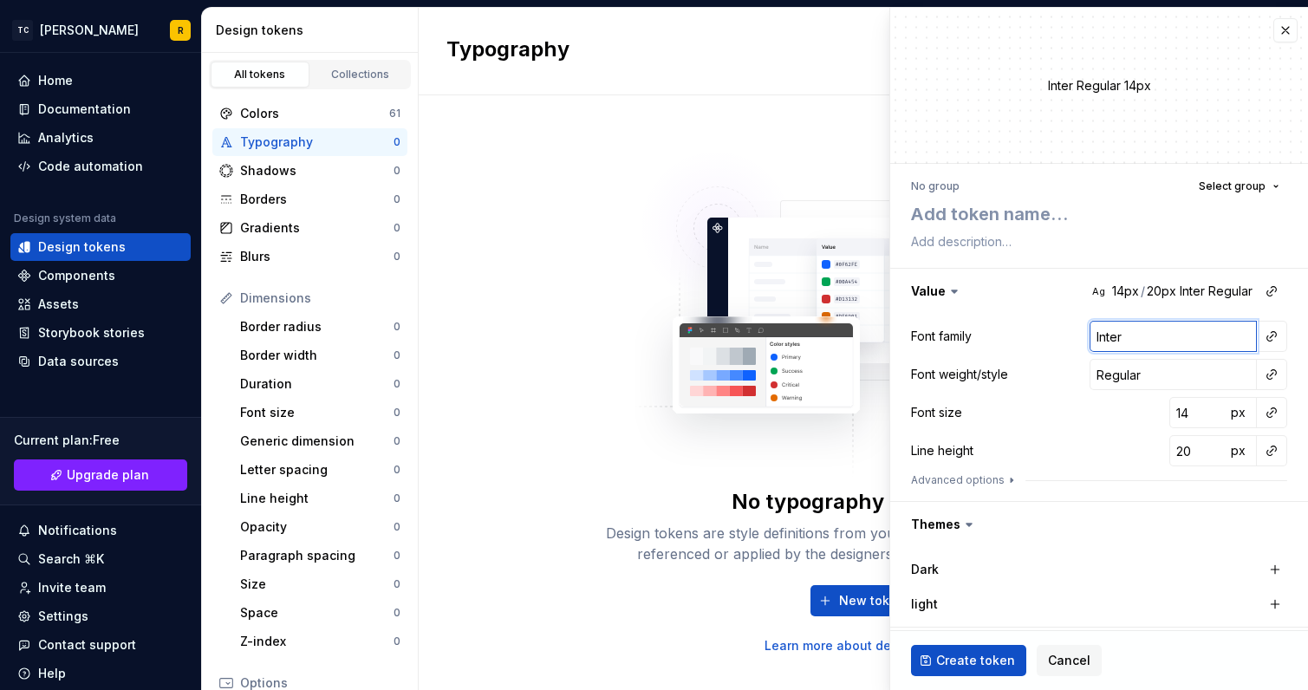
drag, startPoint x: 1126, startPoint y: 340, endPoint x: 1004, endPoint y: 331, distance: 121.6
click at [1004, 331] on div "Font family Inter" at bounding box center [1099, 336] width 376 height 31
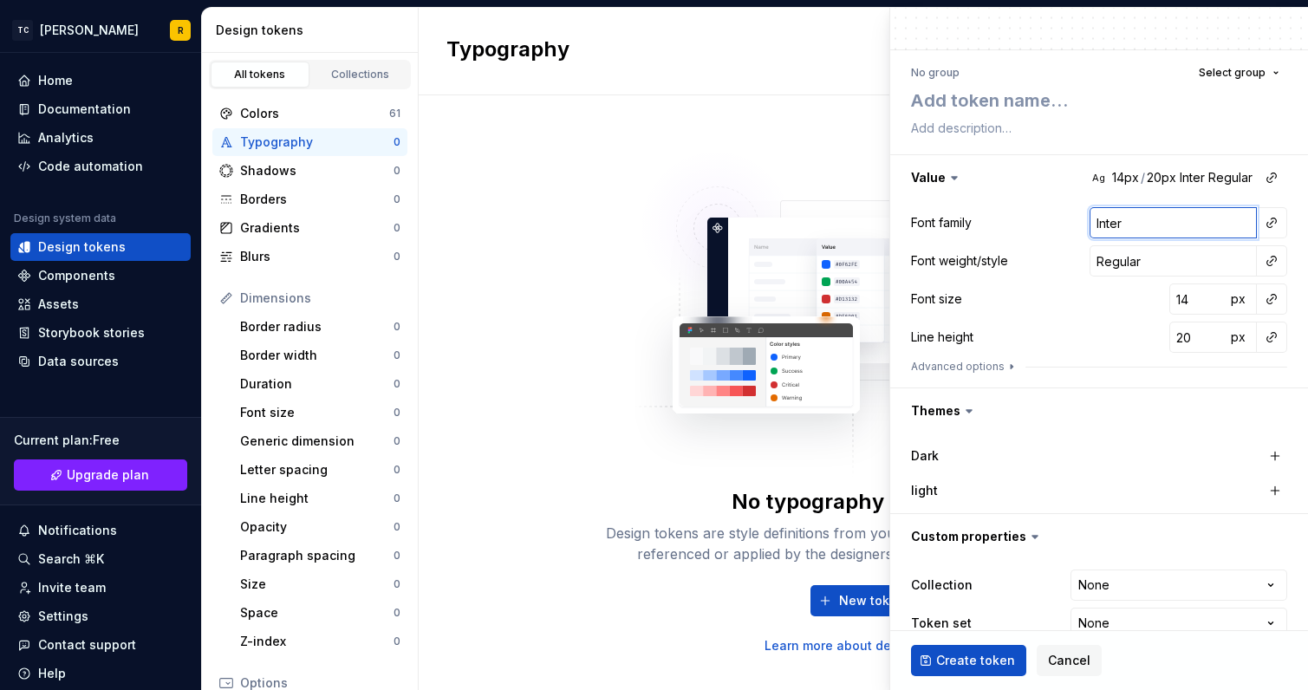
scroll to position [40, 0]
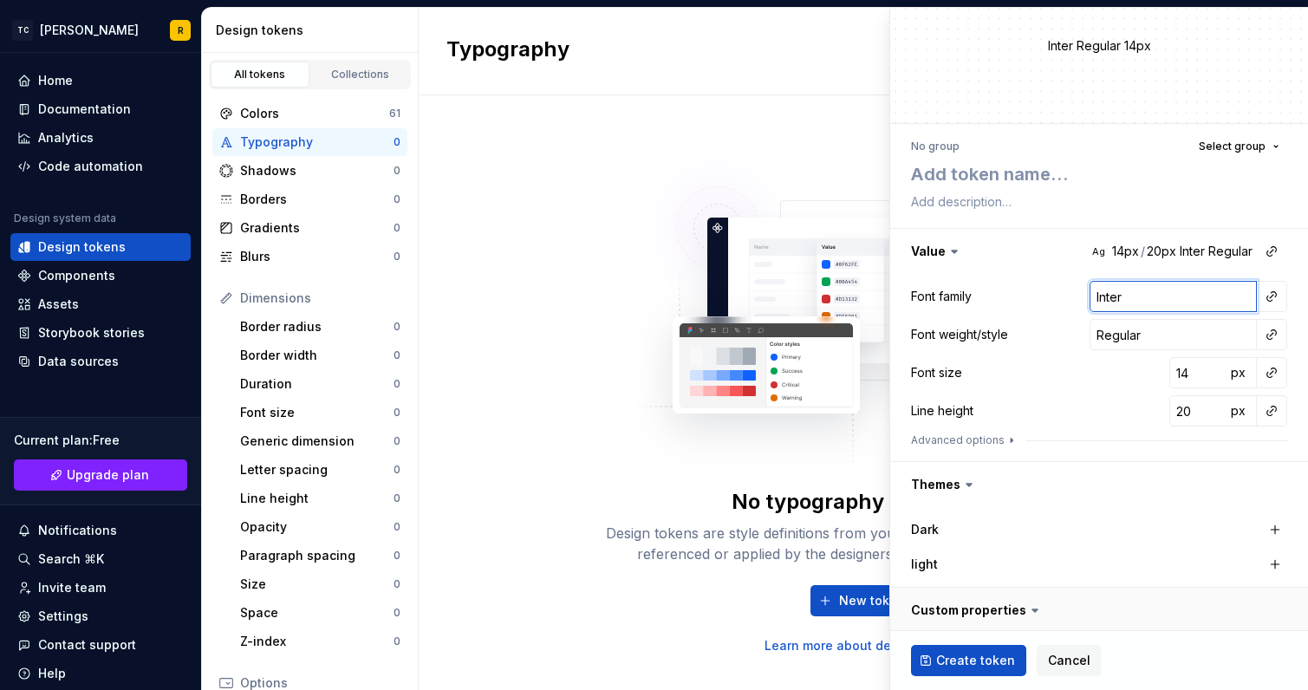
type textarea "*"
type input "m"
type textarea "*"
type input "mo"
type textarea "*"
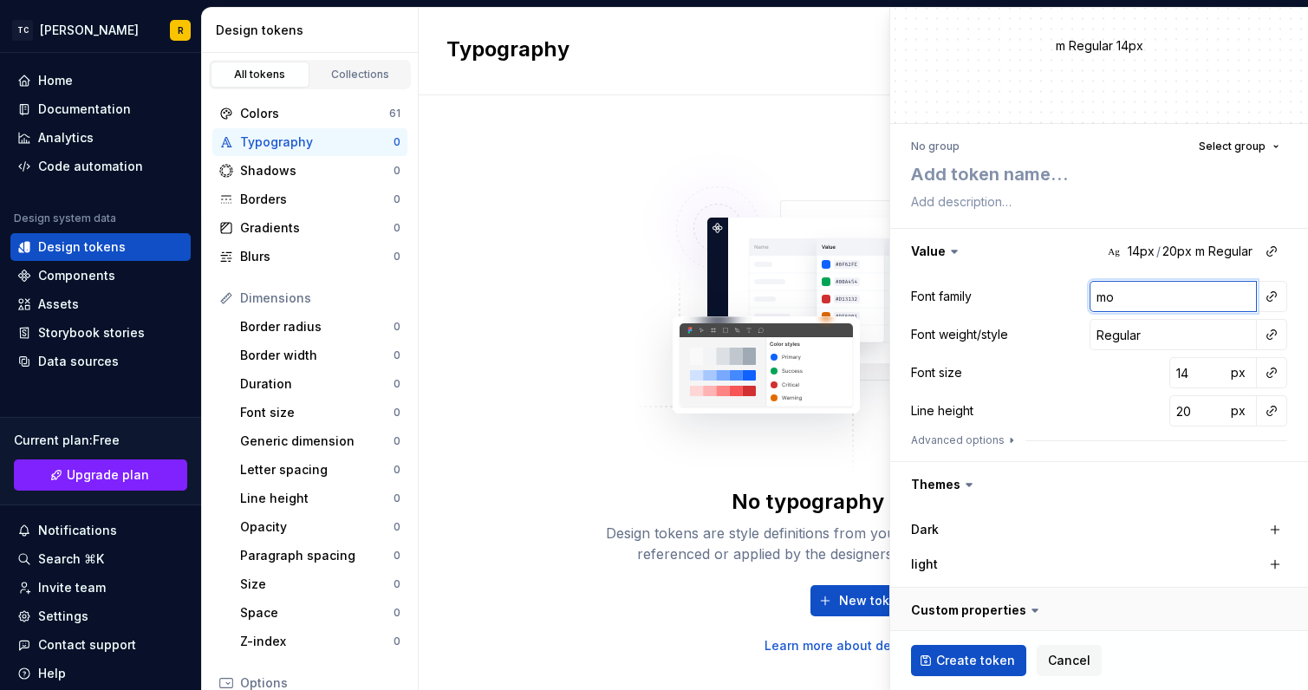
type input "mon"
drag, startPoint x: 1114, startPoint y: 300, endPoint x: 1054, endPoint y: 302, distance: 59.8
click at [1055, 302] on div "Font family mon" at bounding box center [1099, 296] width 376 height 31
paste input "Montserrat"
type textarea "*"
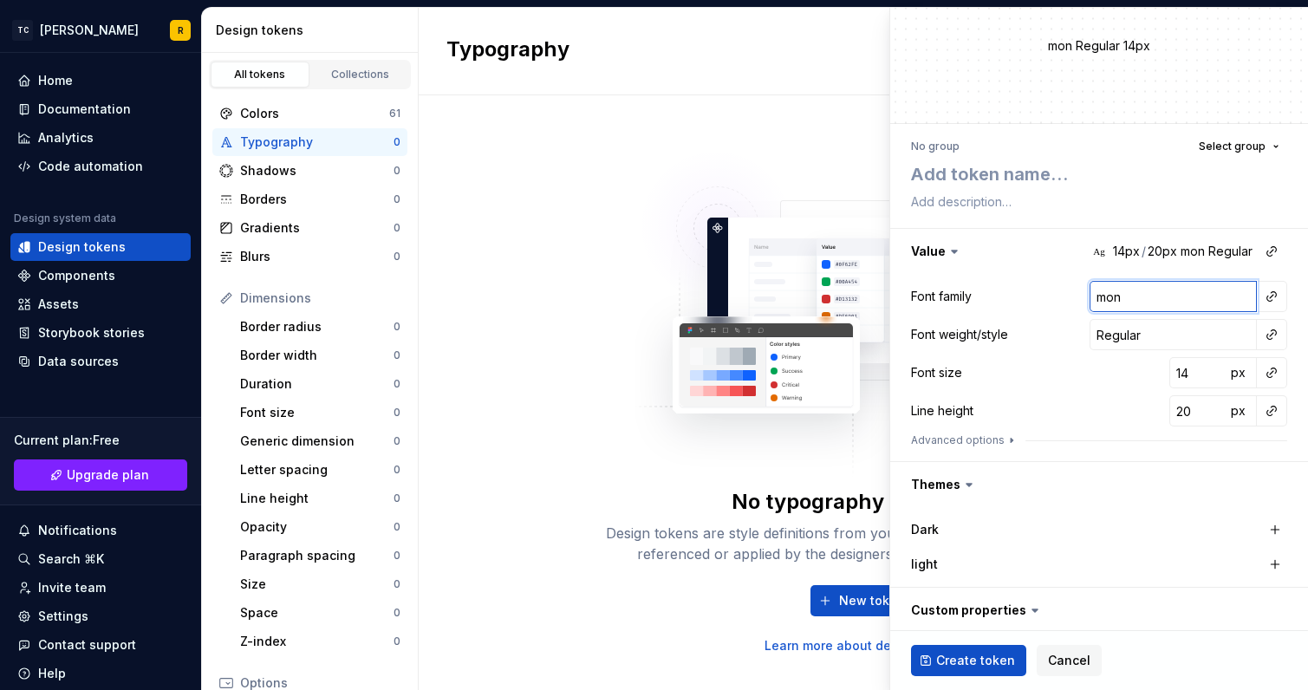
type input "Montserrat"
type textarea "*"
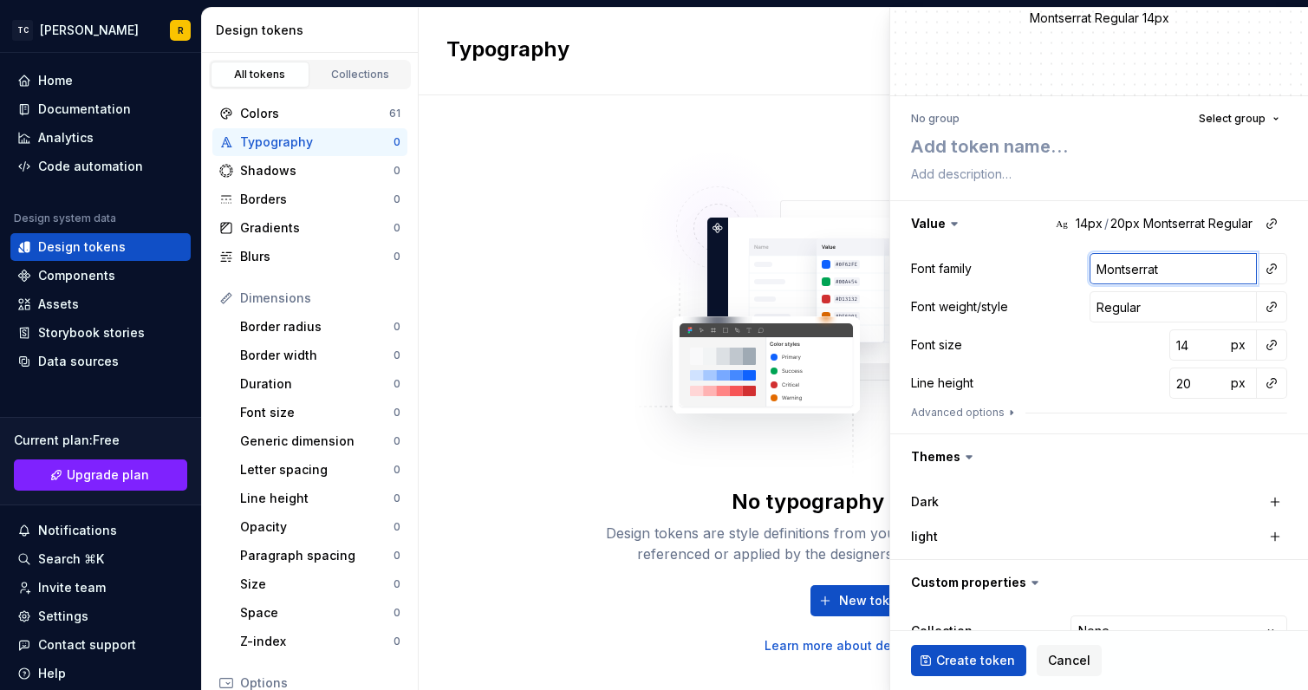
scroll to position [101, 0]
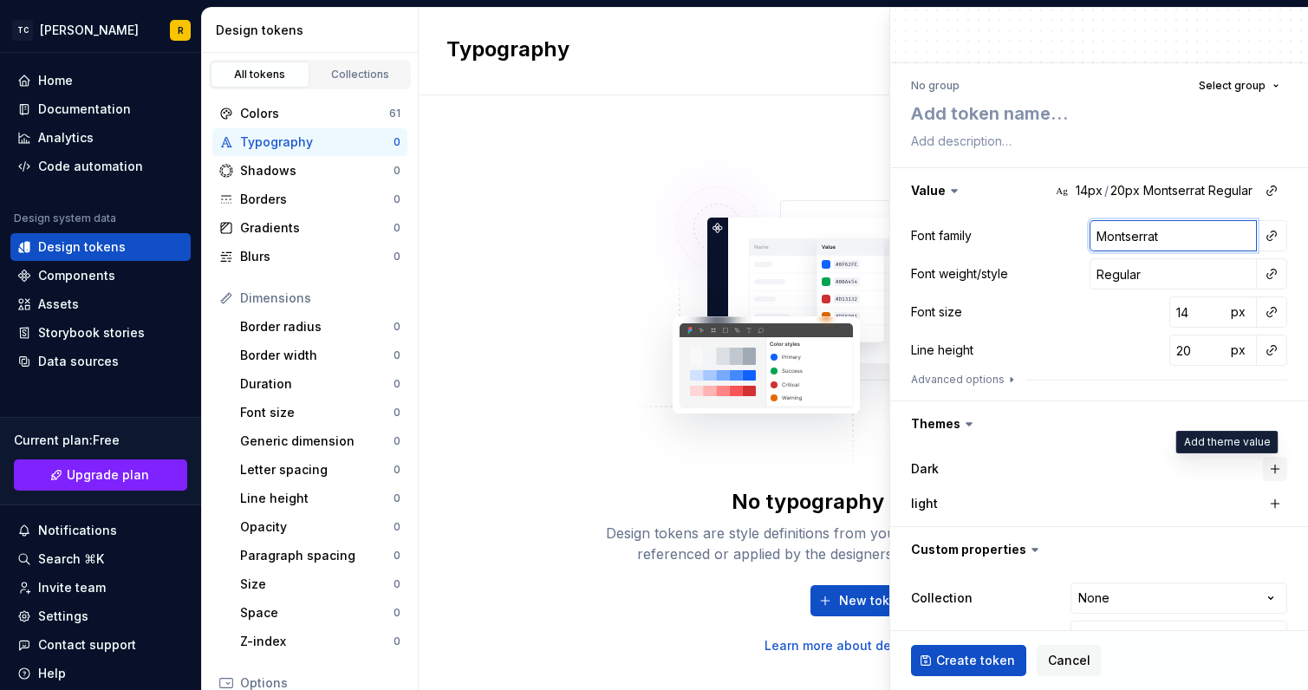
type input "Montserrat"
click at [1263, 467] on button "button" at bounding box center [1275, 469] width 24 height 24
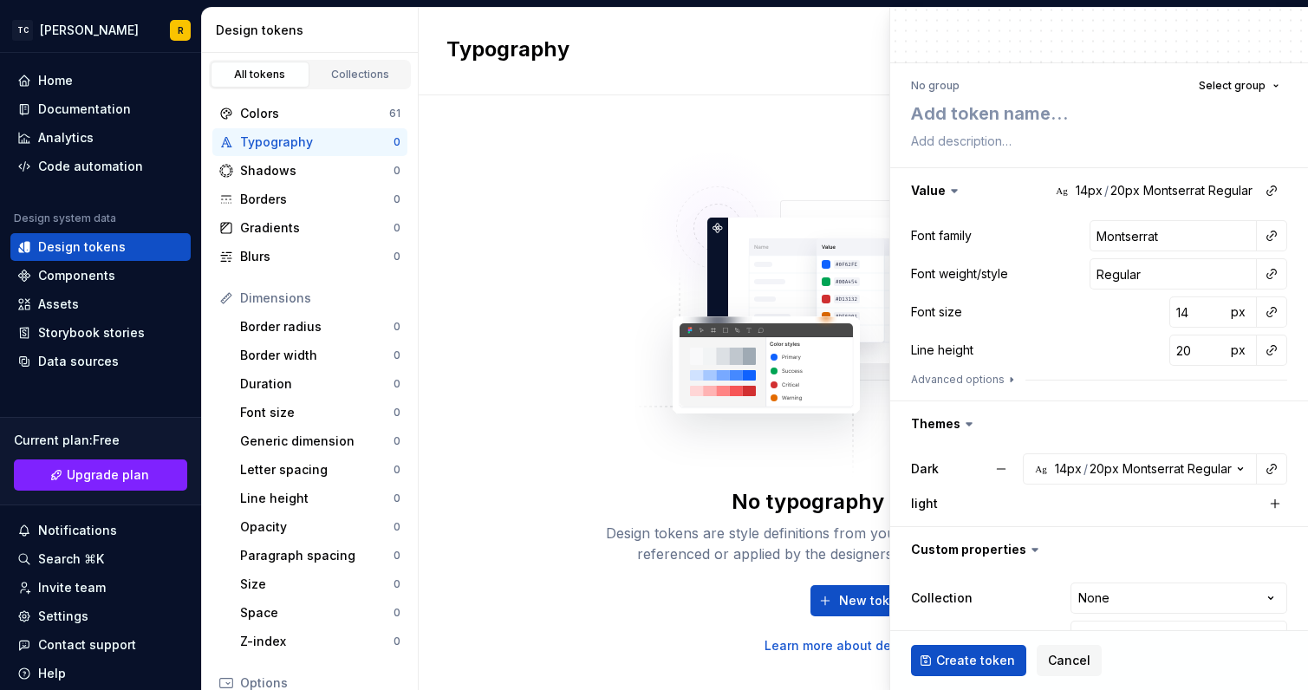
scroll to position [144, 0]
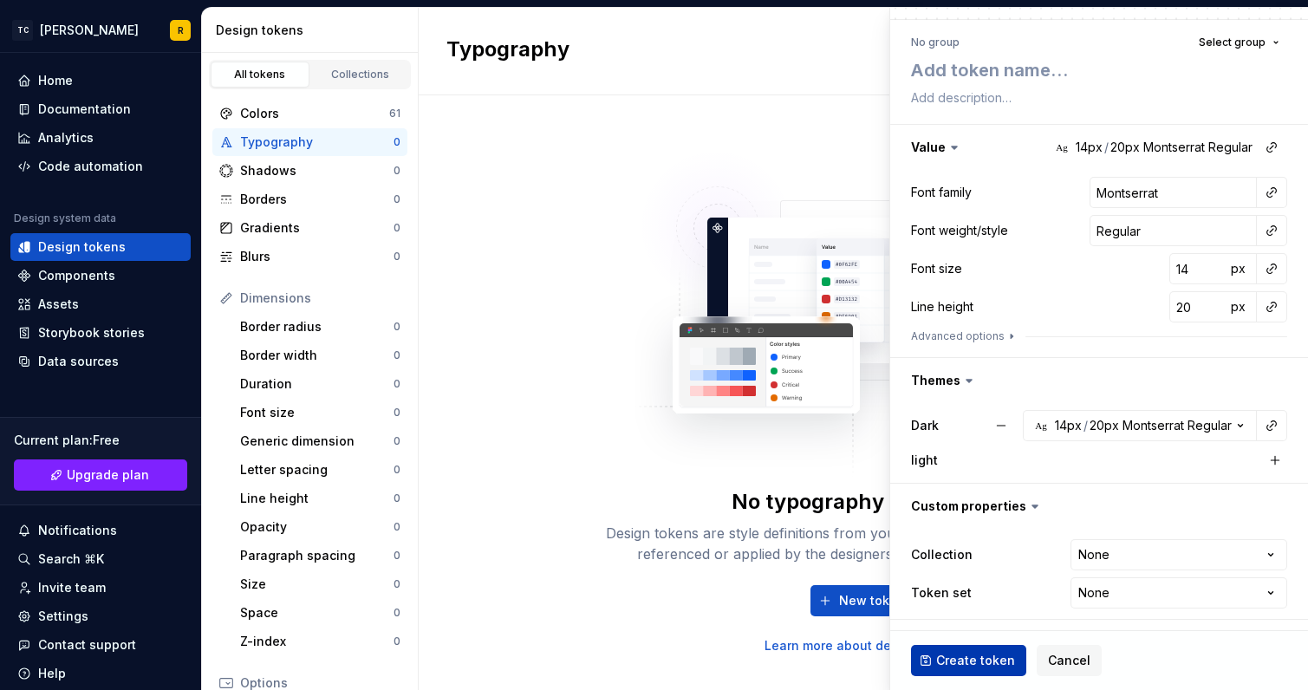
click at [974, 657] on span "Create token" at bounding box center [975, 660] width 79 height 17
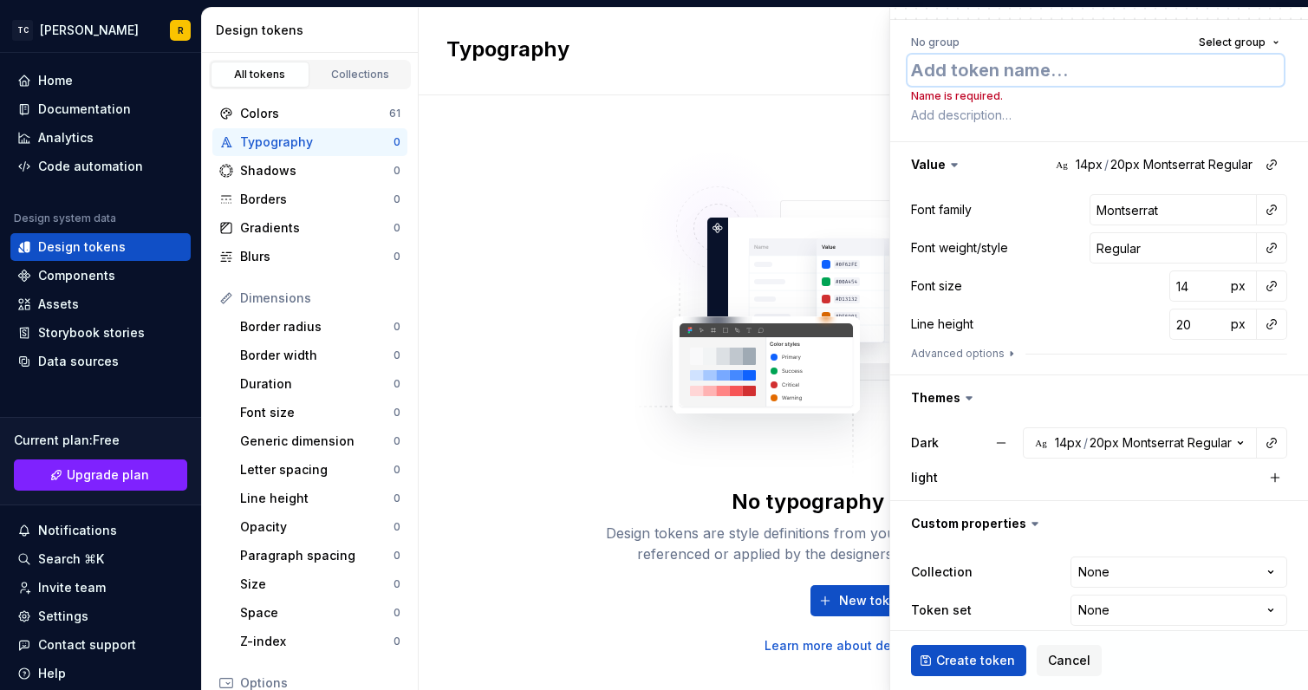
type textarea "*"
type textarea "F"
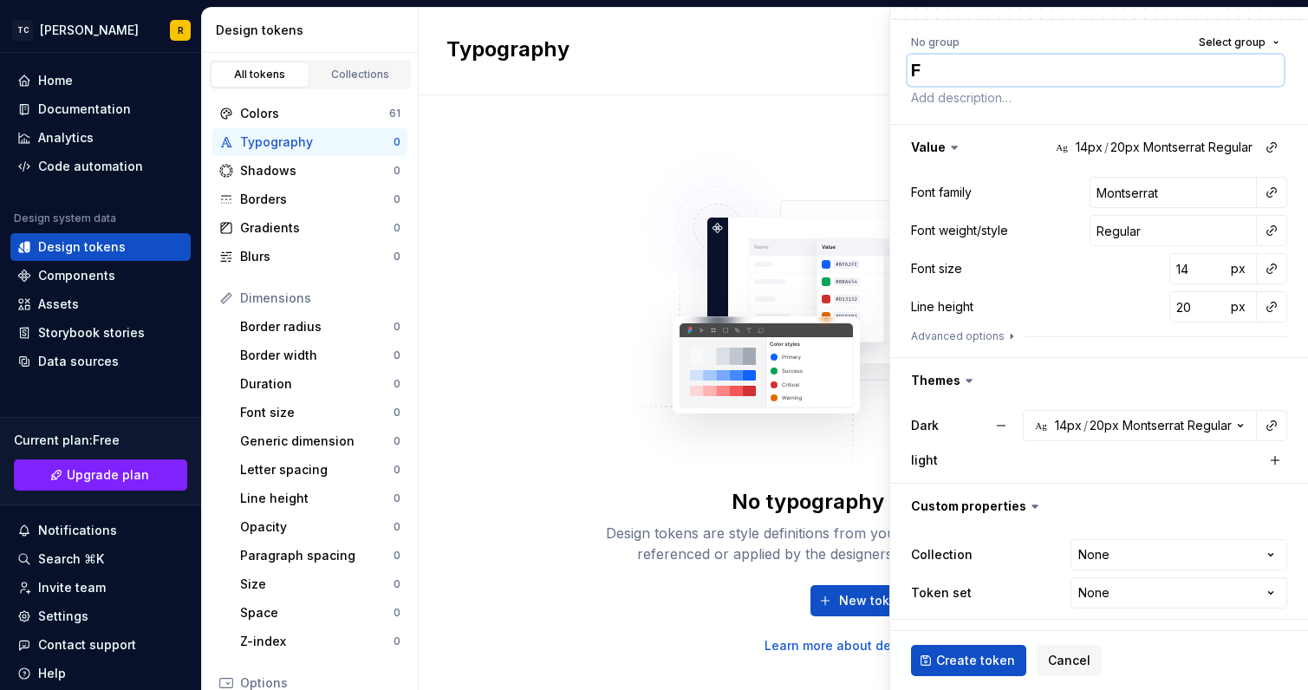
type textarea "*"
type textarea "Fo"
type textarea "*"
type textarea "Fon"
type textarea "*"
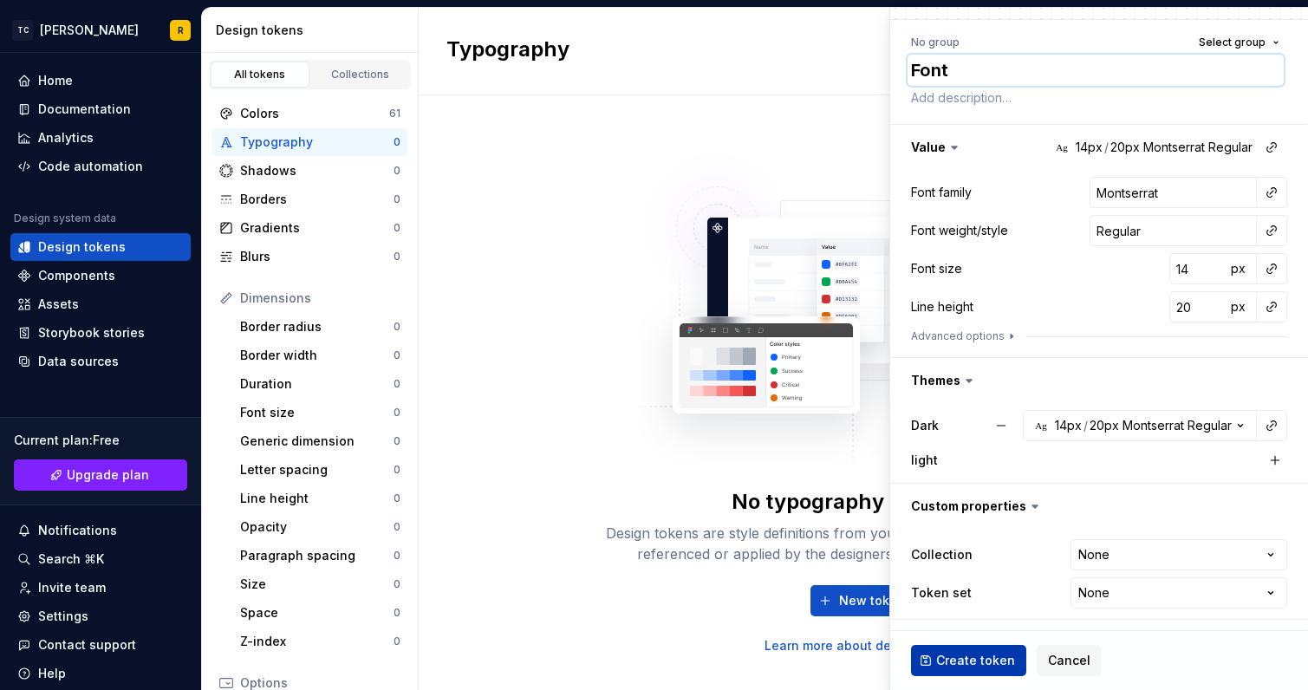
type textarea "Font"
click at [974, 667] on span "Create token" at bounding box center [975, 660] width 79 height 17
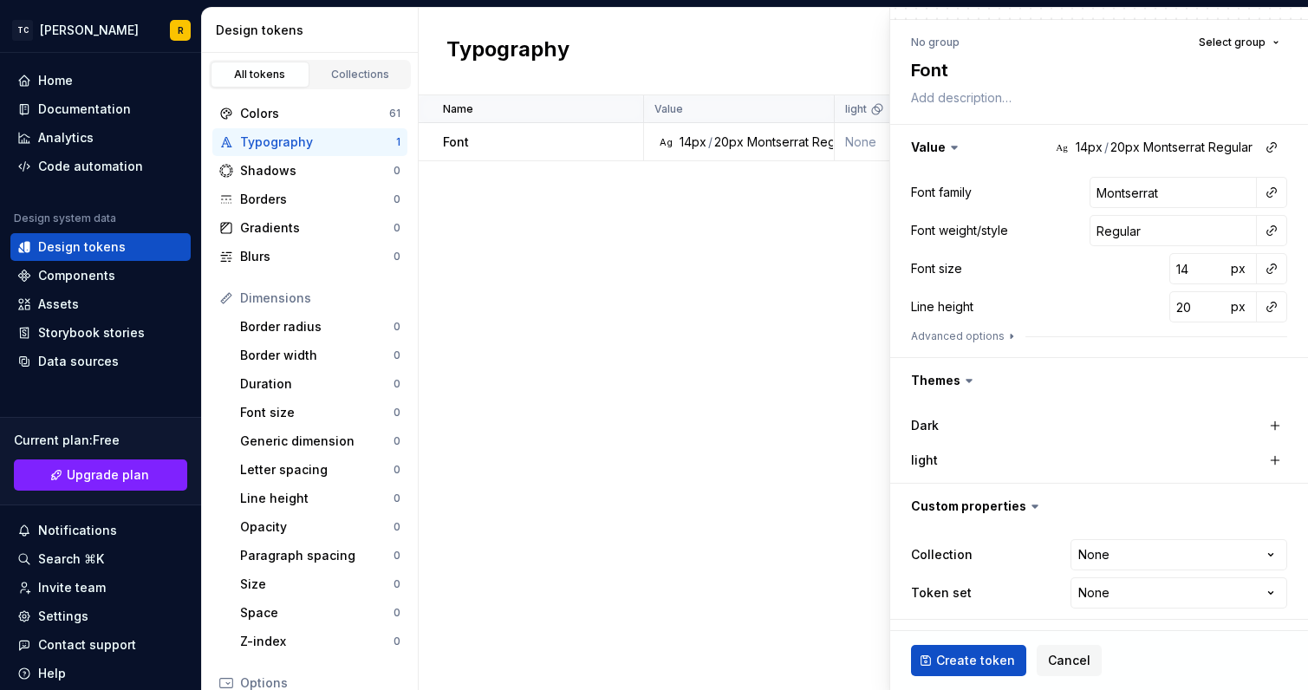
type textarea "*"
type input "Inter"
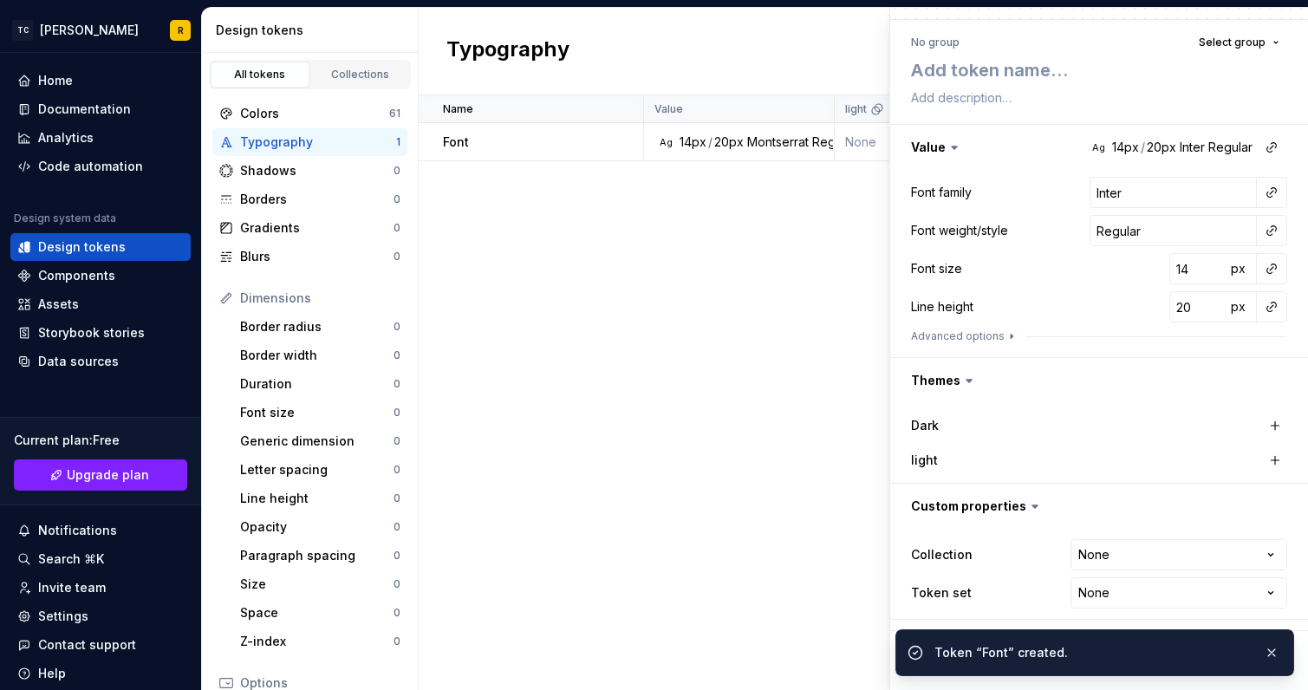
type textarea "*"
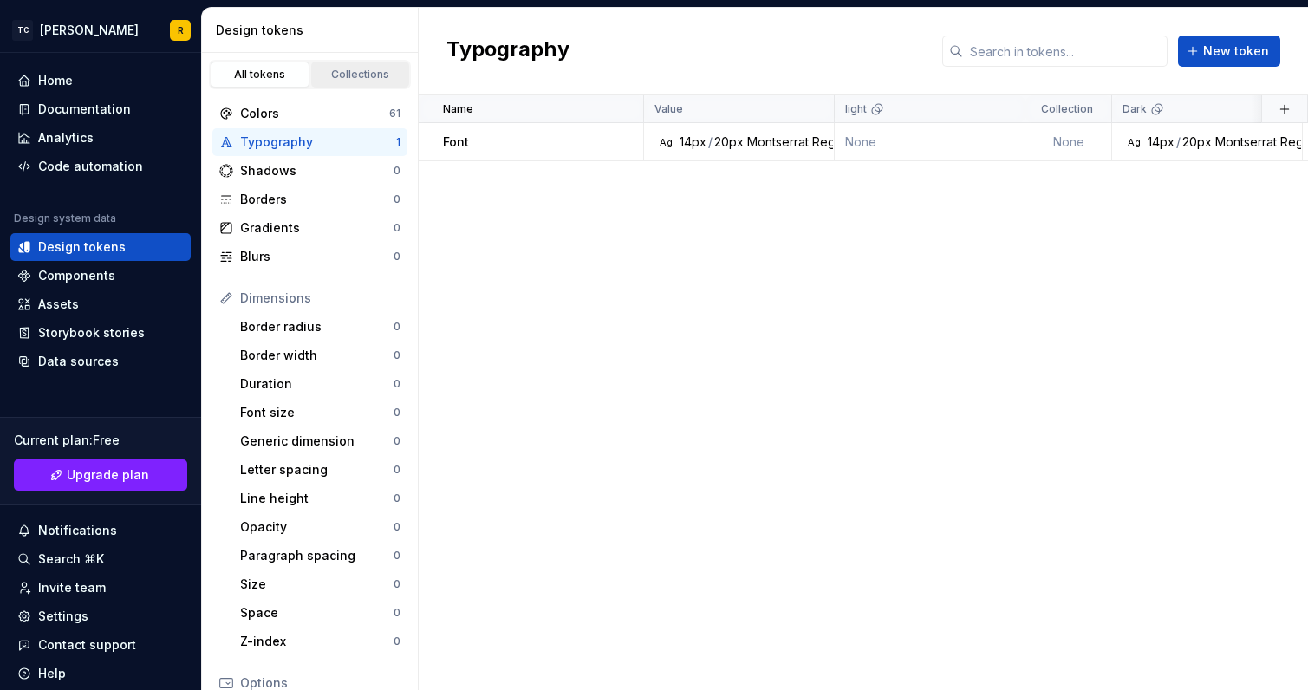
click at [341, 69] on div "Collections" at bounding box center [360, 75] width 87 height 14
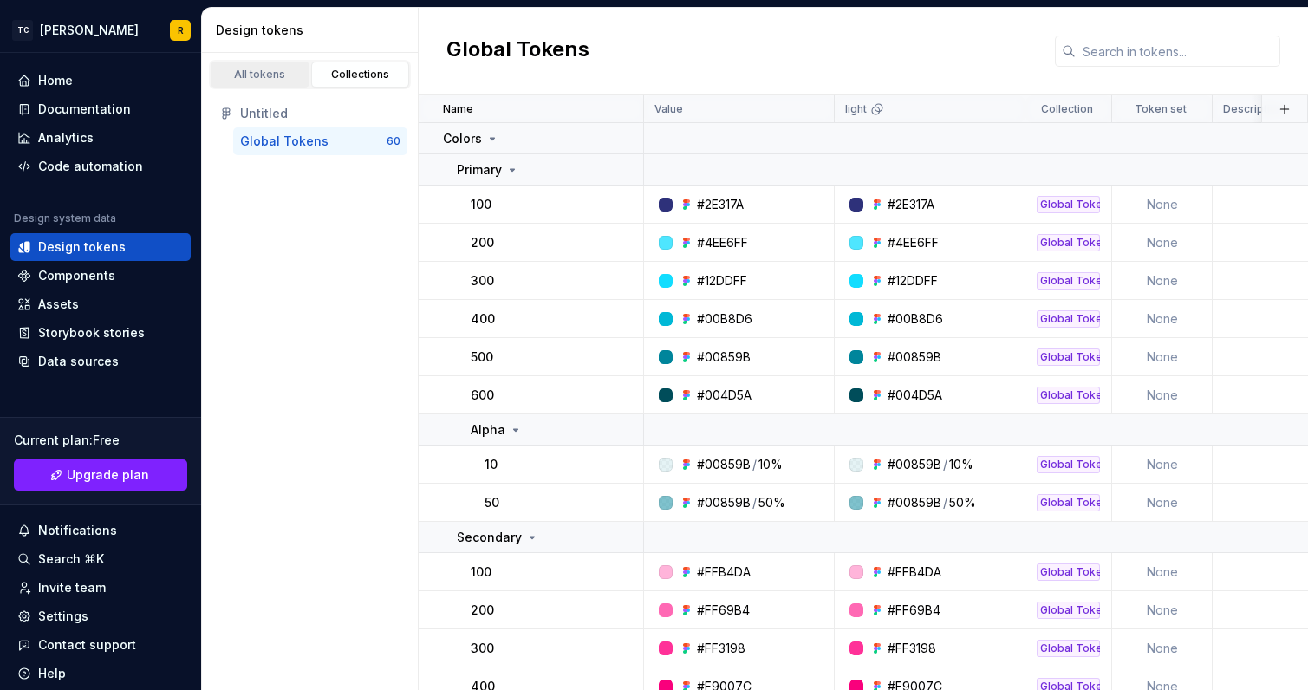
click at [255, 70] on div "All tokens" at bounding box center [260, 75] width 87 height 14
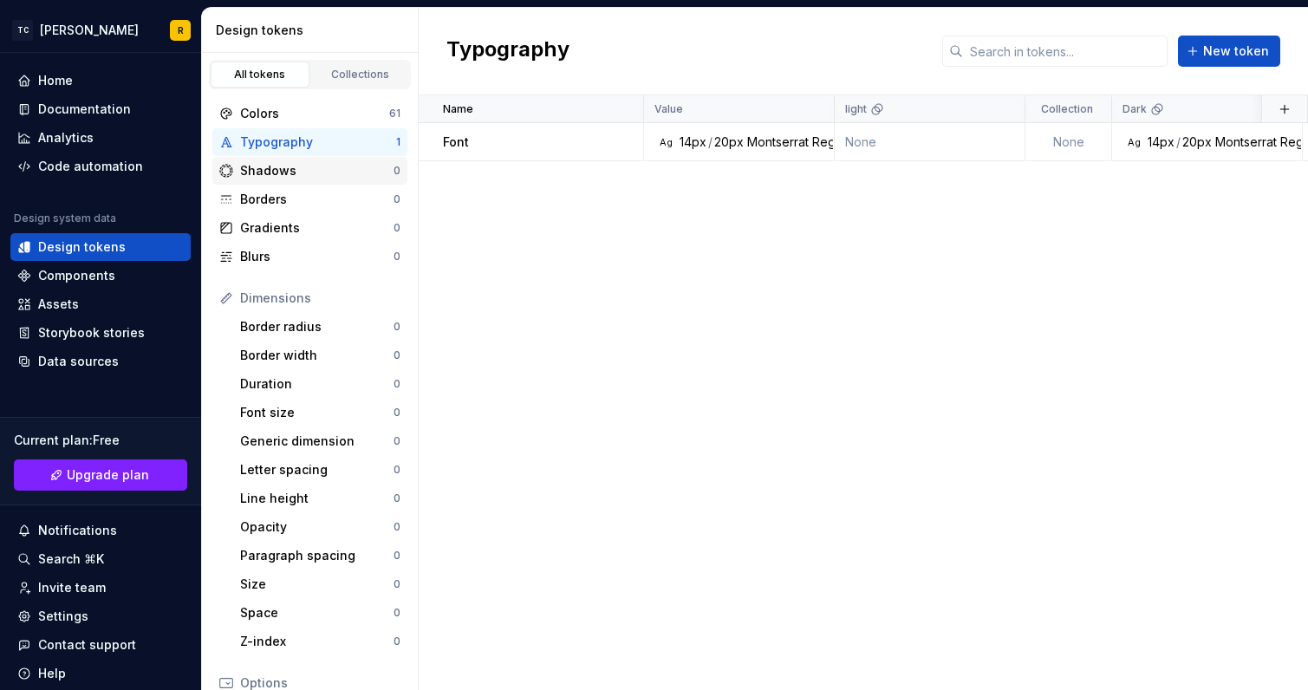
click at [265, 167] on div "Shadows" at bounding box center [316, 170] width 153 height 17
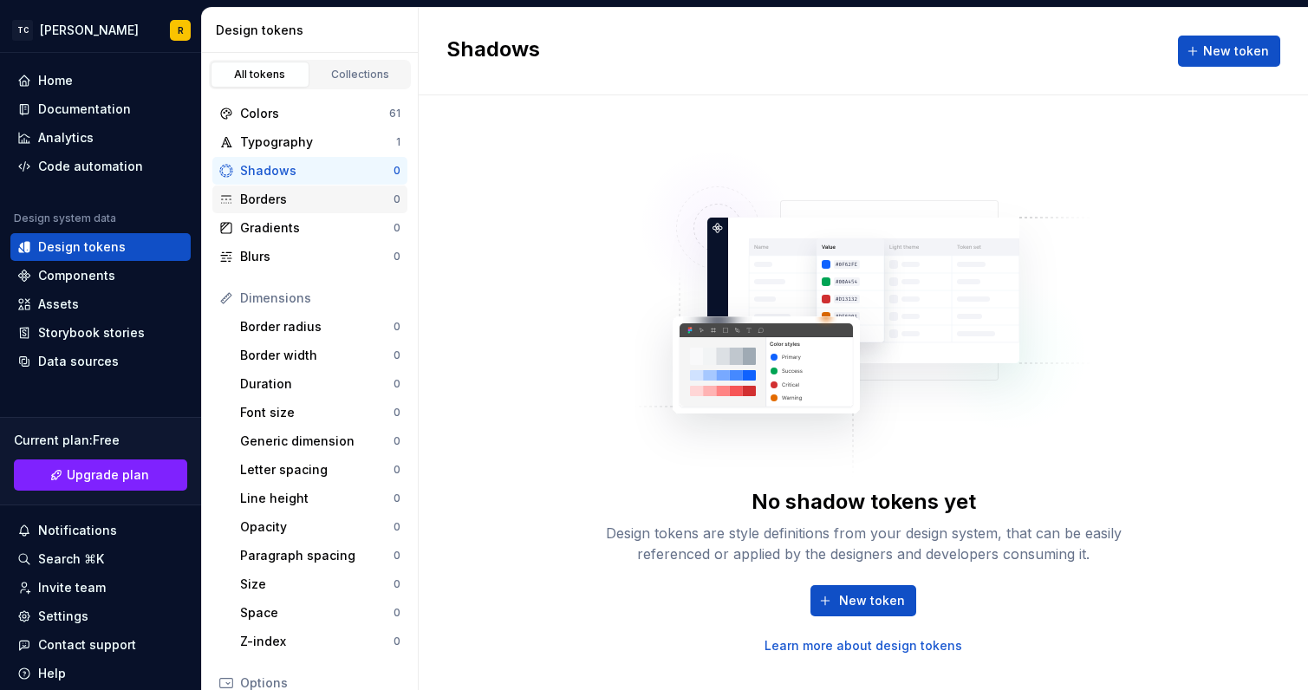
click at [274, 194] on div "Borders" at bounding box center [316, 199] width 153 height 17
click at [272, 224] on div "Gradients" at bounding box center [316, 227] width 153 height 17
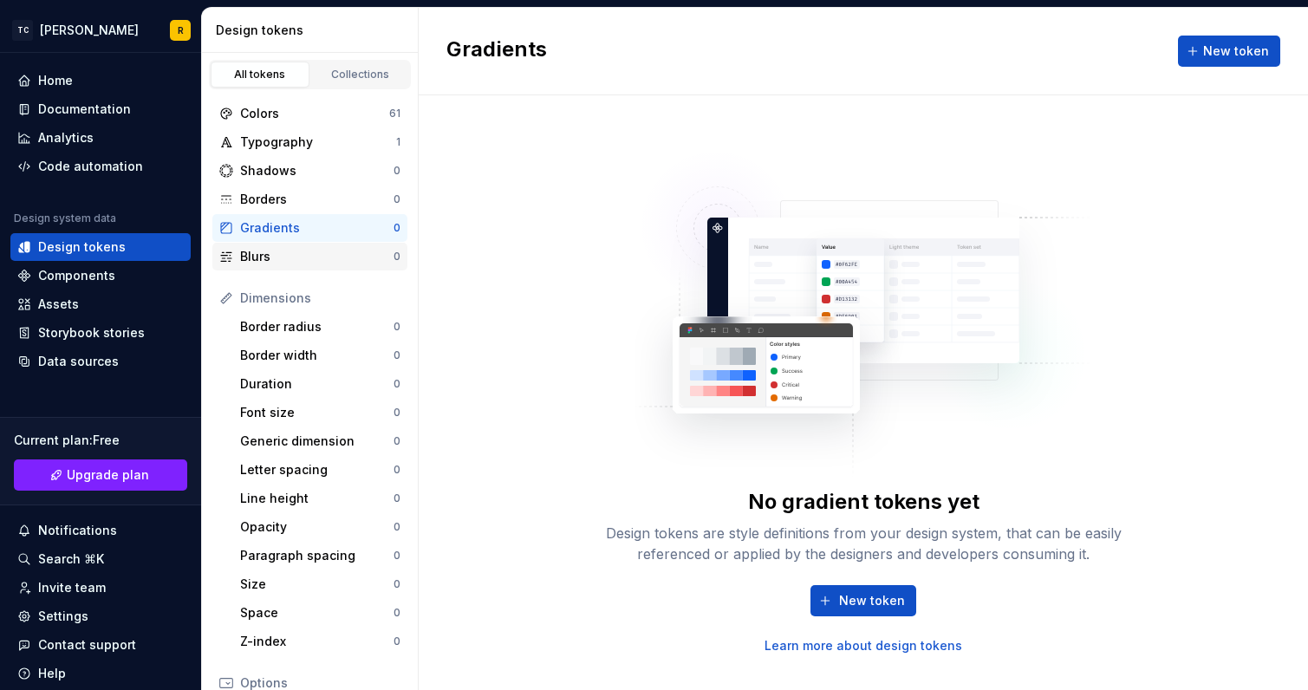
click at [260, 255] on div "Blurs" at bounding box center [316, 256] width 153 height 17
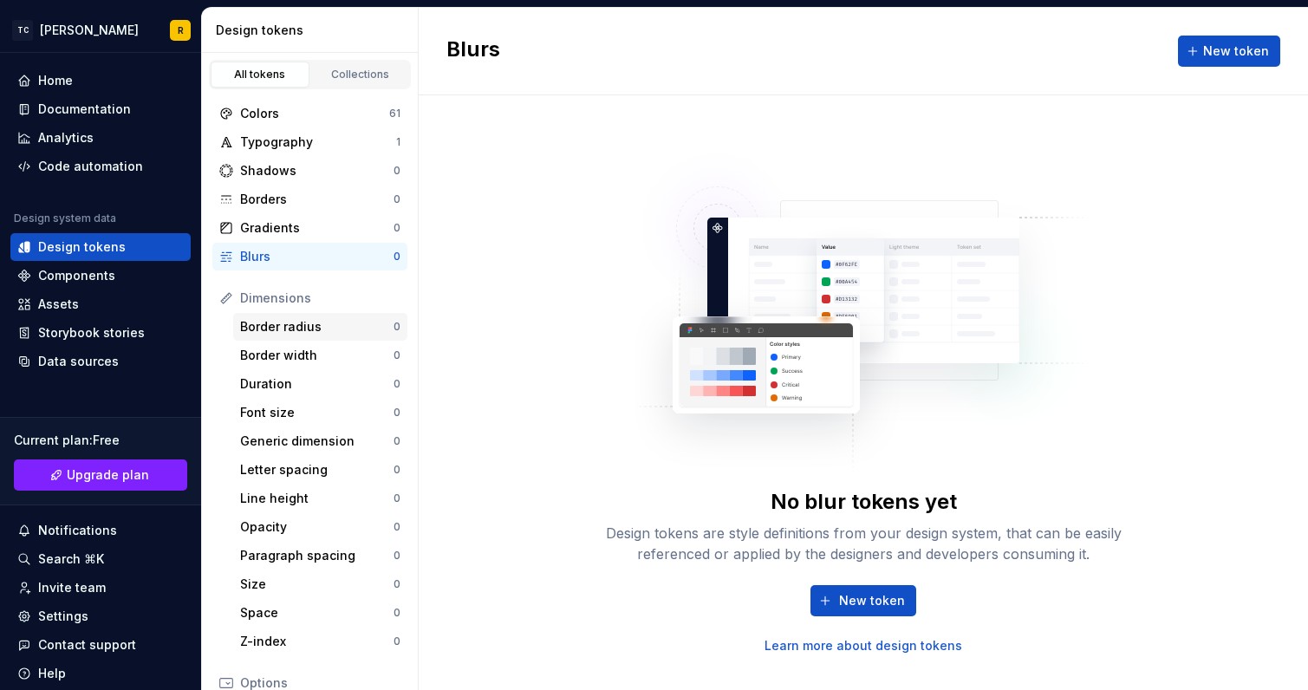
click at [271, 328] on div "Border radius" at bounding box center [316, 326] width 153 height 17
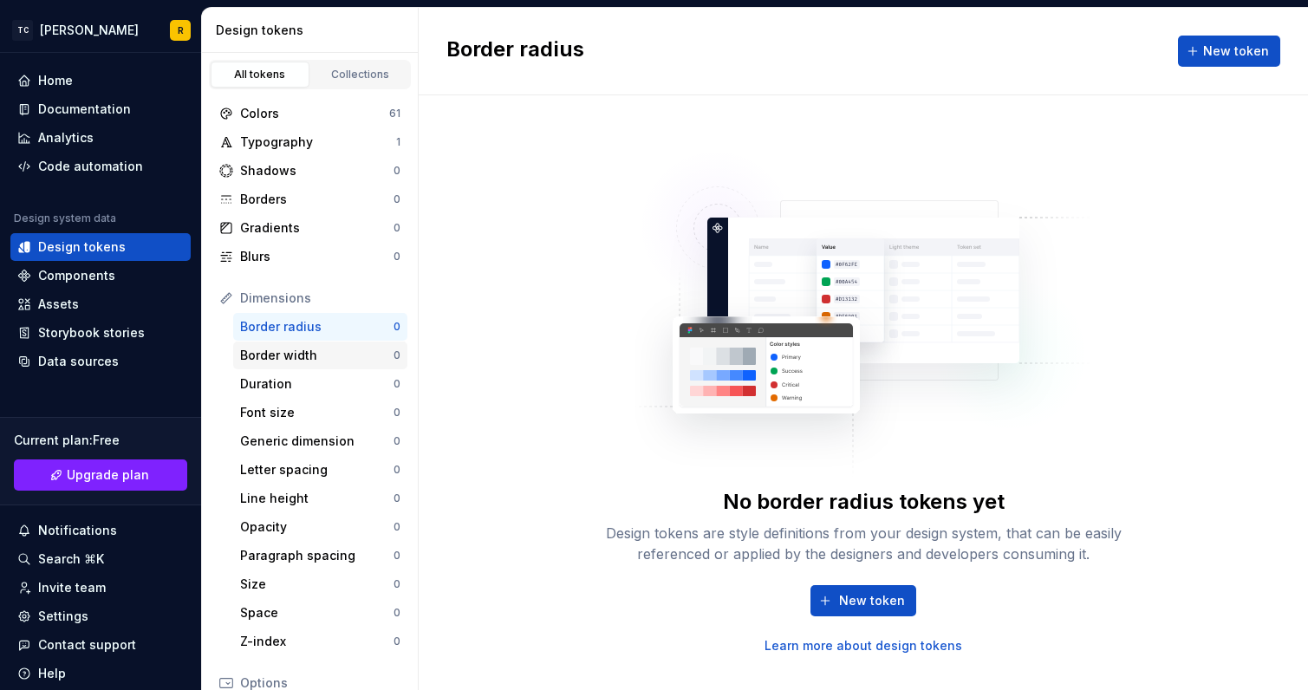
click at [273, 354] on div "Border width" at bounding box center [316, 355] width 153 height 17
click at [269, 380] on div "Duration" at bounding box center [316, 383] width 153 height 17
click at [271, 412] on div "Font size" at bounding box center [316, 412] width 153 height 17
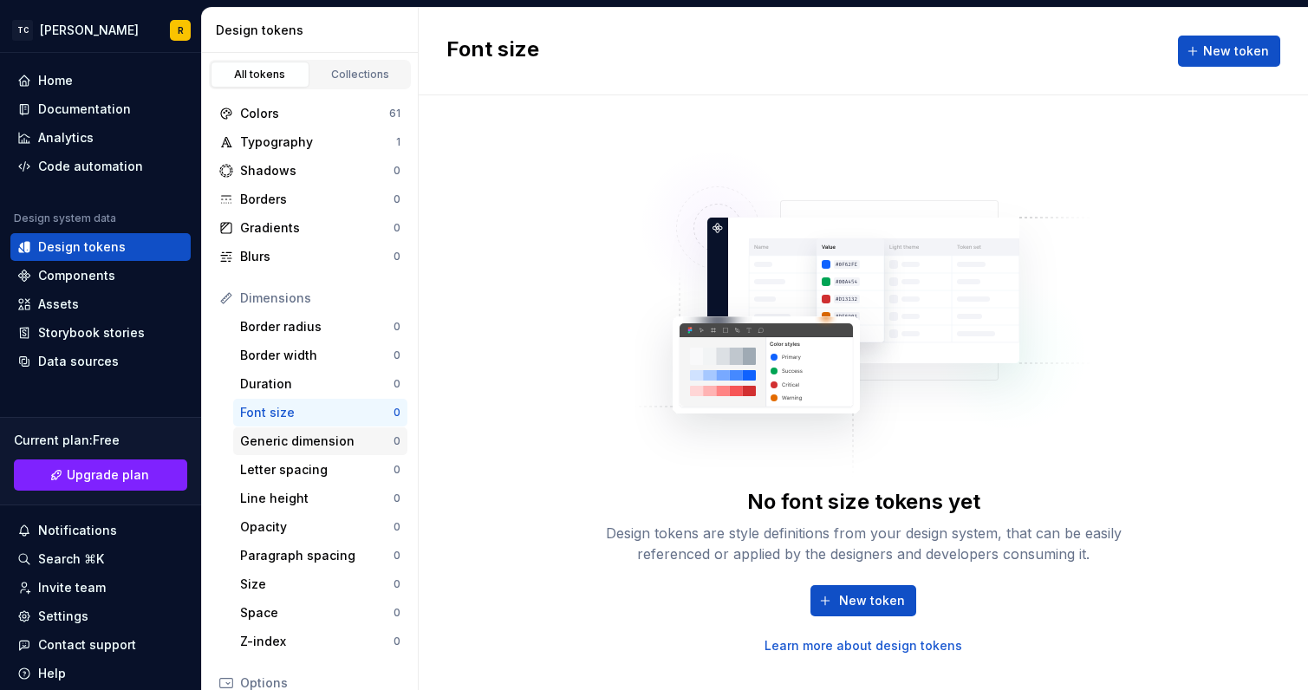
click at [274, 440] on div "Generic dimension" at bounding box center [316, 440] width 153 height 17
click at [275, 472] on div "Letter spacing" at bounding box center [316, 469] width 153 height 17
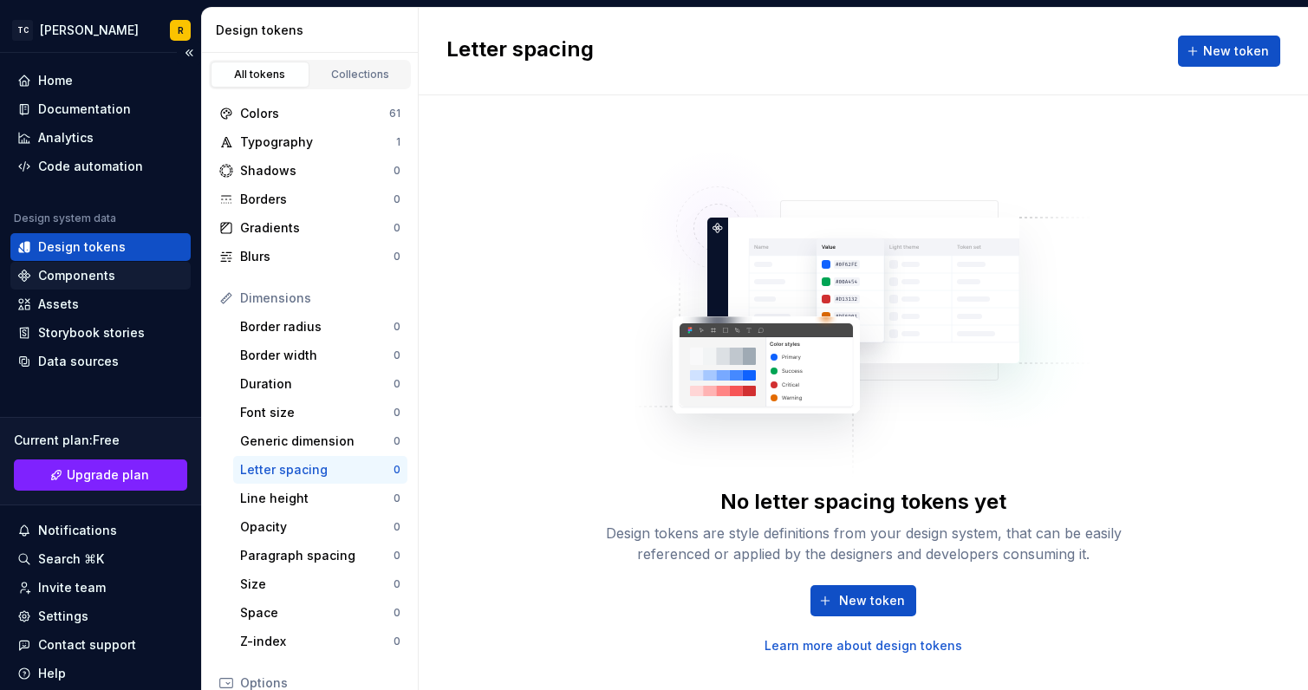
click at [70, 273] on div "Components" at bounding box center [76, 275] width 77 height 17
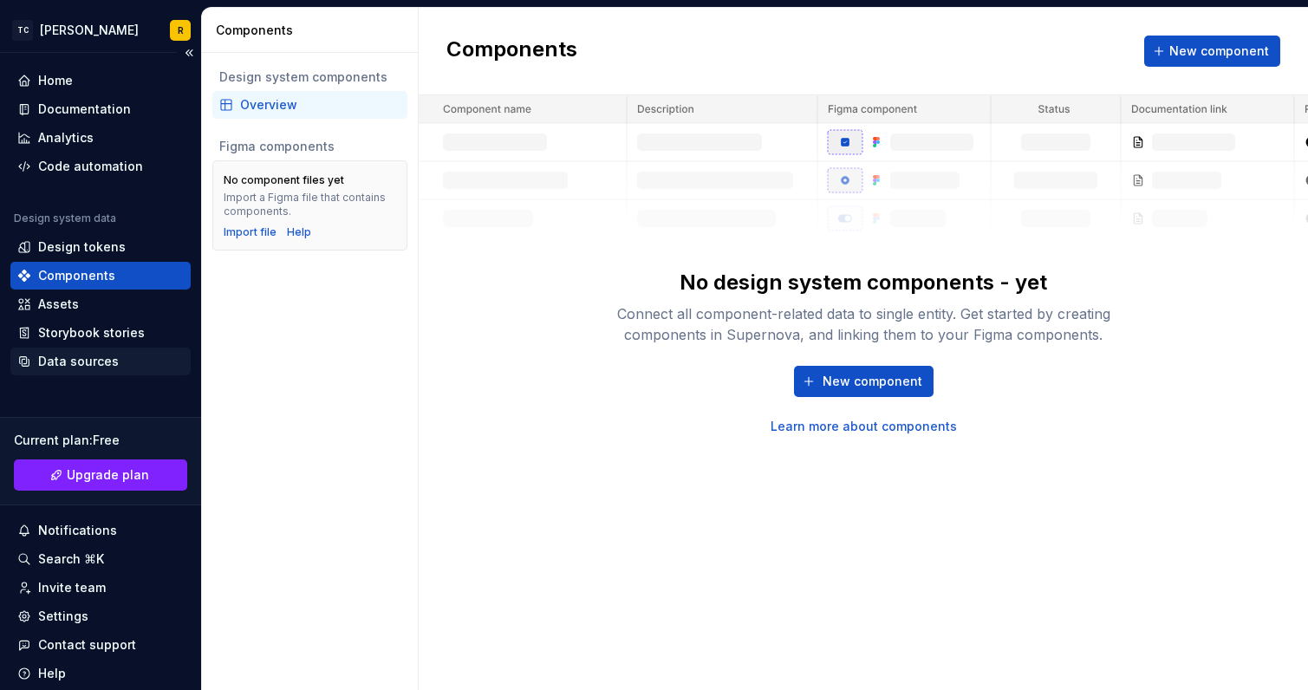
click at [62, 363] on div "Data sources" at bounding box center [78, 361] width 81 height 17
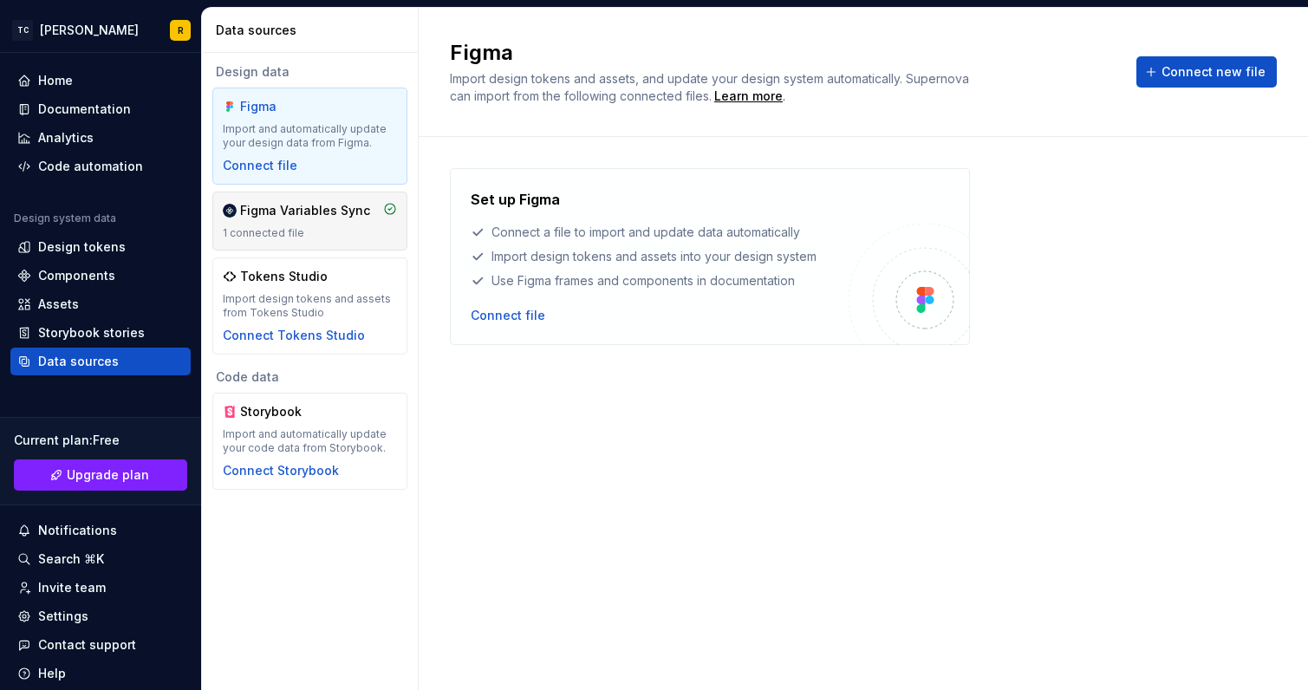
click at [306, 217] on div "Figma Variables Sync" at bounding box center [305, 210] width 130 height 17
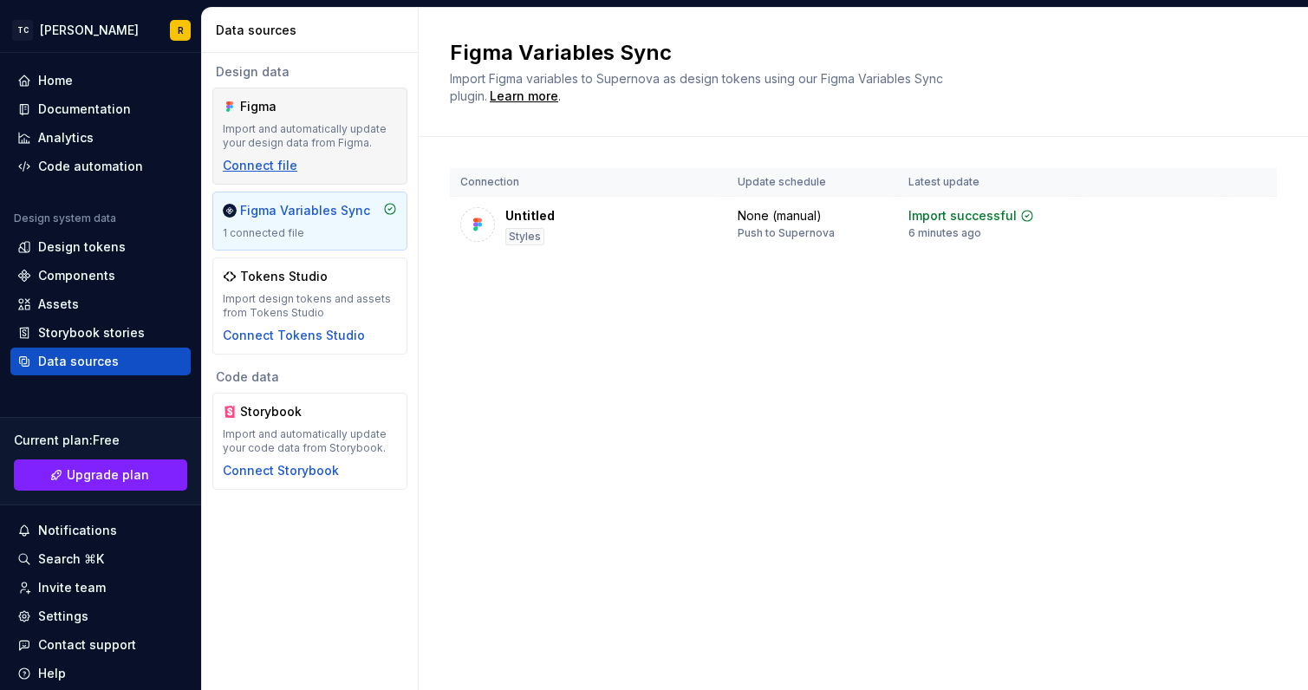
click at [252, 164] on div "Connect file" at bounding box center [260, 165] width 75 height 17
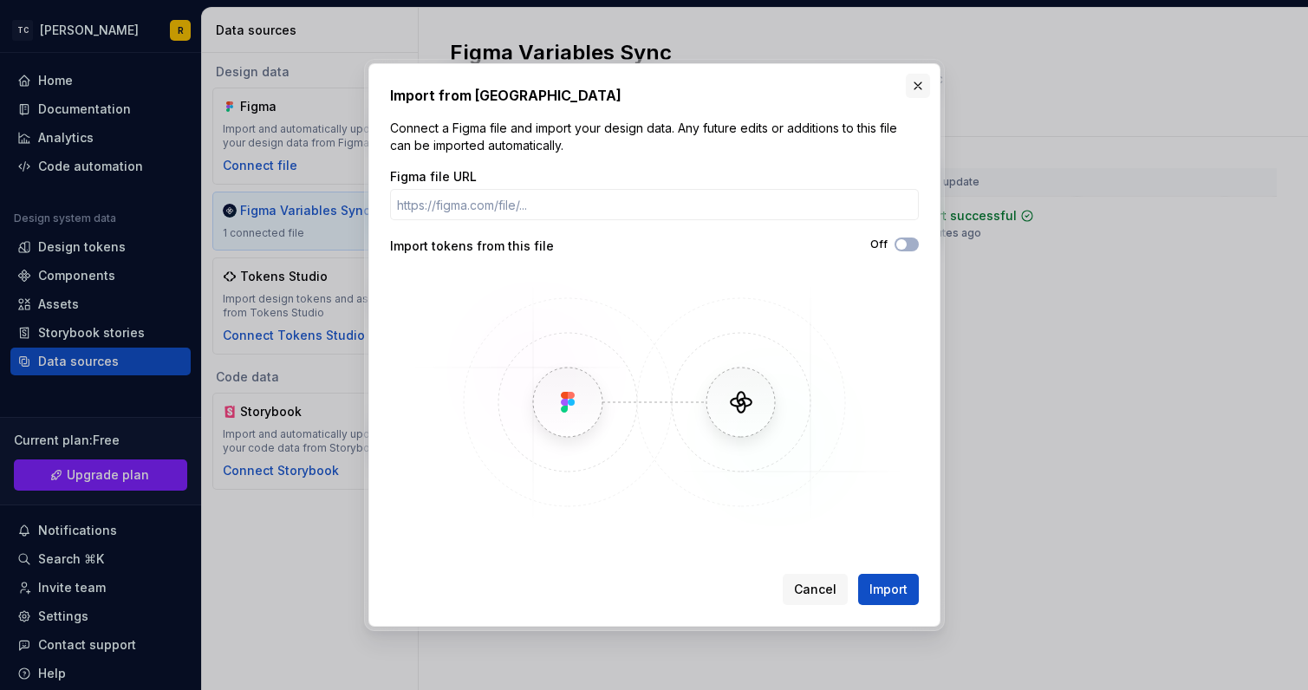
click at [918, 83] on button "button" at bounding box center [918, 86] width 24 height 24
